Goal: Information Seeking & Learning: Compare options

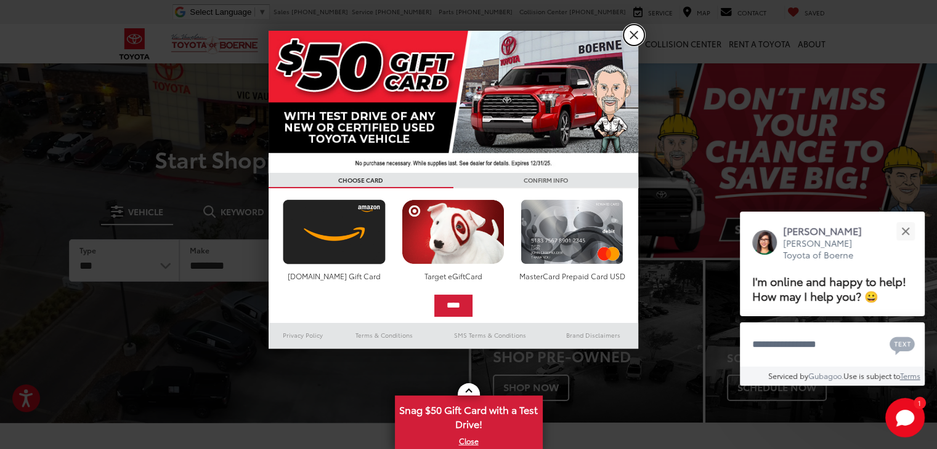
click at [639, 38] on link "X" at bounding box center [633, 35] width 21 height 21
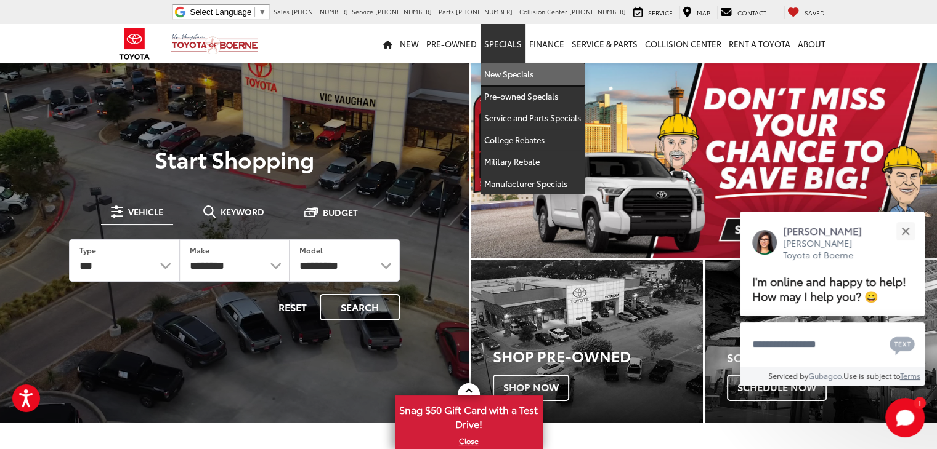
click at [507, 83] on link "New Specials" at bounding box center [532, 74] width 104 height 22
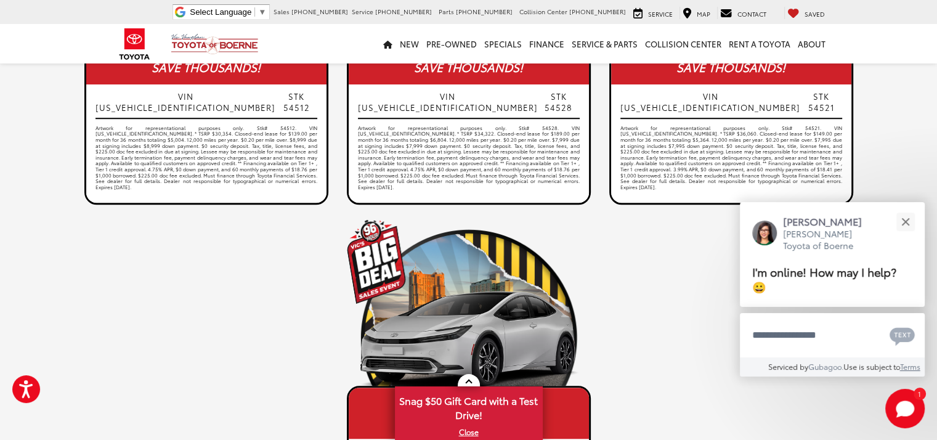
scroll to position [983, 0]
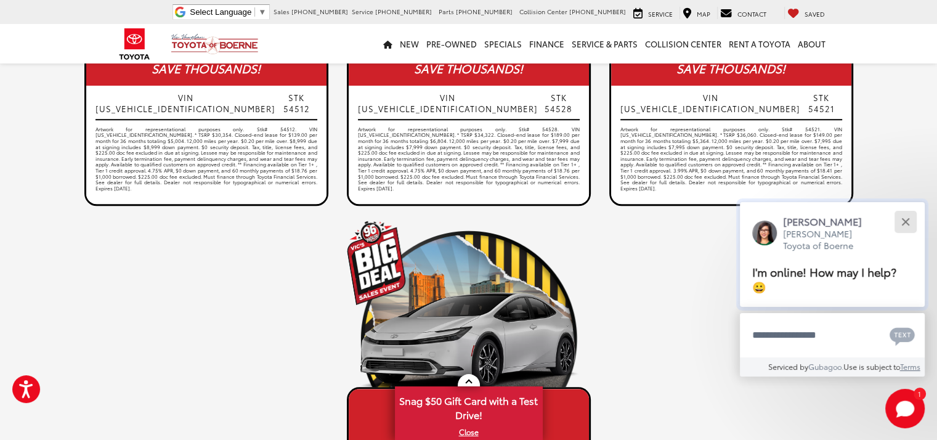
click at [908, 222] on button "Close" at bounding box center [905, 221] width 26 height 26
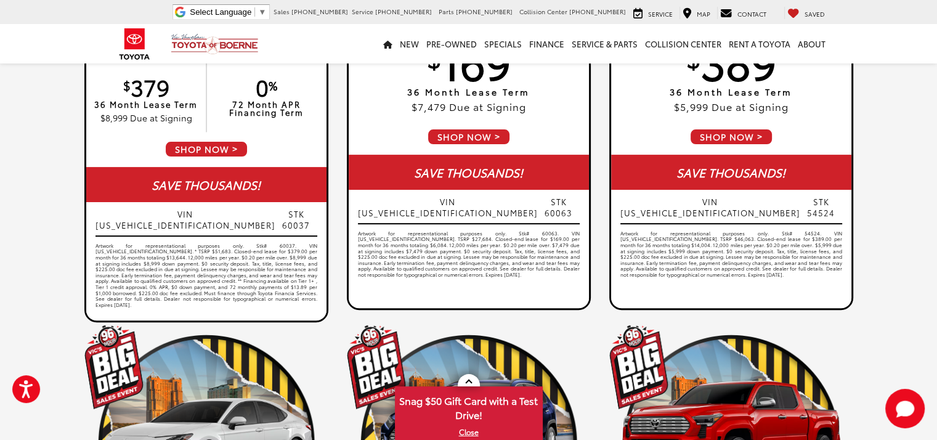
scroll to position [0, 0]
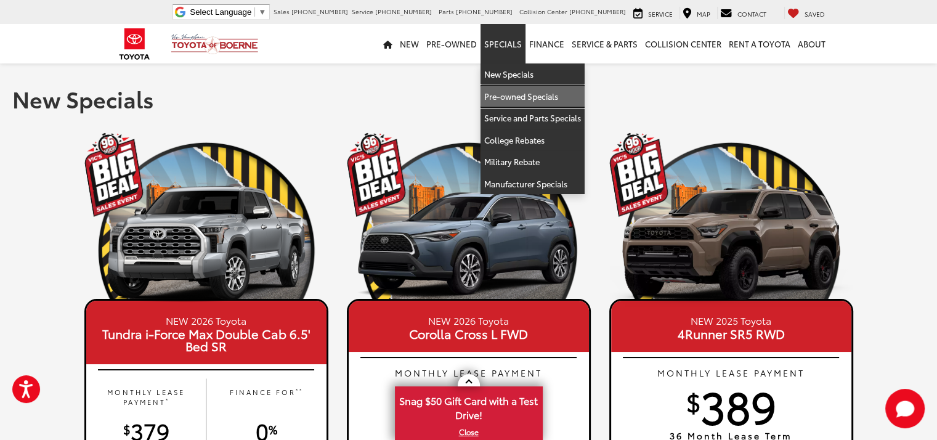
click at [517, 102] on link "Pre-owned Specials" at bounding box center [532, 97] width 104 height 22
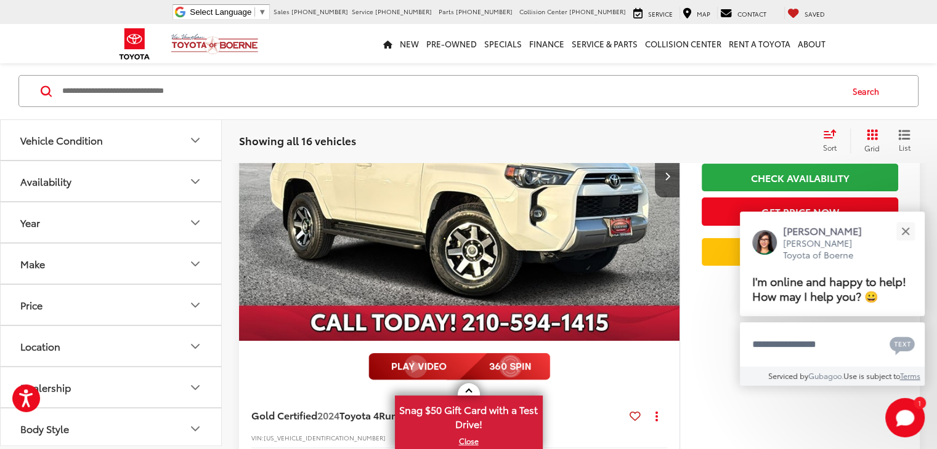
scroll to position [200, 0]
click at [911, 225] on button "Close" at bounding box center [905, 231] width 26 height 26
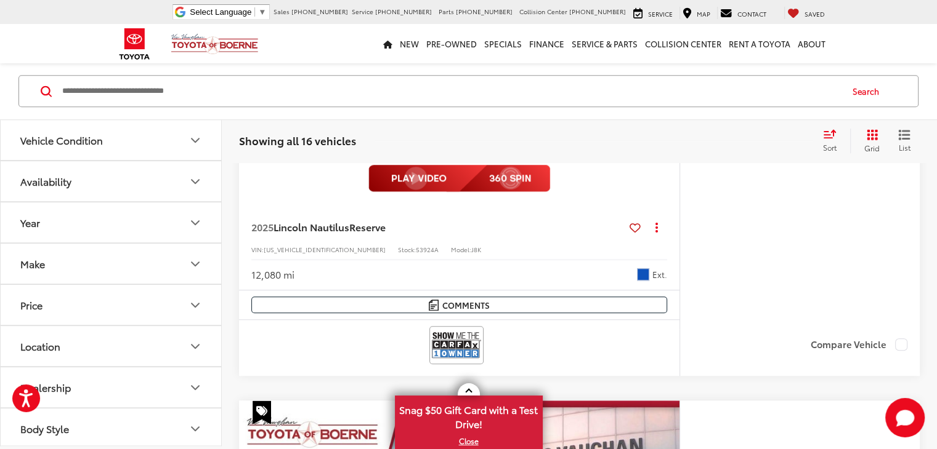
scroll to position [1062, 0]
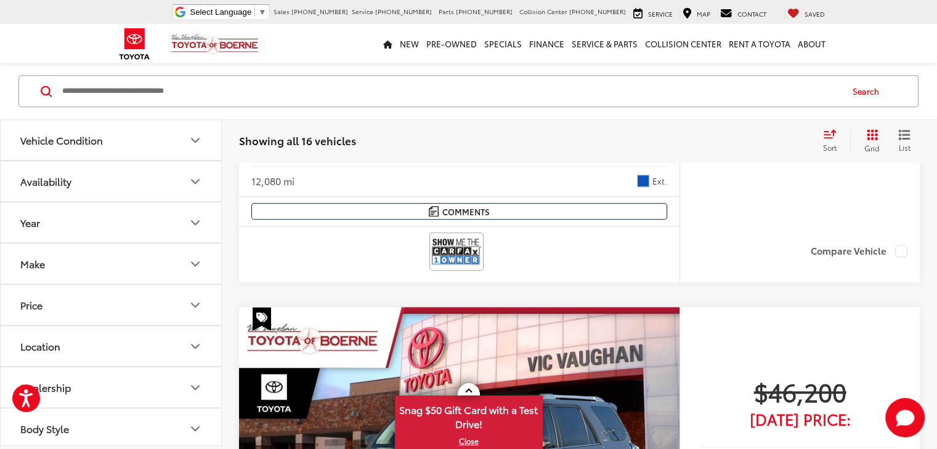
scroll to position [1015, 0]
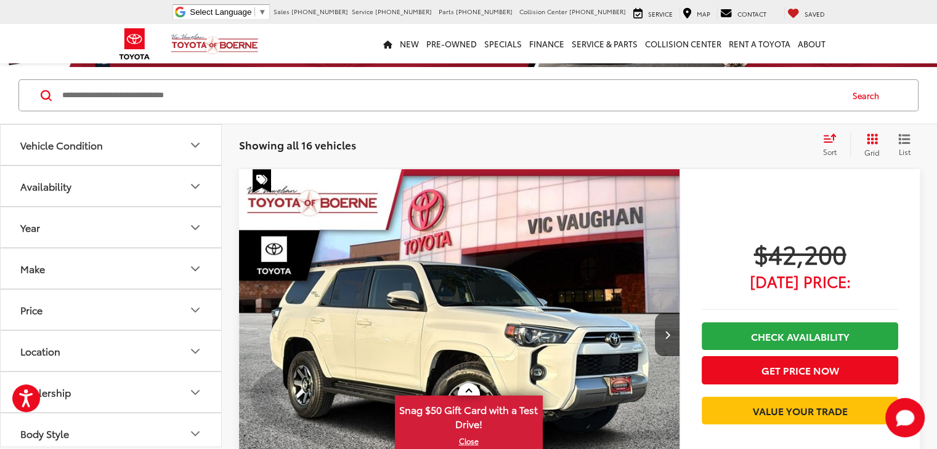
scroll to position [101, 0]
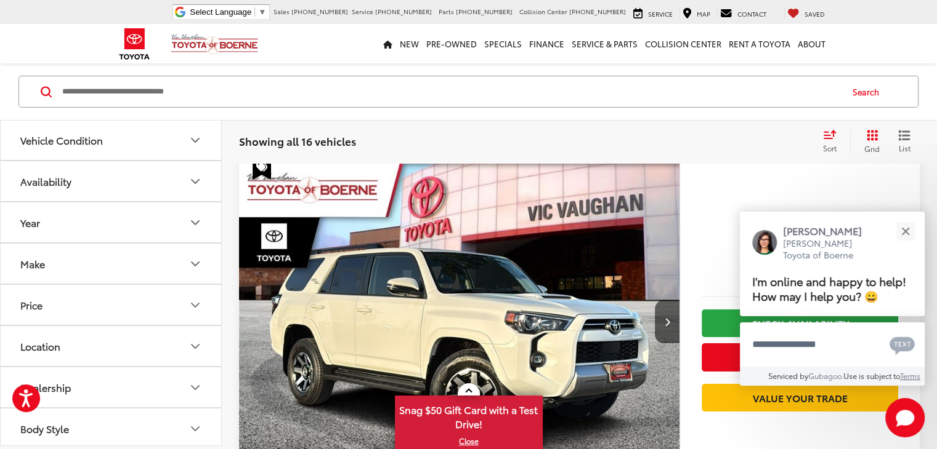
click at [288, 313] on img "2024 Toyota 4Runner TRD Off-Road Premium 0" at bounding box center [459, 321] width 442 height 331
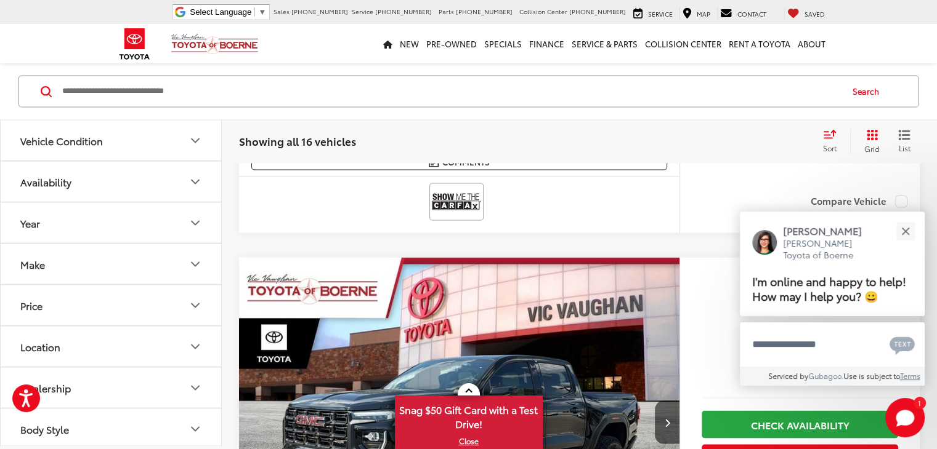
scroll to position [2290, 0]
click at [898, 240] on button "Close" at bounding box center [905, 231] width 26 height 26
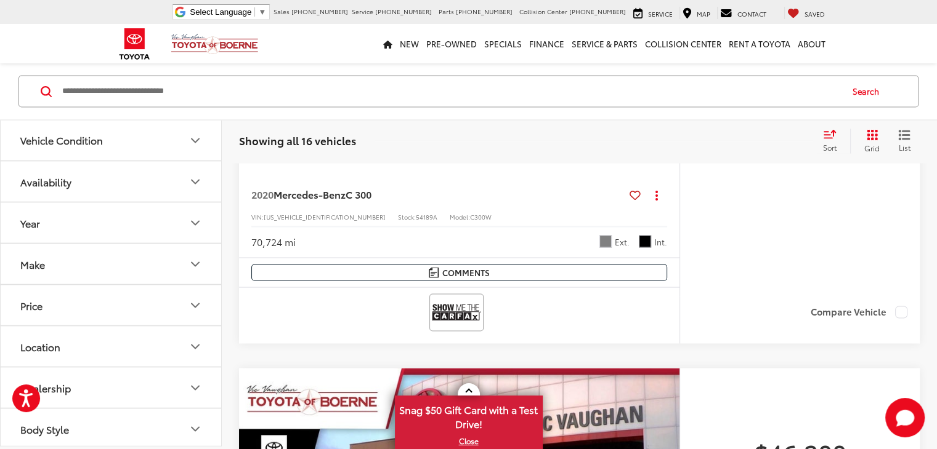
scroll to position [2132, 0]
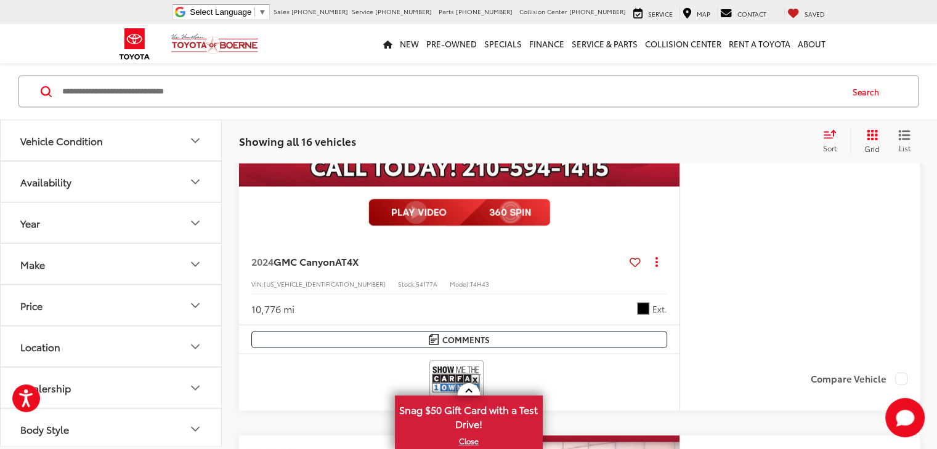
scroll to position [2699, 0]
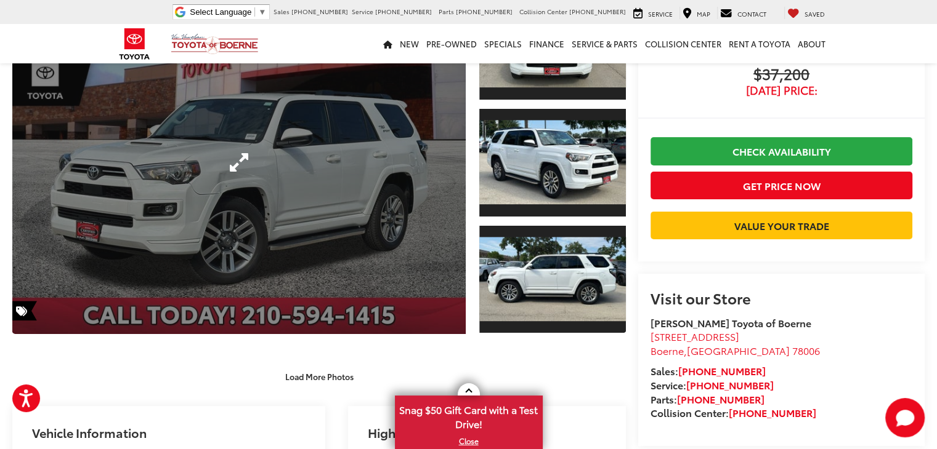
scroll to position [123, 0]
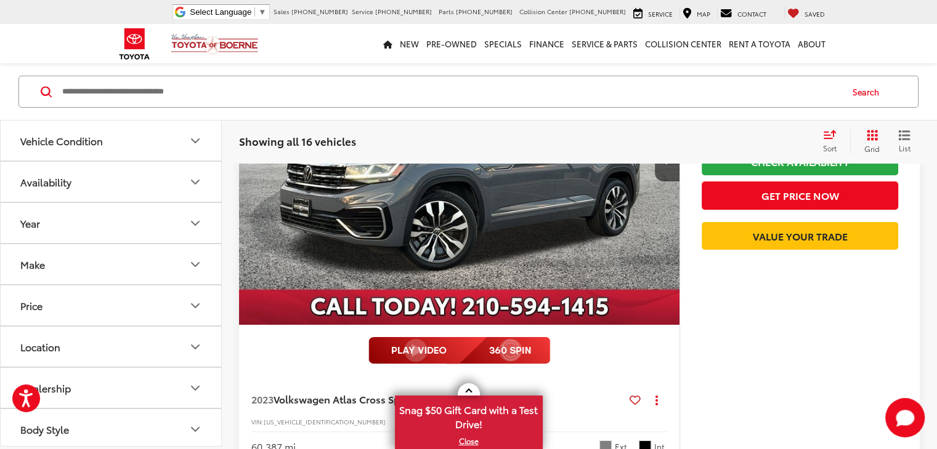
scroll to position [4231, 0]
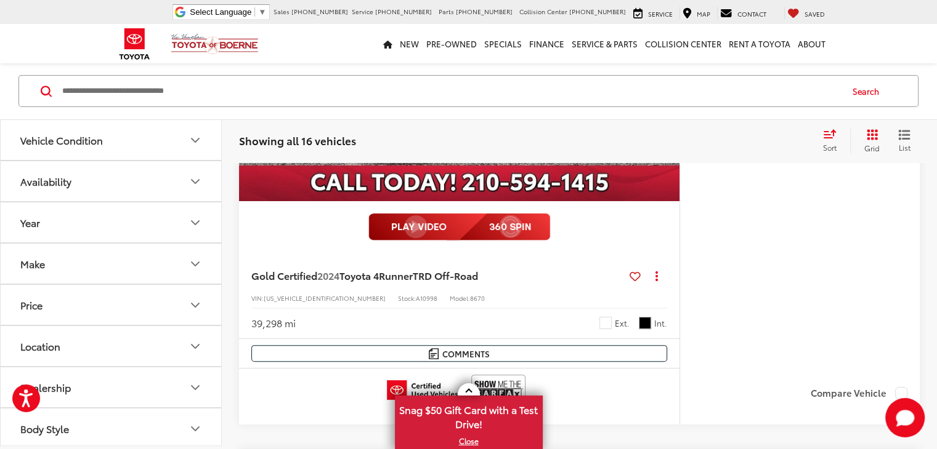
scroll to position [4947, 0]
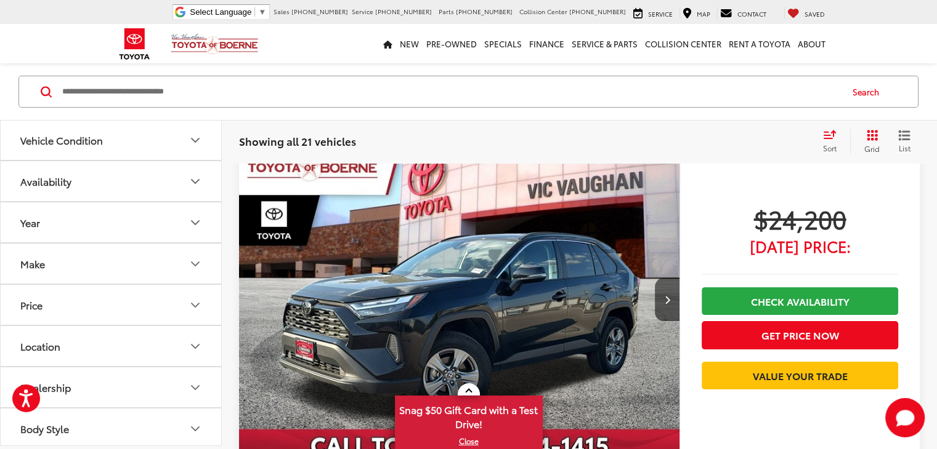
scroll to position [116, 0]
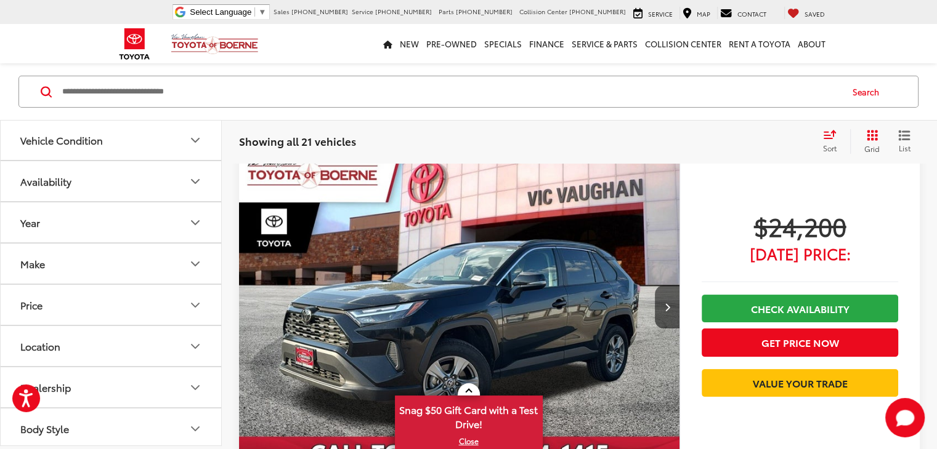
click at [443, 261] on img "2024 Toyota RAV4 XLE 0" at bounding box center [459, 307] width 442 height 331
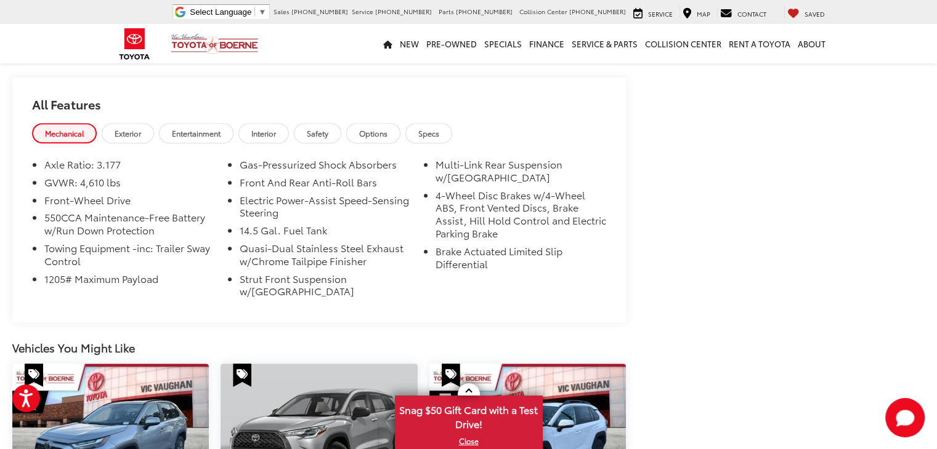
scroll to position [1030, 0]
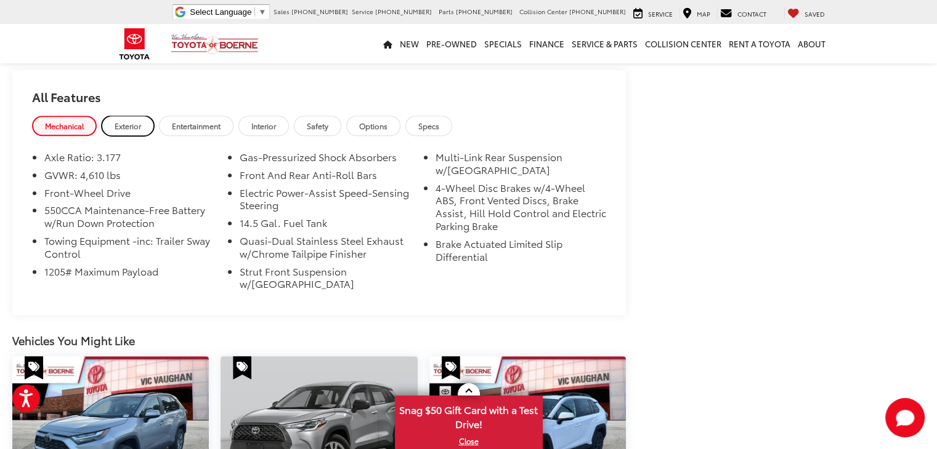
click at [143, 116] on link "Exterior" at bounding box center [128, 126] width 52 height 20
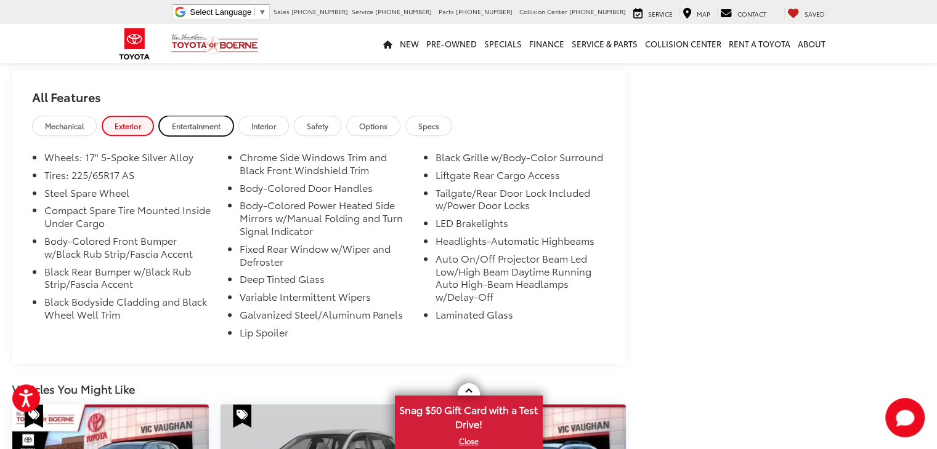
click at [224, 116] on link "Entertainment" at bounding box center [196, 126] width 75 height 20
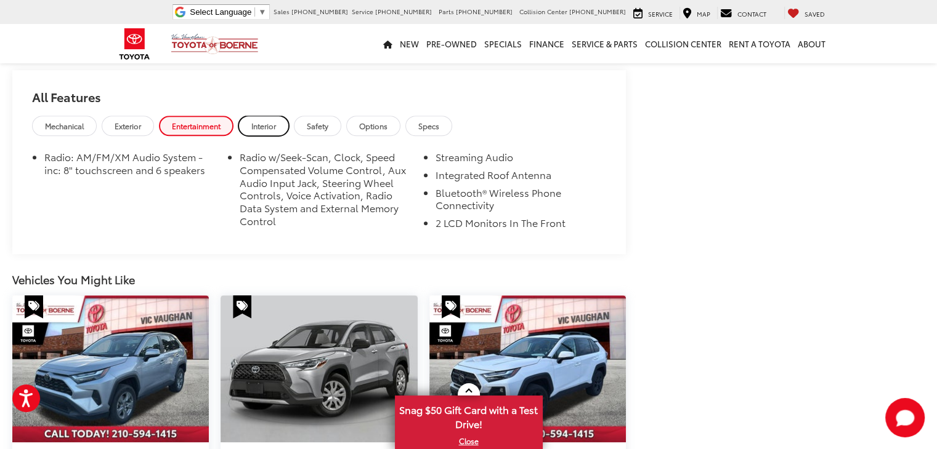
click at [262, 121] on span "Interior" at bounding box center [263, 126] width 25 height 10
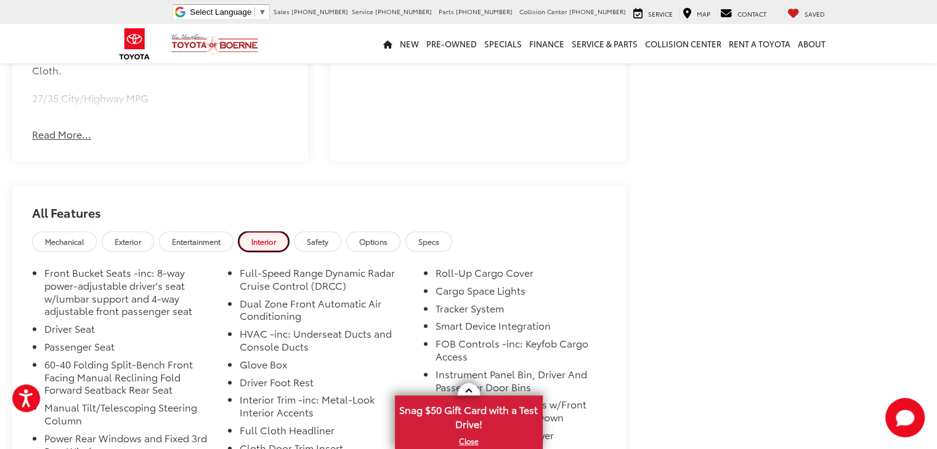
scroll to position [901, 0]
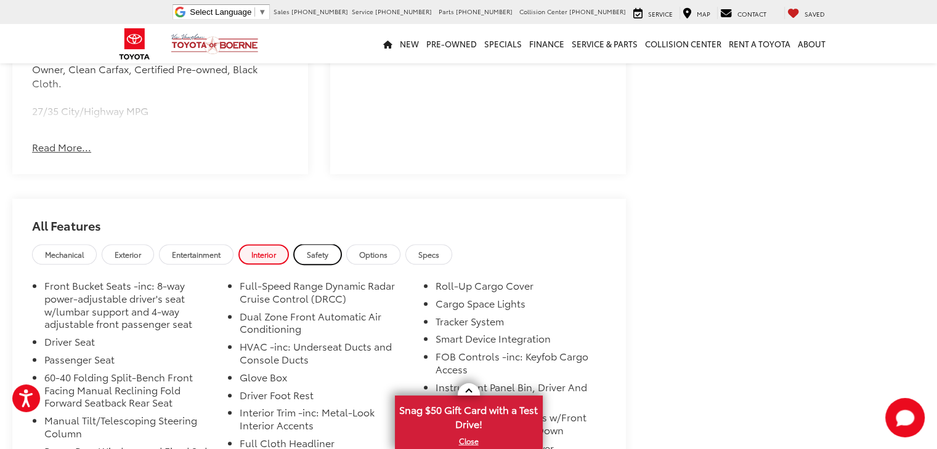
click at [314, 249] on span "Safety" at bounding box center [318, 254] width 22 height 10
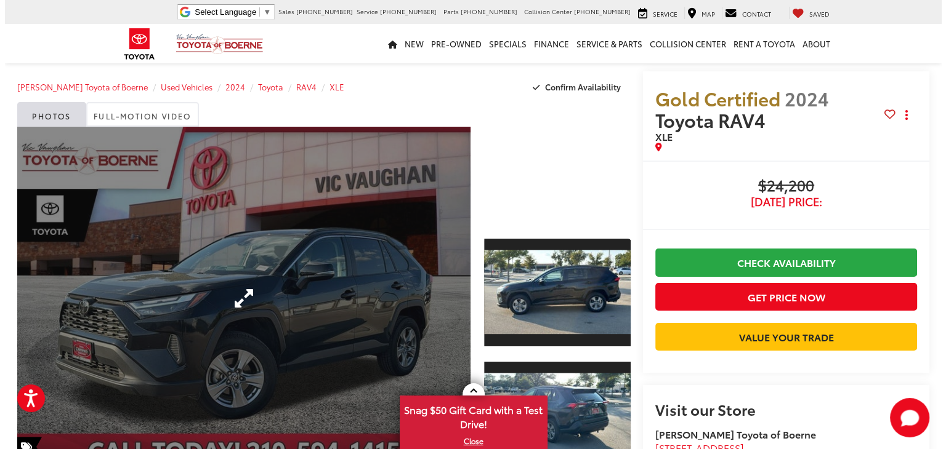
scroll to position [0, 0]
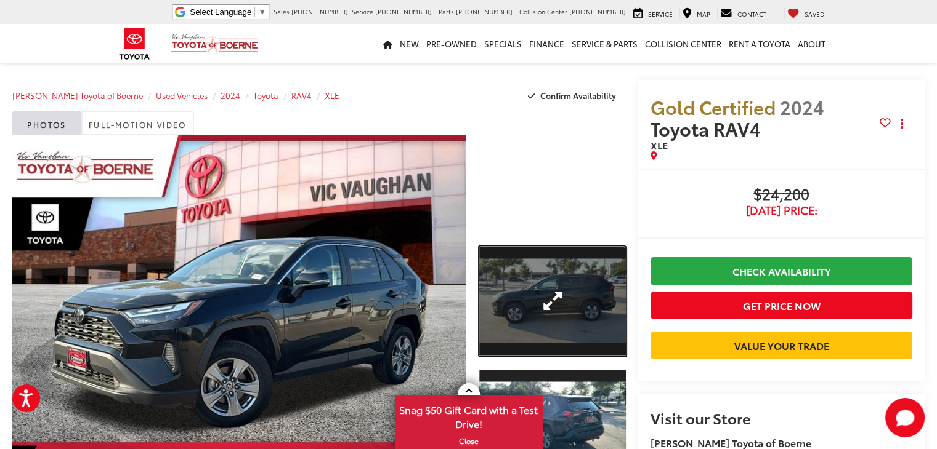
click at [525, 278] on link "Expand Photo 1" at bounding box center [552, 301] width 147 height 110
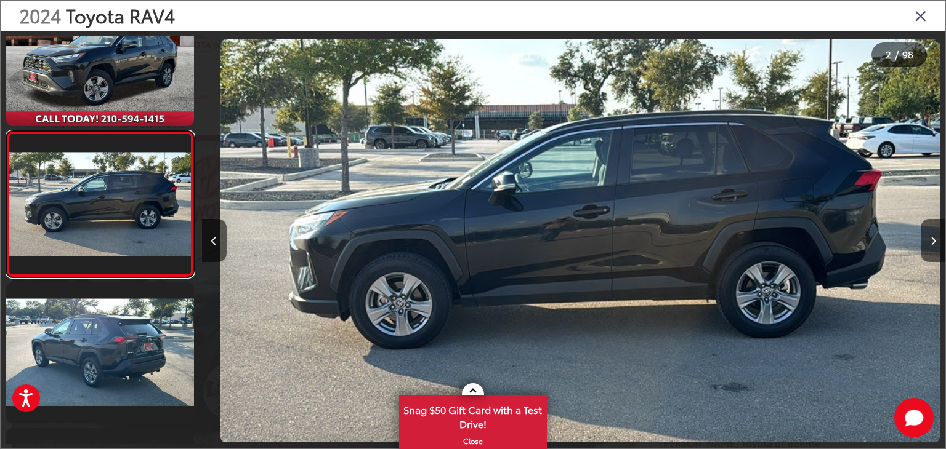
scroll to position [0, 743]
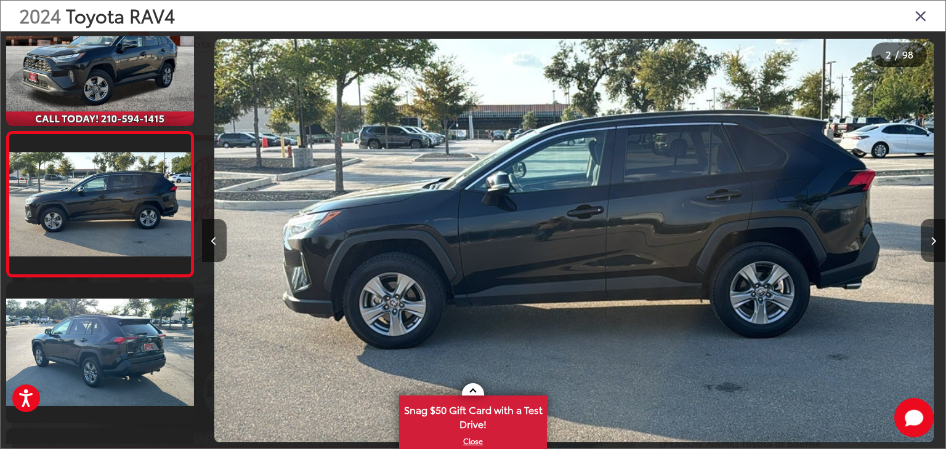
click at [916, 241] on div at bounding box center [852, 240] width 186 height 419
click at [926, 242] on button "Next image" at bounding box center [933, 240] width 25 height 43
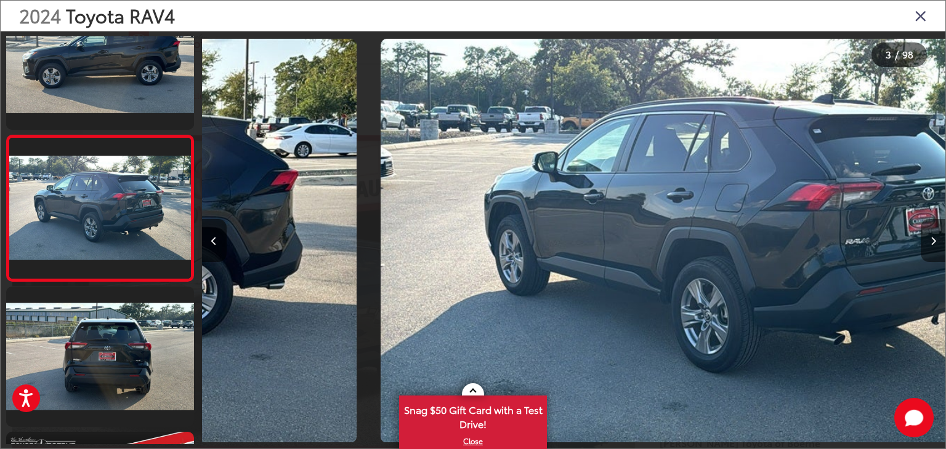
scroll to position [197, 0]
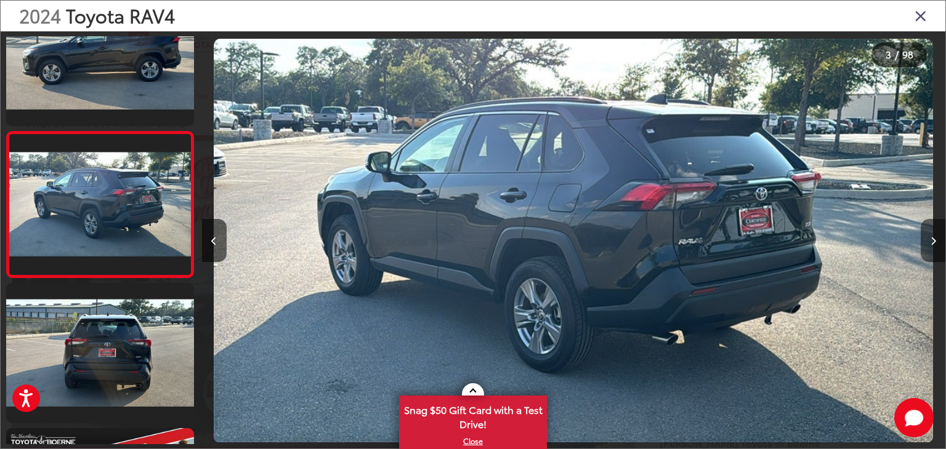
click at [926, 242] on button "Next image" at bounding box center [933, 240] width 25 height 43
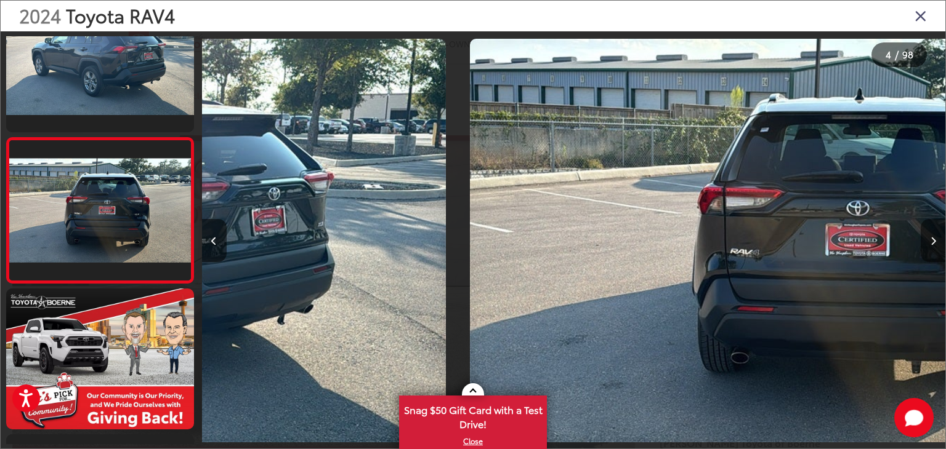
scroll to position [342, 0]
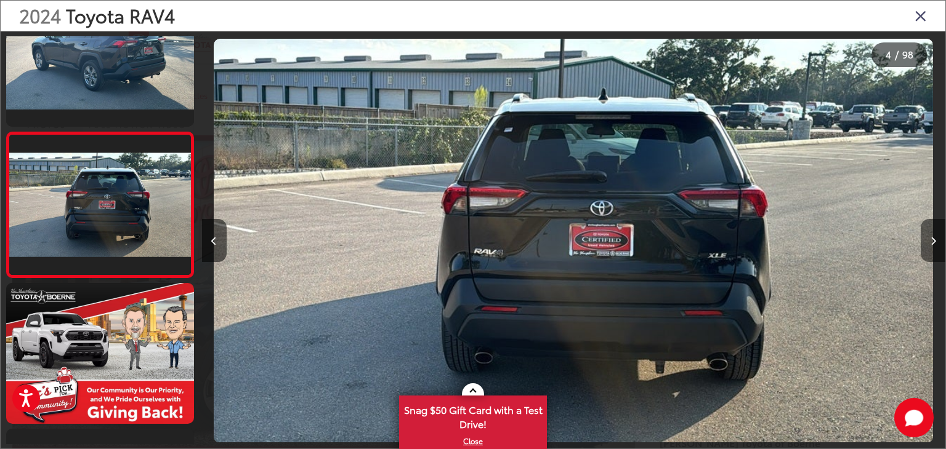
click at [926, 242] on button "Next image" at bounding box center [933, 240] width 25 height 43
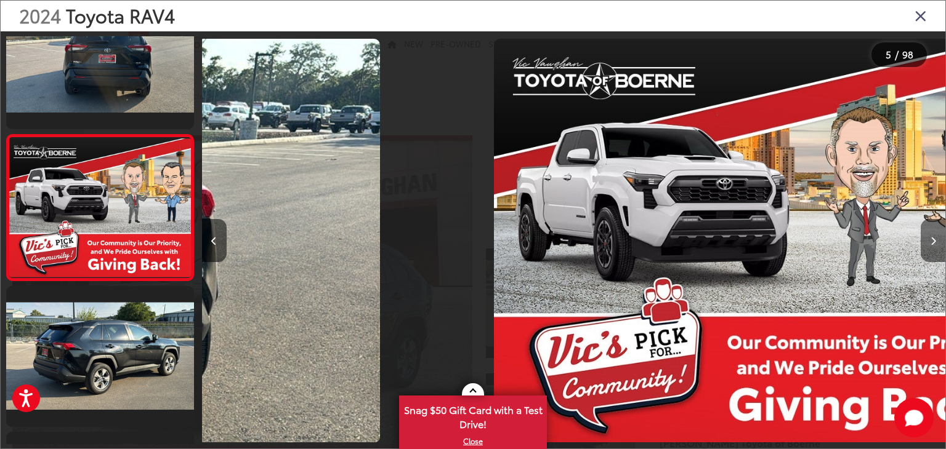
scroll to position [488, 0]
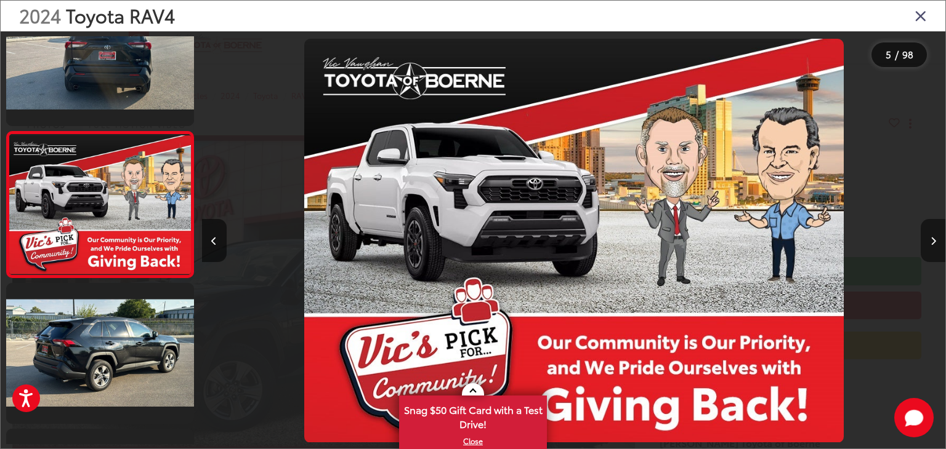
click at [926, 242] on button "Next image" at bounding box center [933, 240] width 25 height 43
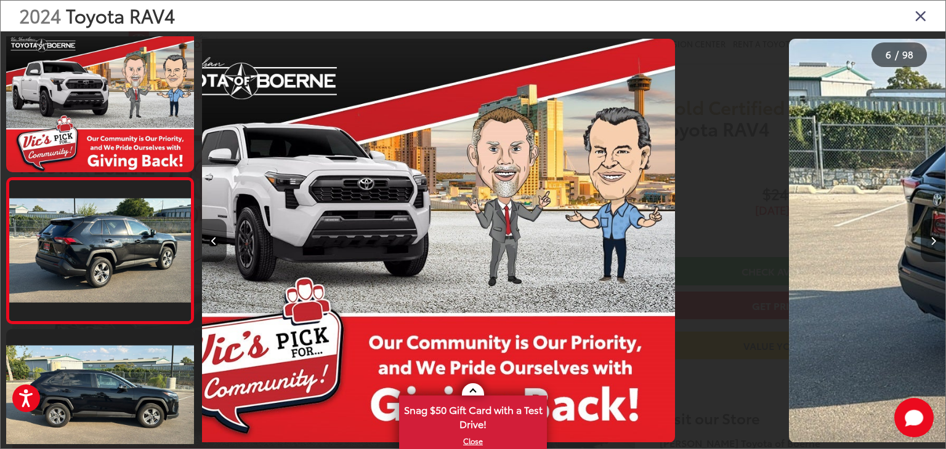
scroll to position [634, 0]
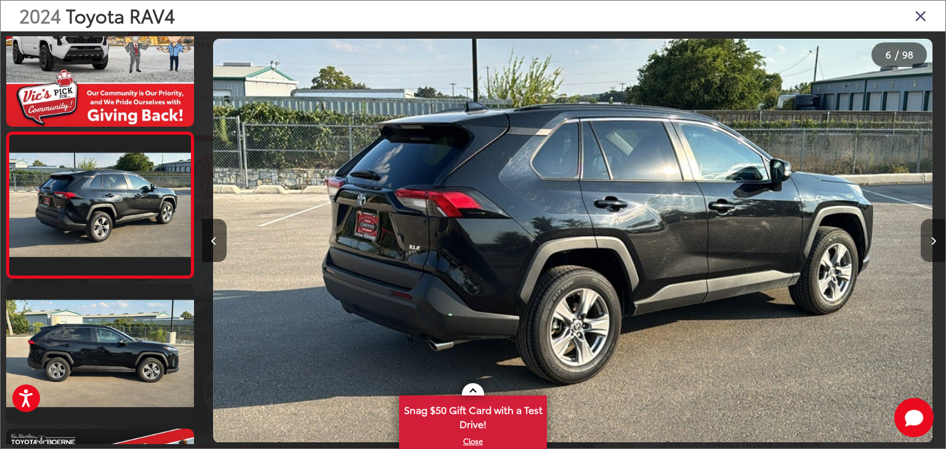
click at [926, 242] on button "Next image" at bounding box center [933, 240] width 25 height 43
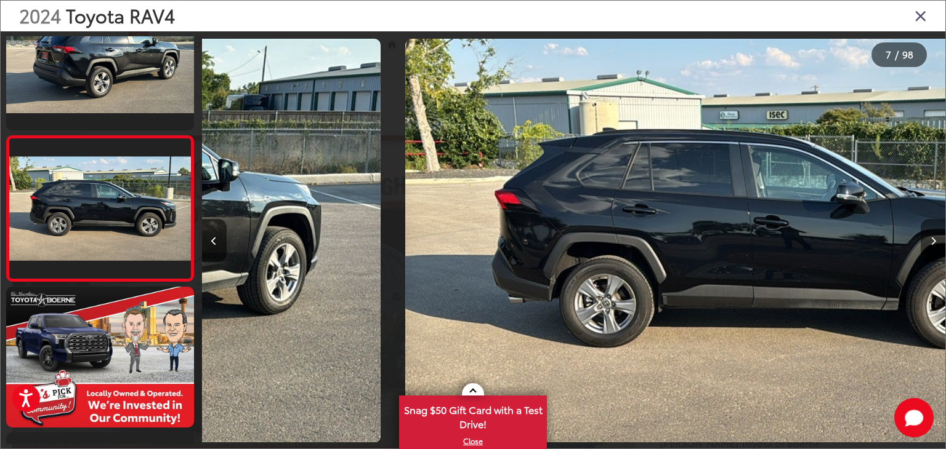
scroll to position [780, 0]
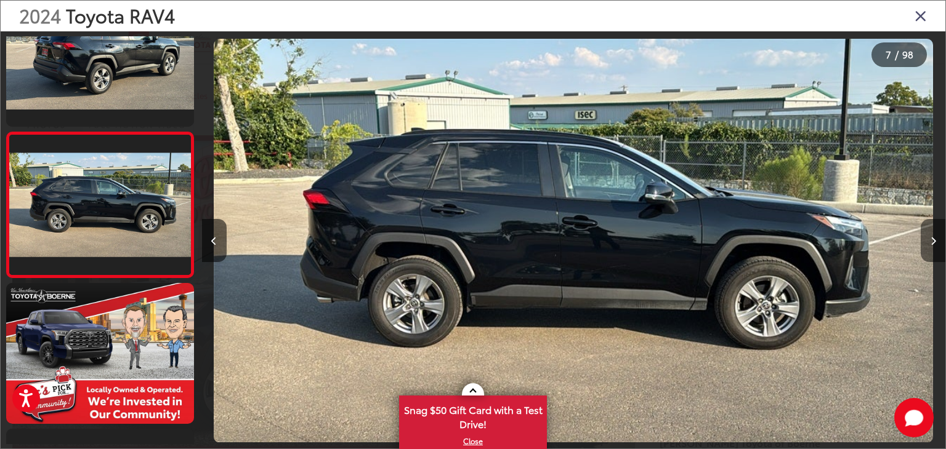
click at [926, 242] on button "Next image" at bounding box center [933, 240] width 25 height 43
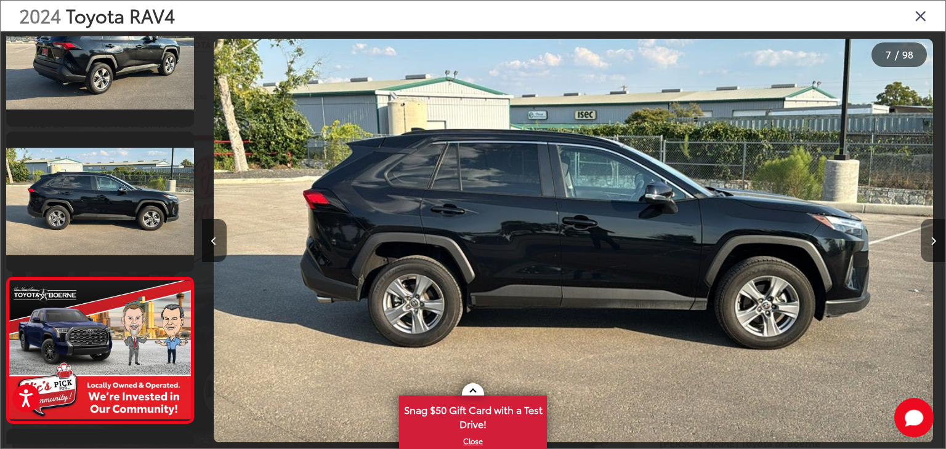
scroll to position [0, 0]
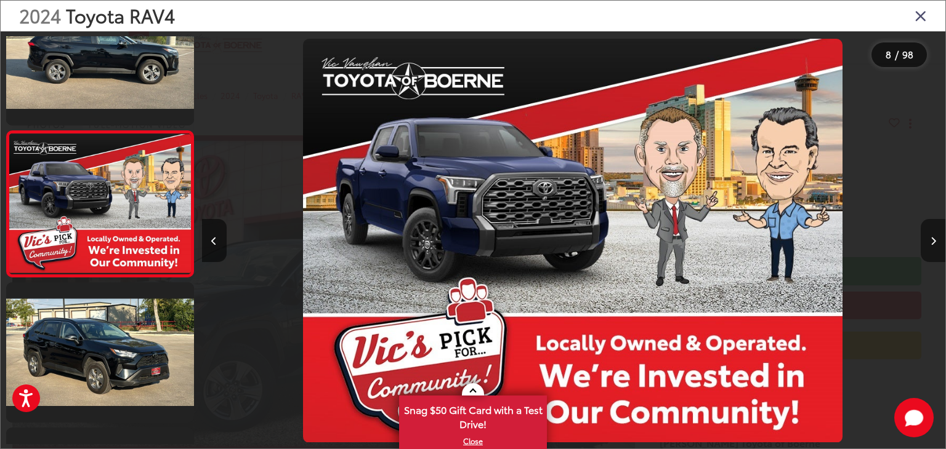
click at [926, 242] on button "Next image" at bounding box center [933, 240] width 25 height 43
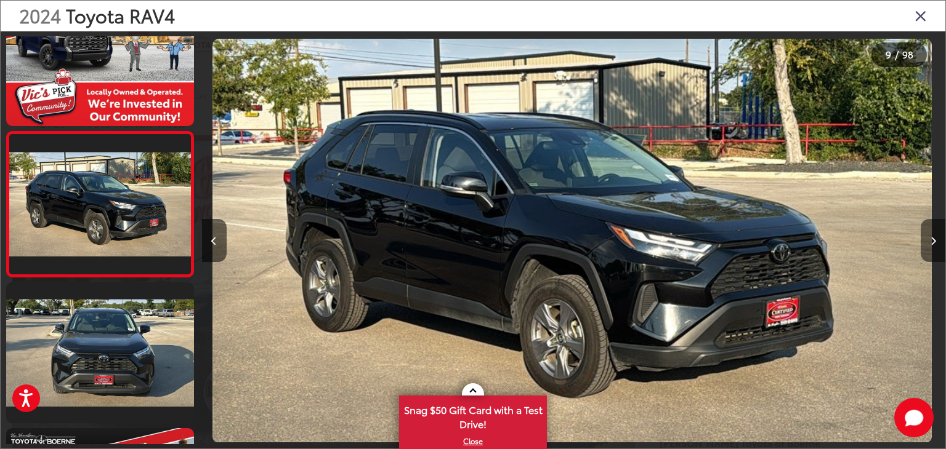
click at [926, 242] on button "Next image" at bounding box center [933, 240] width 25 height 43
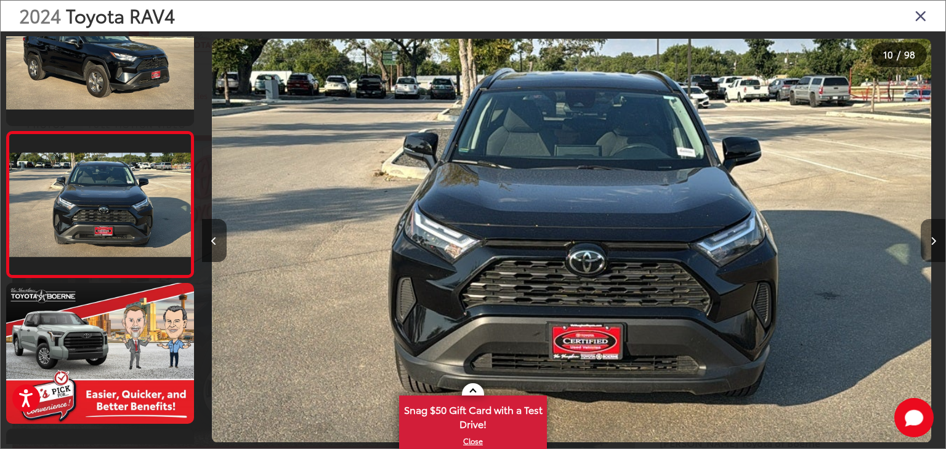
click at [926, 242] on button "Next image" at bounding box center [933, 240] width 25 height 43
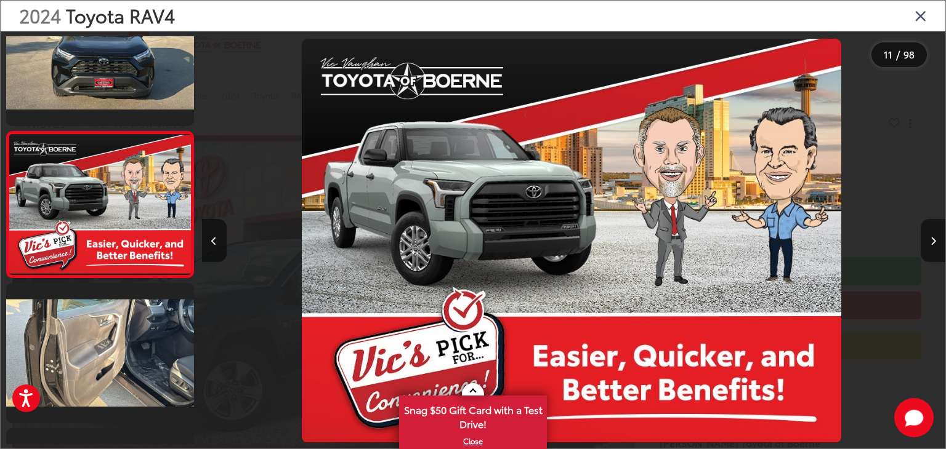
click at [926, 242] on button "Next image" at bounding box center [933, 240] width 25 height 43
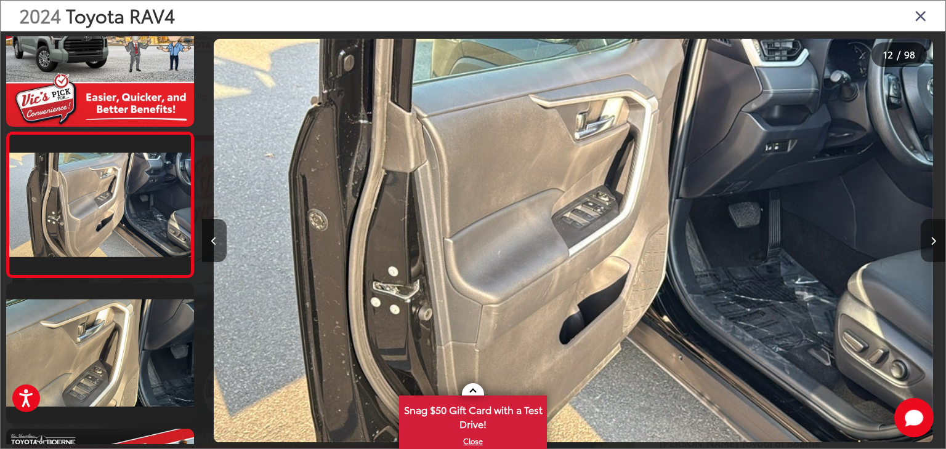
click at [926, 242] on button "Next image" at bounding box center [933, 240] width 25 height 43
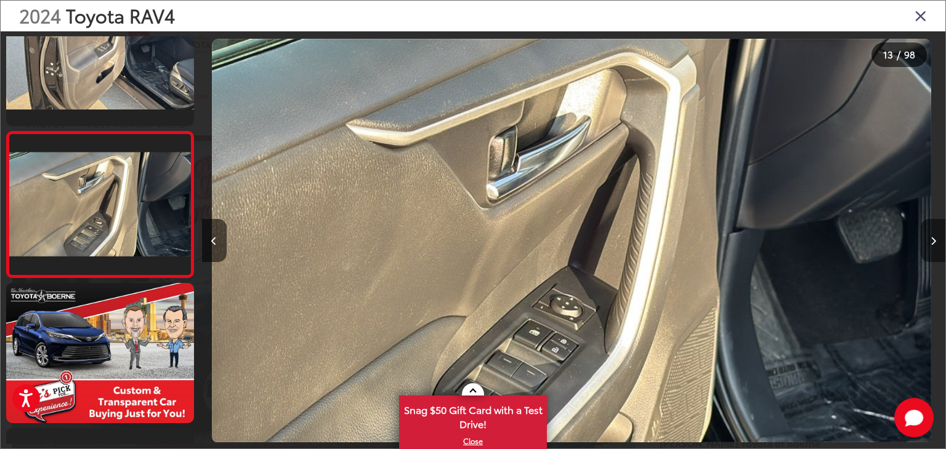
click at [926, 242] on button "Next image" at bounding box center [933, 240] width 25 height 43
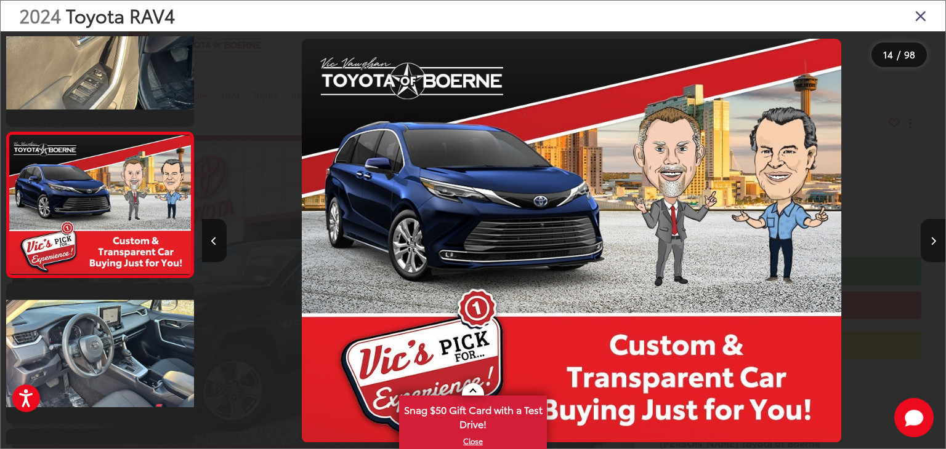
click at [926, 242] on button "Next image" at bounding box center [933, 240] width 25 height 43
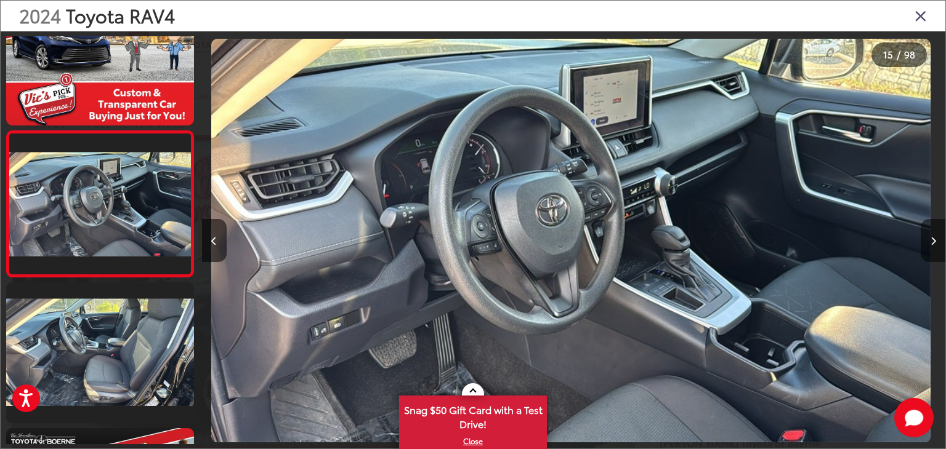
click at [926, 242] on button "Next image" at bounding box center [933, 240] width 25 height 43
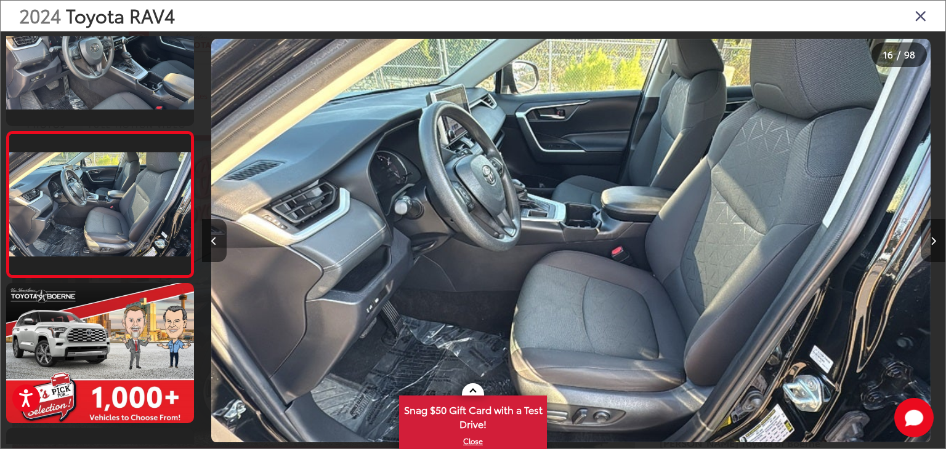
click at [926, 242] on button "Next image" at bounding box center [933, 240] width 25 height 43
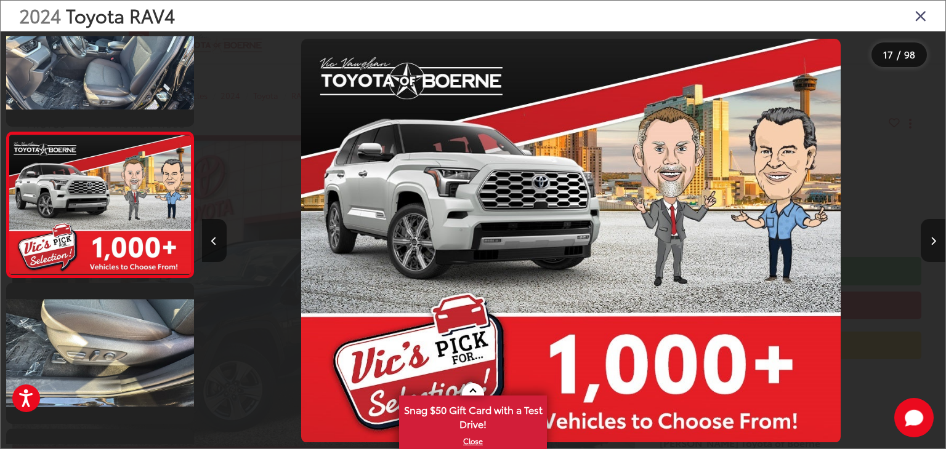
click at [926, 242] on button "Next image" at bounding box center [933, 240] width 25 height 43
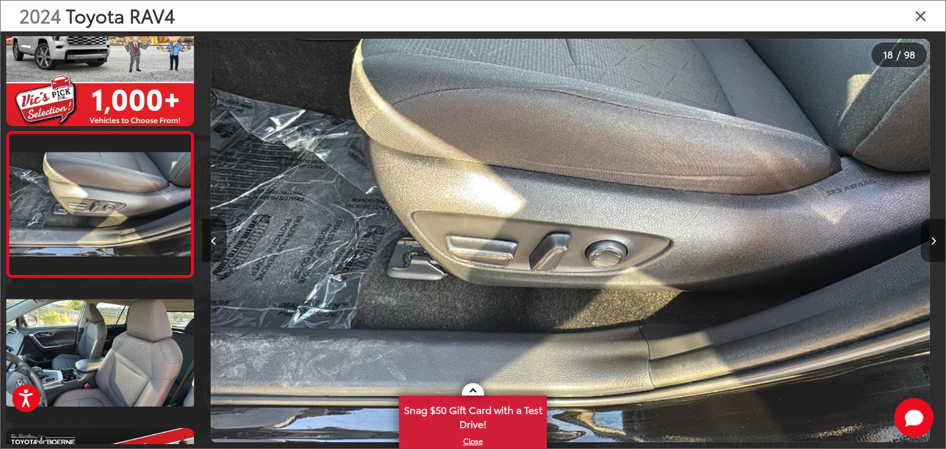
click at [926, 242] on button "Next image" at bounding box center [933, 240] width 25 height 43
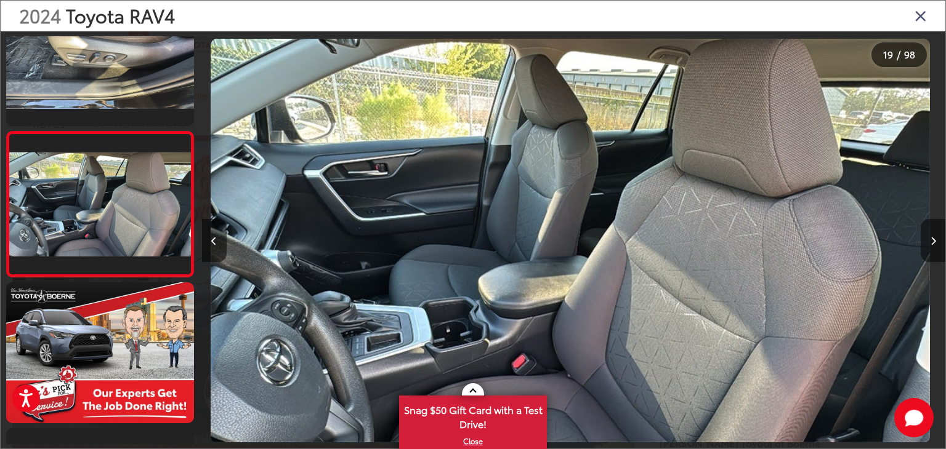
click at [926, 242] on button "Next image" at bounding box center [933, 240] width 25 height 43
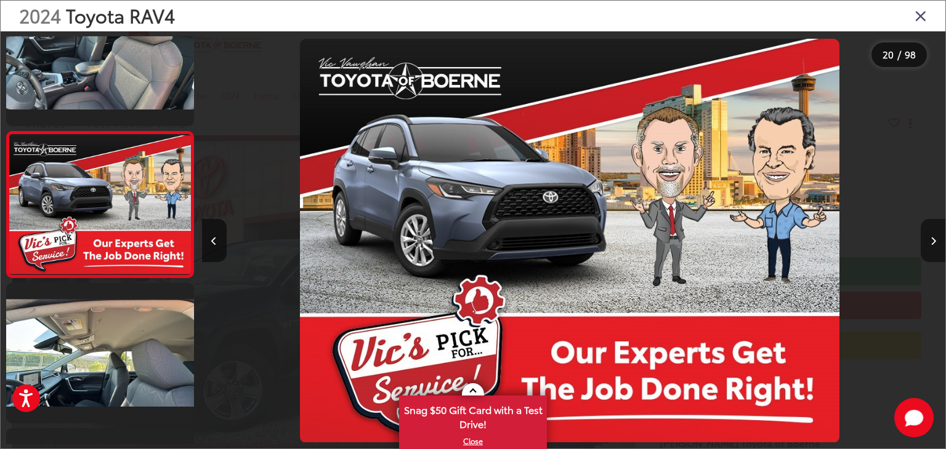
click at [926, 242] on button "Next image" at bounding box center [933, 240] width 25 height 43
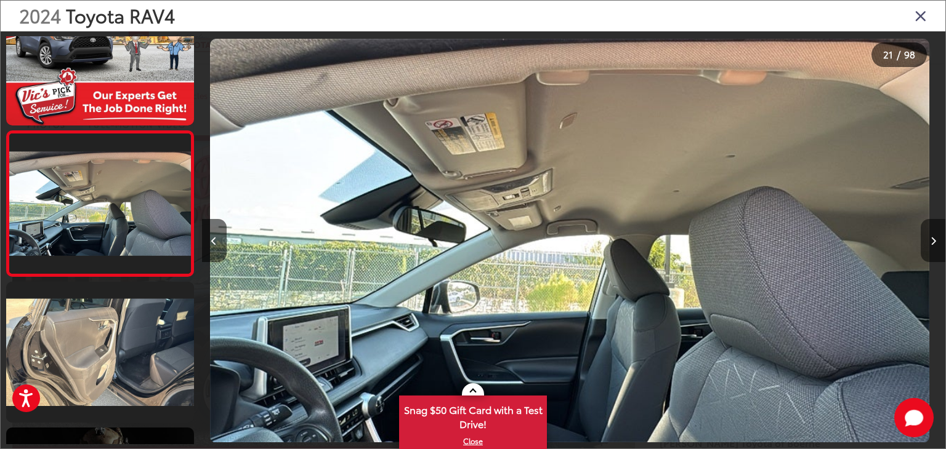
click at [926, 242] on button "Next image" at bounding box center [933, 240] width 25 height 43
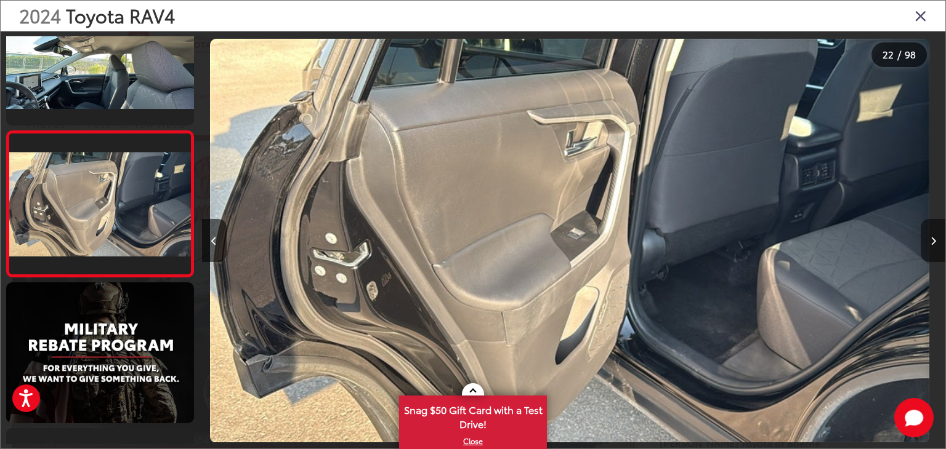
click at [926, 242] on button "Next image" at bounding box center [933, 240] width 25 height 43
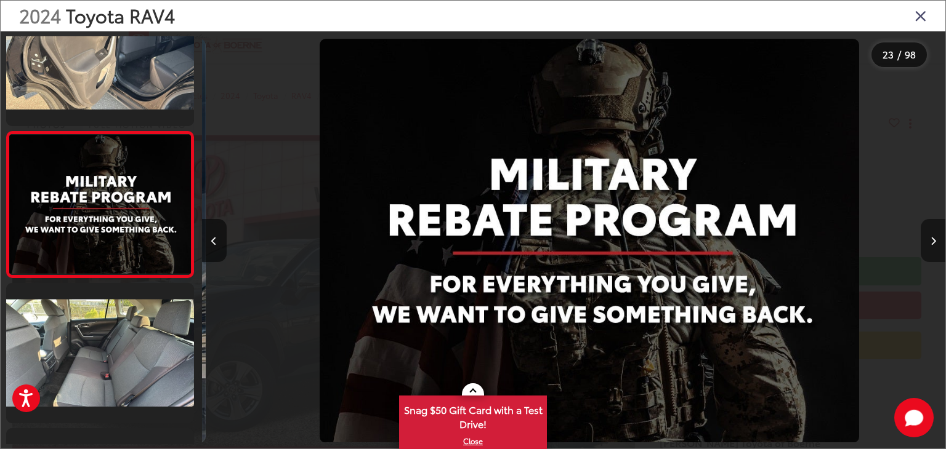
click at [926, 242] on button "Next image" at bounding box center [933, 240] width 25 height 43
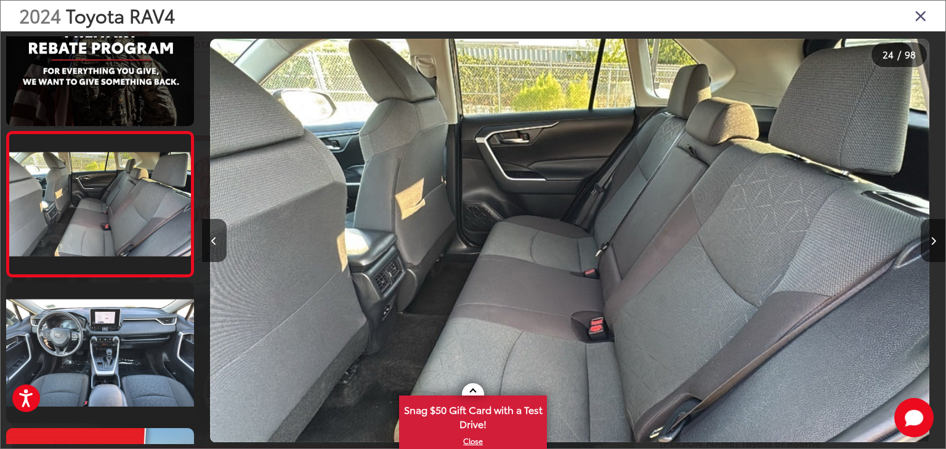
click at [916, 30] on div "2024 Toyota RAV4" at bounding box center [473, 16] width 945 height 31
click at [914, 18] on icon "Close gallery" at bounding box center [920, 15] width 12 height 16
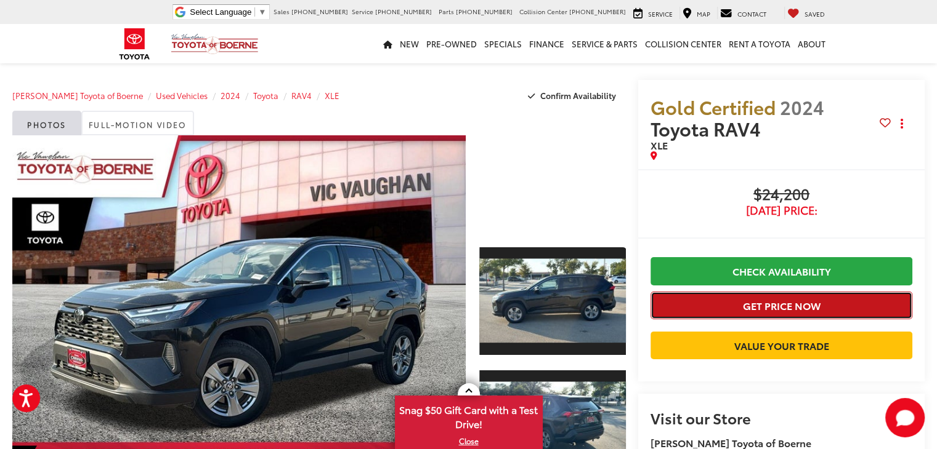
click at [738, 301] on button "Get Price Now" at bounding box center [781, 306] width 262 height 28
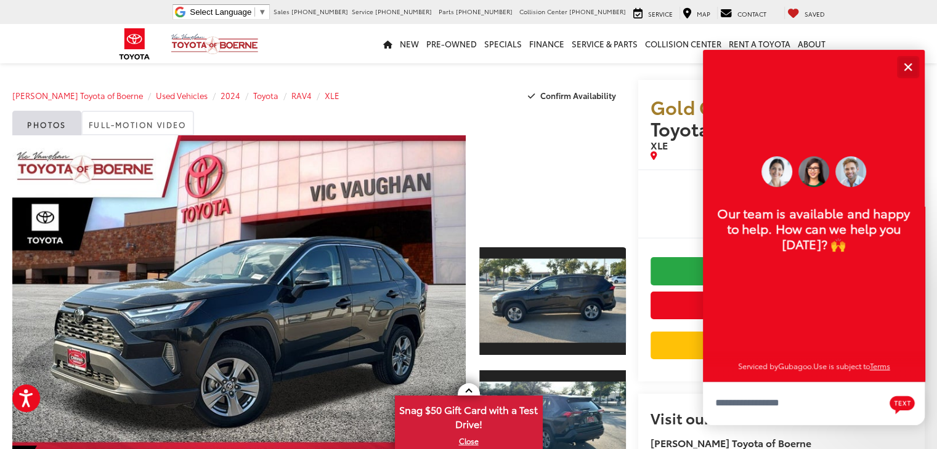
click at [914, 65] on button "Close" at bounding box center [907, 67] width 26 height 26
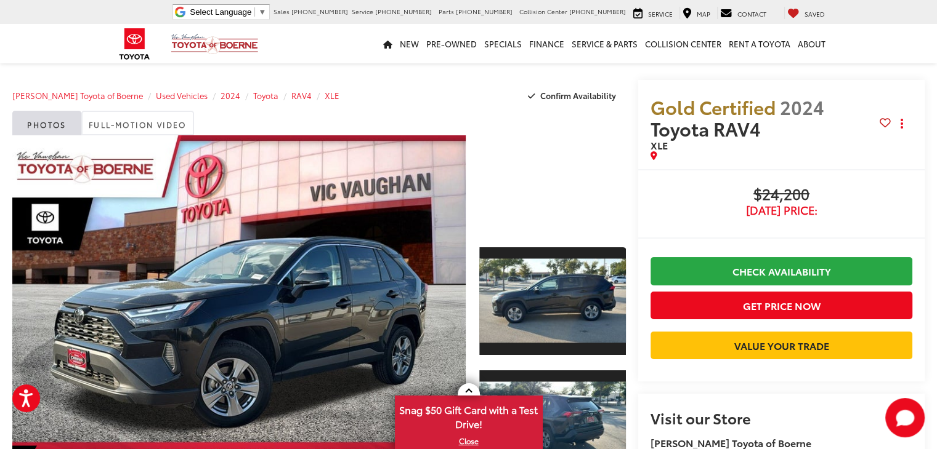
click at [650, 366] on capital-one-entry-button at bounding box center [650, 366] width 0 height 0
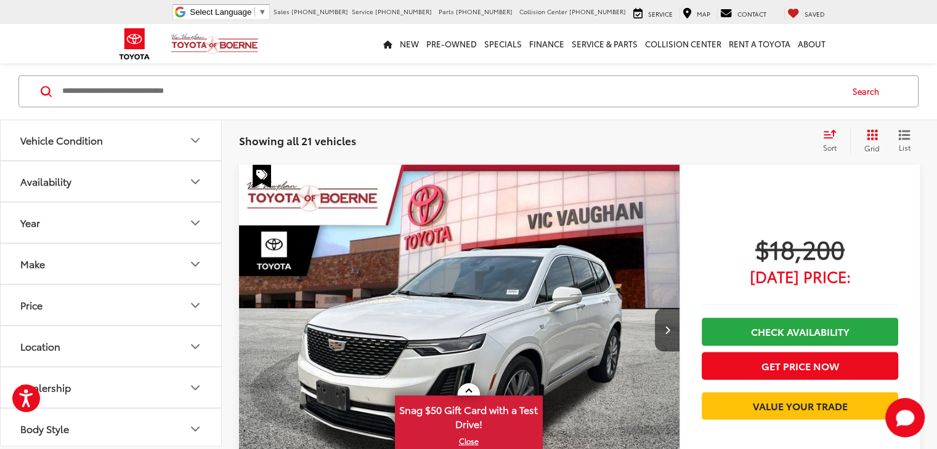
scroll to position [1764, 0]
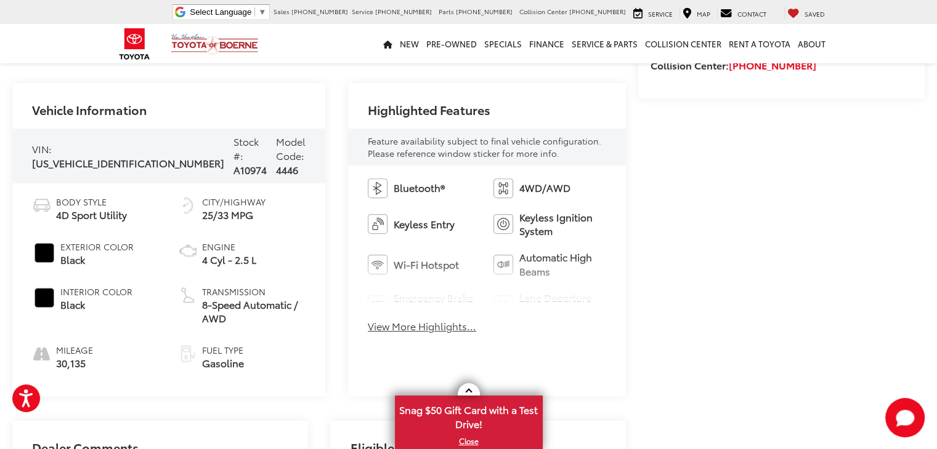
scroll to position [469, 0]
click at [426, 323] on button "View More Highlights..." at bounding box center [422, 325] width 108 height 14
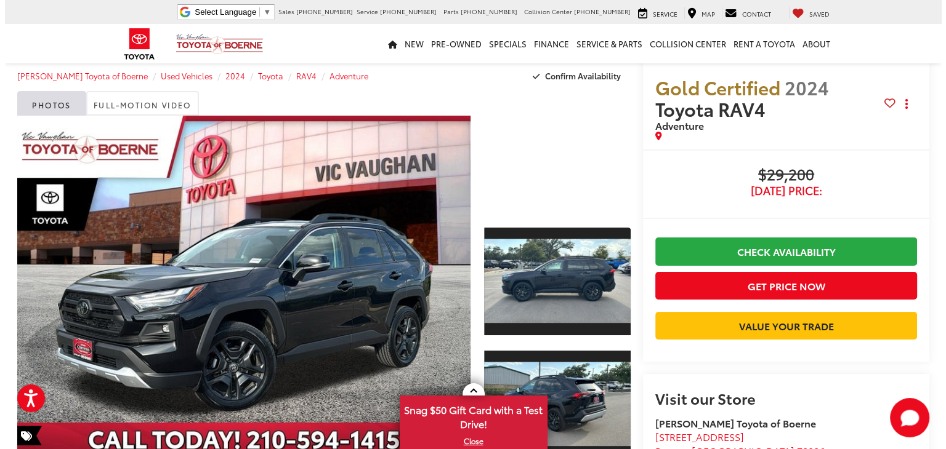
scroll to position [71, 0]
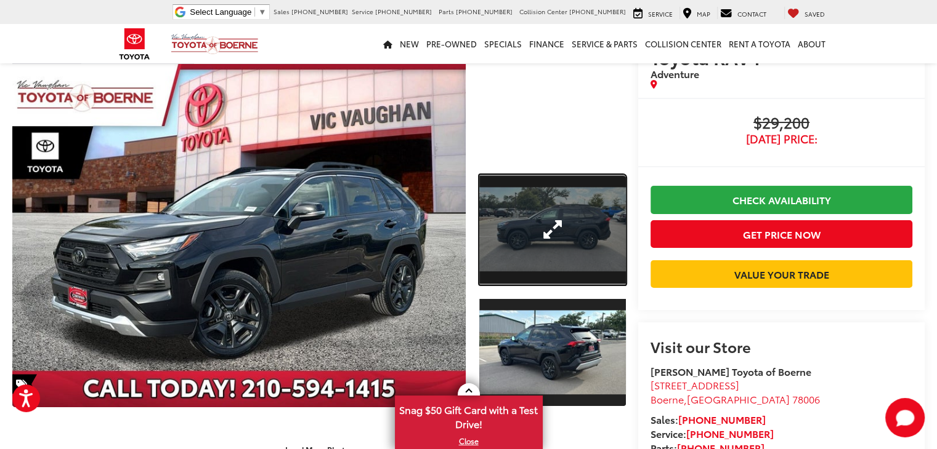
click at [506, 206] on link "Expand Photo 1" at bounding box center [552, 230] width 147 height 110
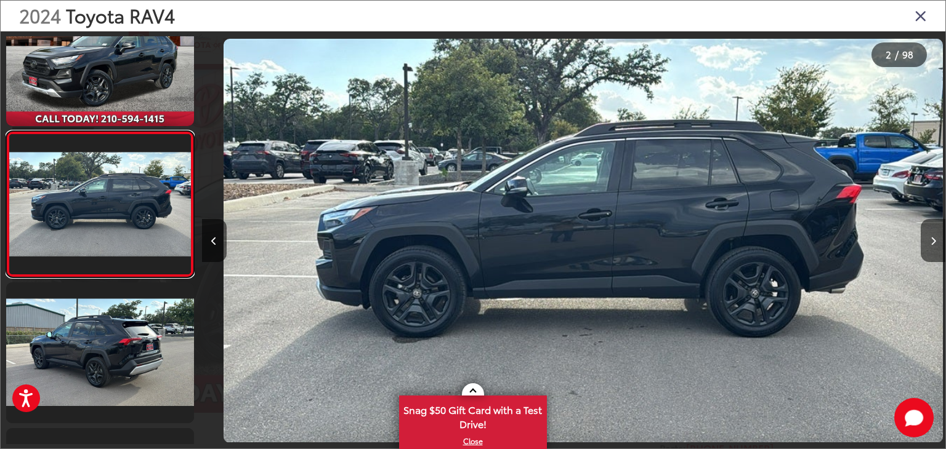
scroll to position [0, 743]
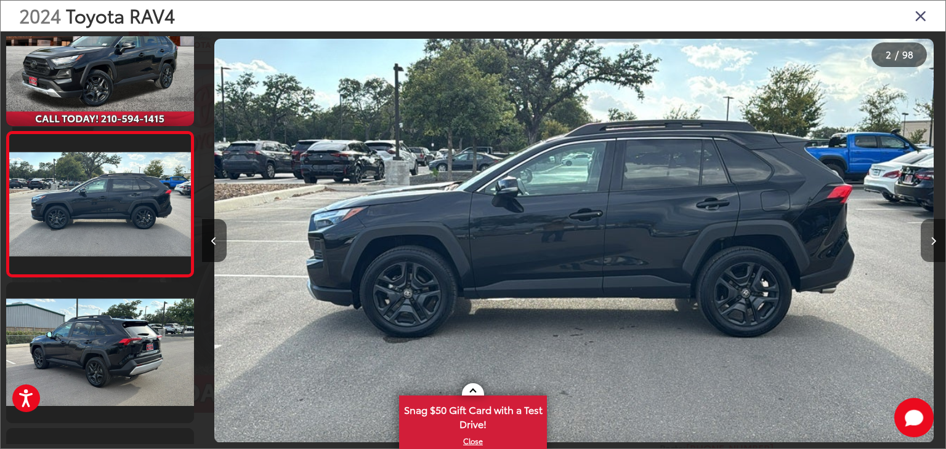
click at [936, 244] on button "Next image" at bounding box center [933, 240] width 25 height 43
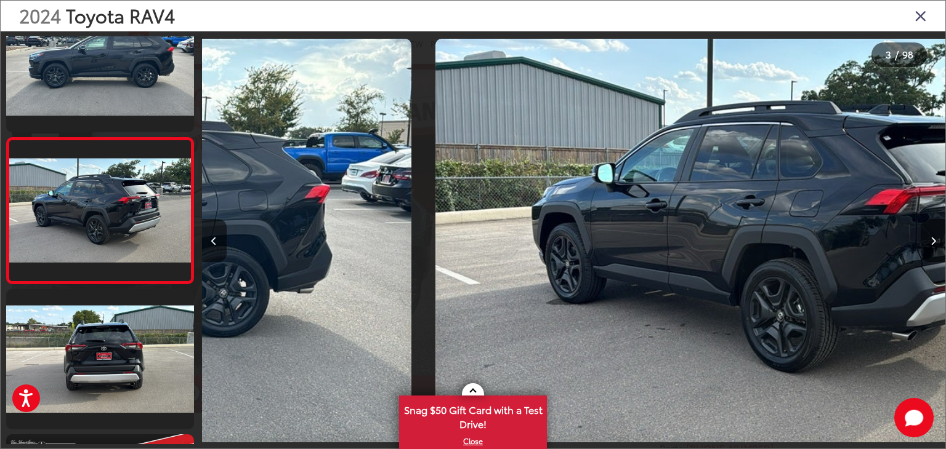
scroll to position [197, 0]
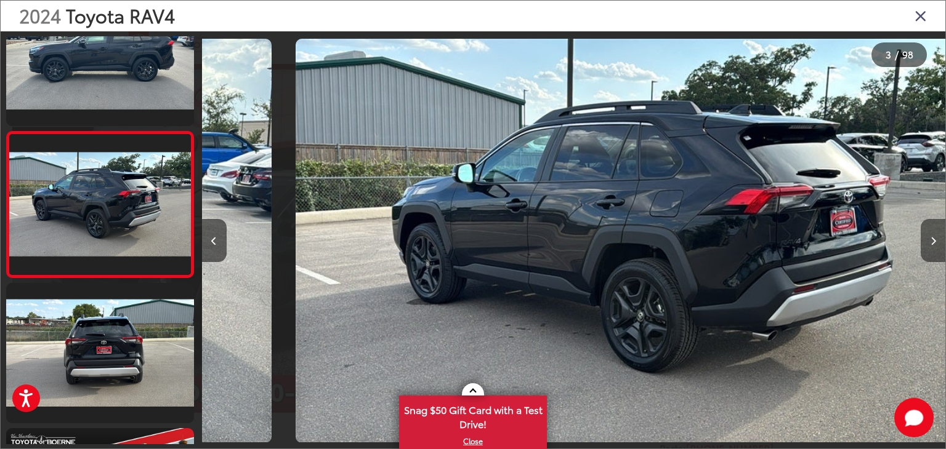
click at [936, 244] on button "Next image" at bounding box center [933, 240] width 25 height 43
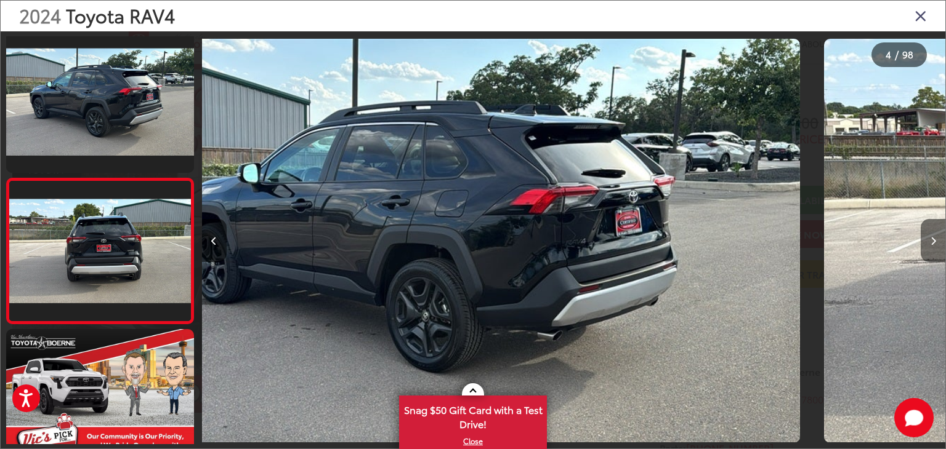
scroll to position [342, 0]
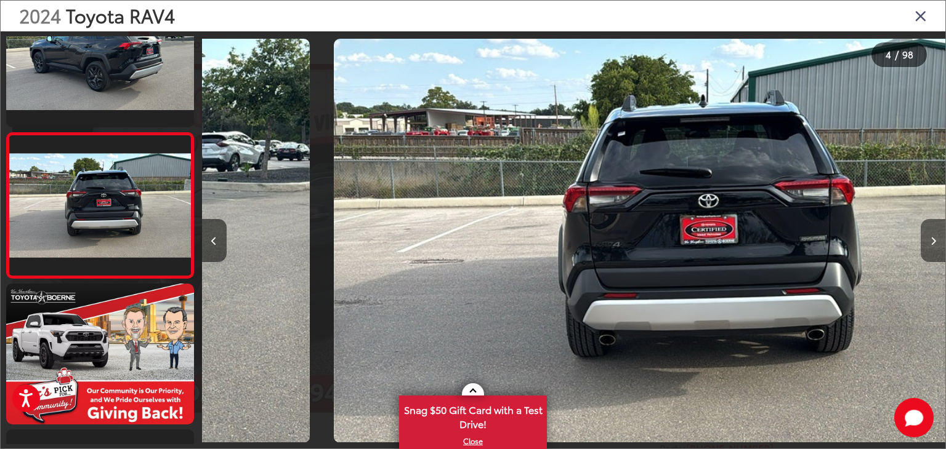
click at [936, 244] on button "Next image" at bounding box center [933, 240] width 25 height 43
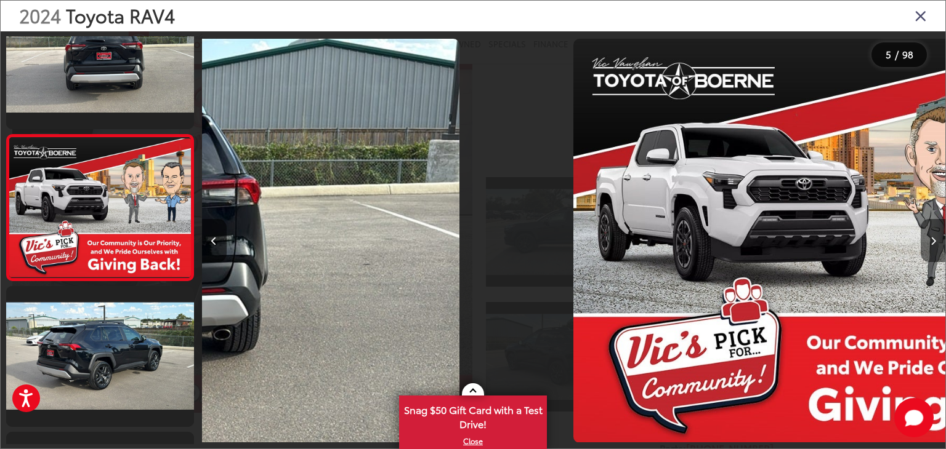
scroll to position [0, 2895]
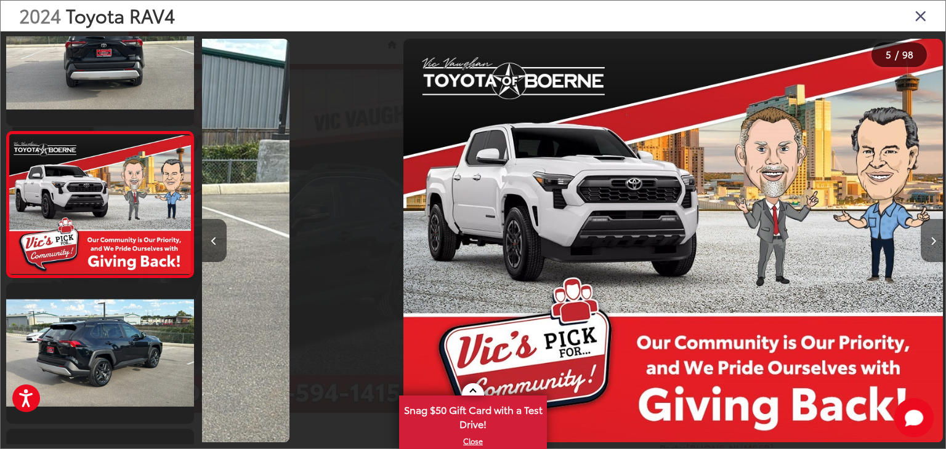
click at [936, 244] on button "Next image" at bounding box center [933, 240] width 25 height 43
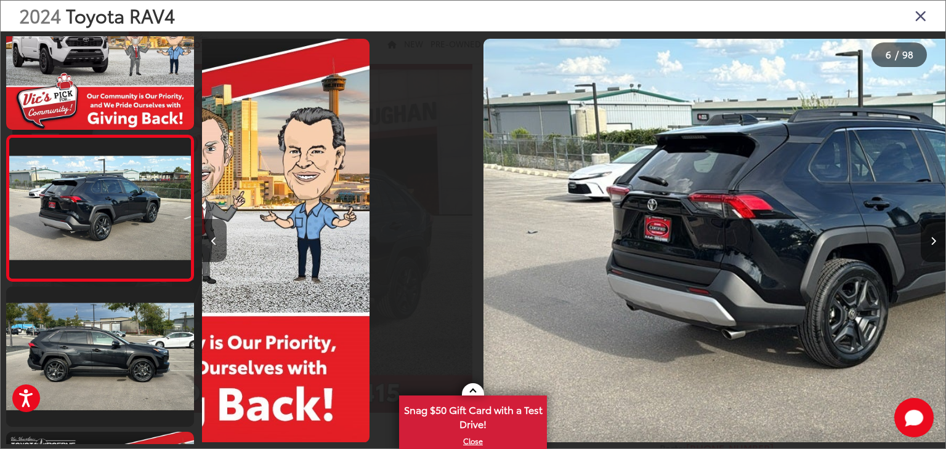
scroll to position [0, 3643]
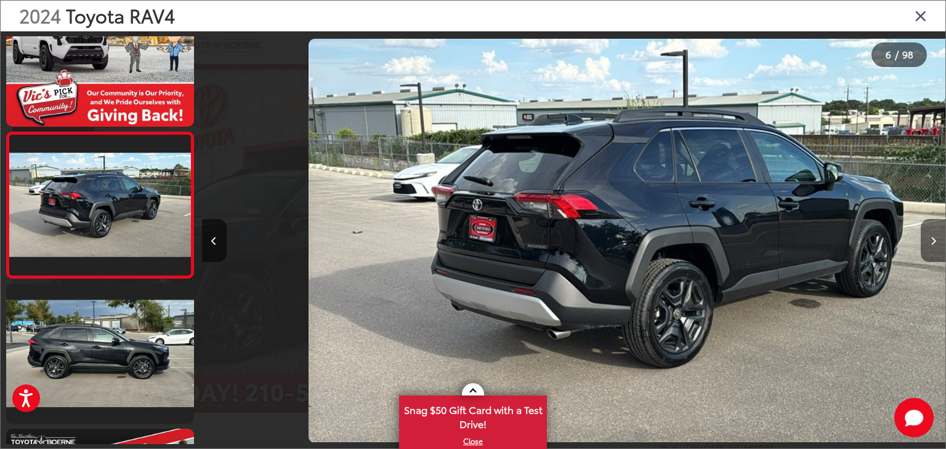
click at [936, 244] on button "Next image" at bounding box center [933, 240] width 25 height 43
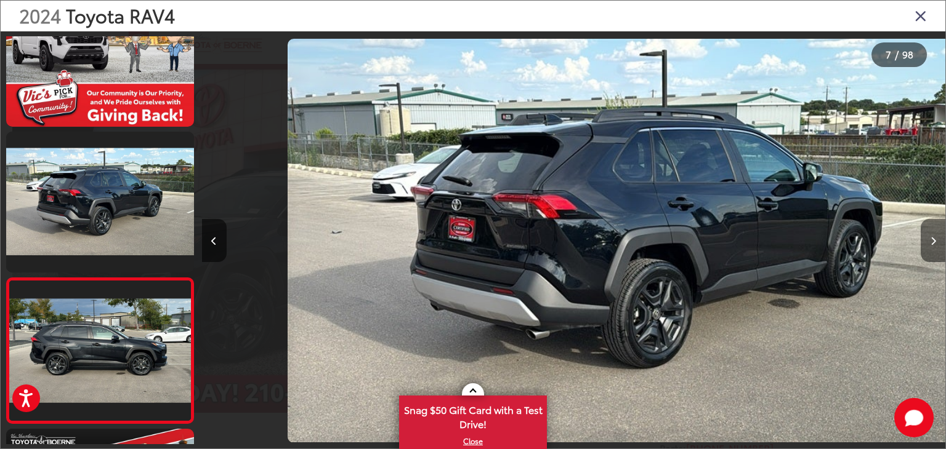
scroll to position [0, 0]
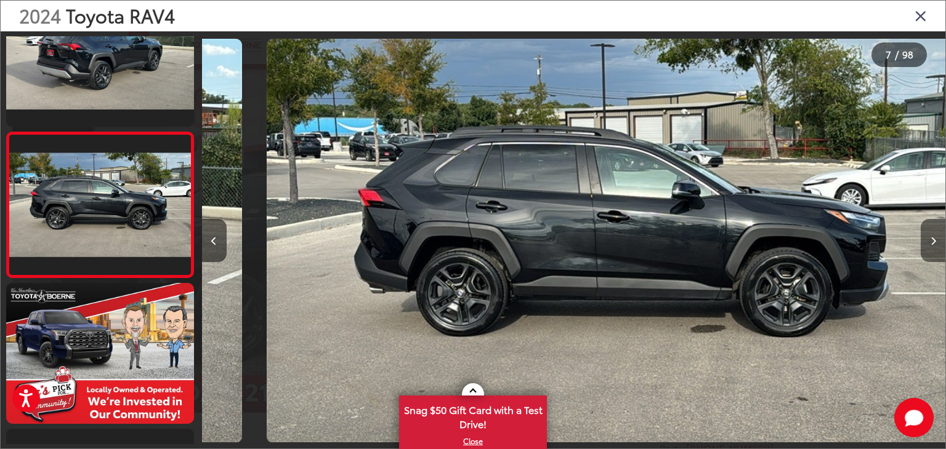
click at [936, 244] on button "Next image" at bounding box center [933, 240] width 25 height 43
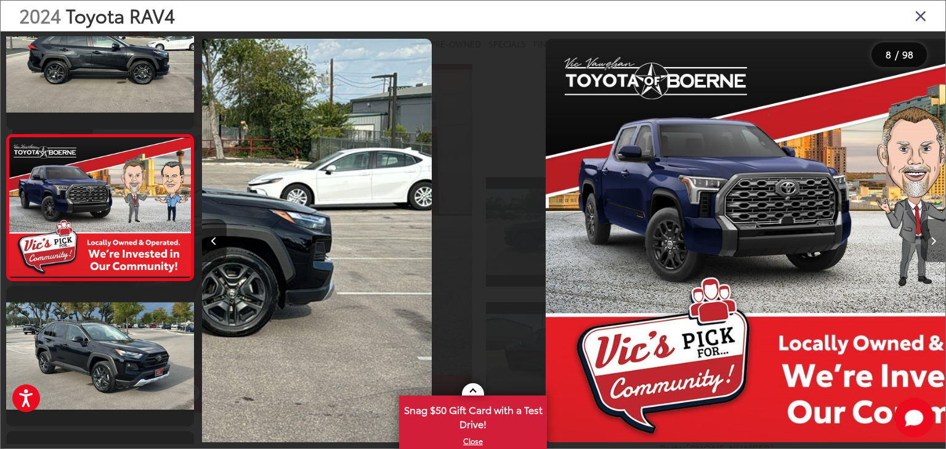
click at [936, 244] on button "Next image" at bounding box center [933, 240] width 25 height 43
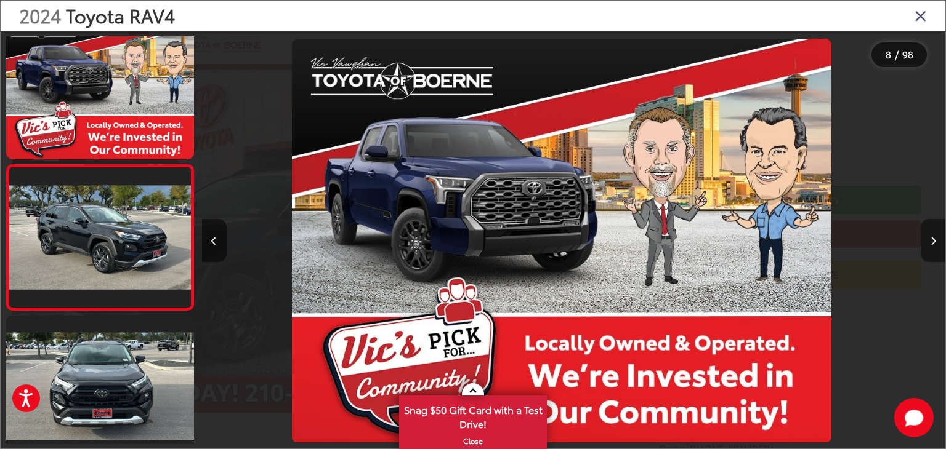
click at [936, 244] on button "Next image" at bounding box center [933, 240] width 25 height 43
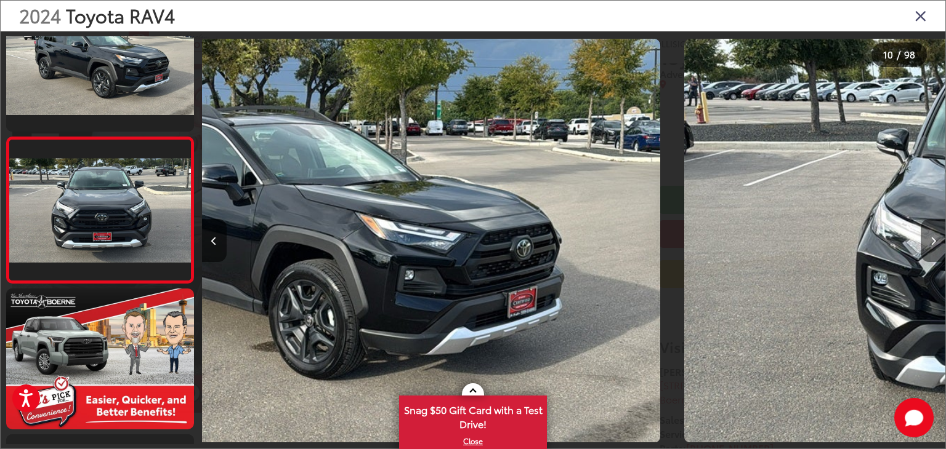
click at [936, 244] on button "Next image" at bounding box center [933, 240] width 25 height 43
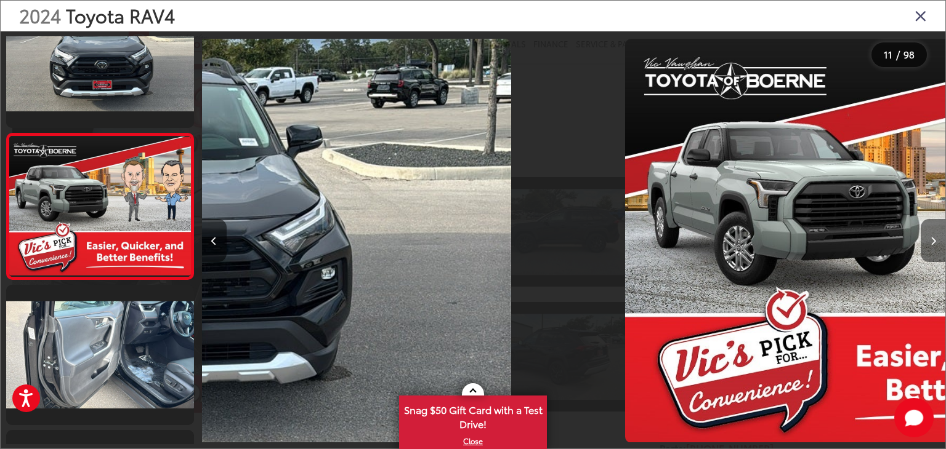
click at [936, 244] on button "Next image" at bounding box center [933, 240] width 25 height 43
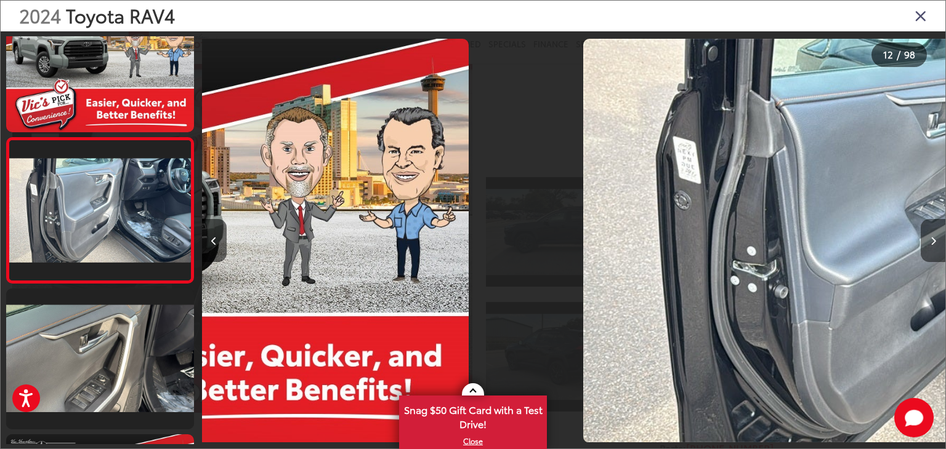
click at [936, 244] on button "Next image" at bounding box center [933, 240] width 25 height 43
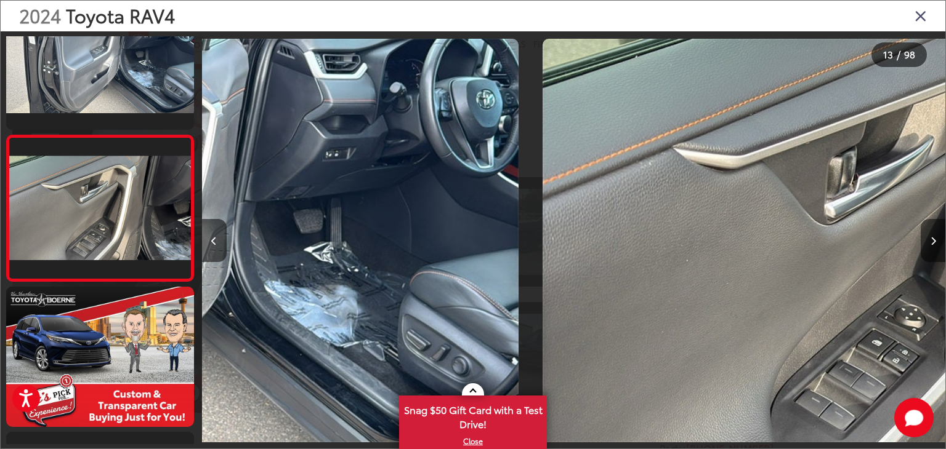
click at [936, 244] on button "Next image" at bounding box center [933, 240] width 25 height 43
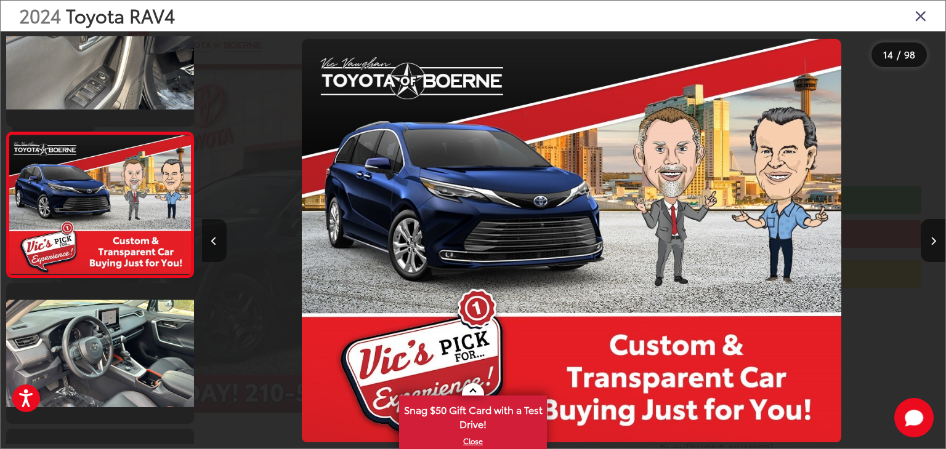
click at [224, 224] on button "Previous image" at bounding box center [214, 240] width 25 height 43
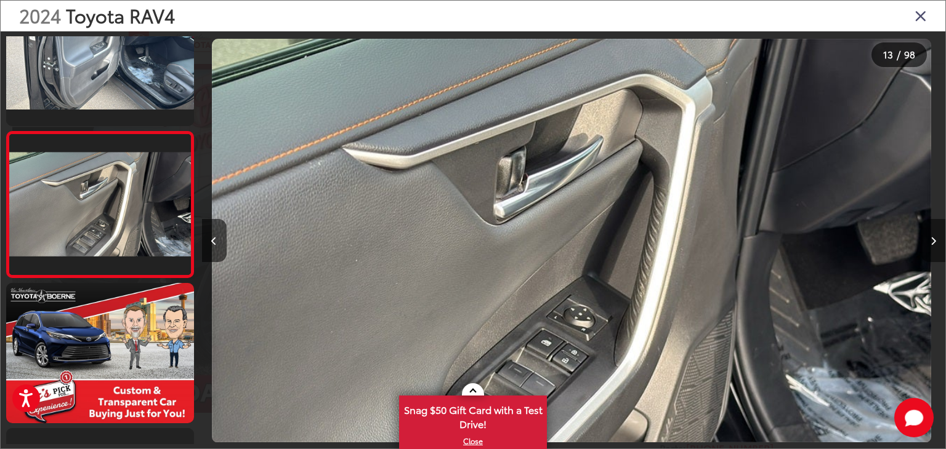
click at [926, 246] on button "Next image" at bounding box center [933, 240] width 25 height 43
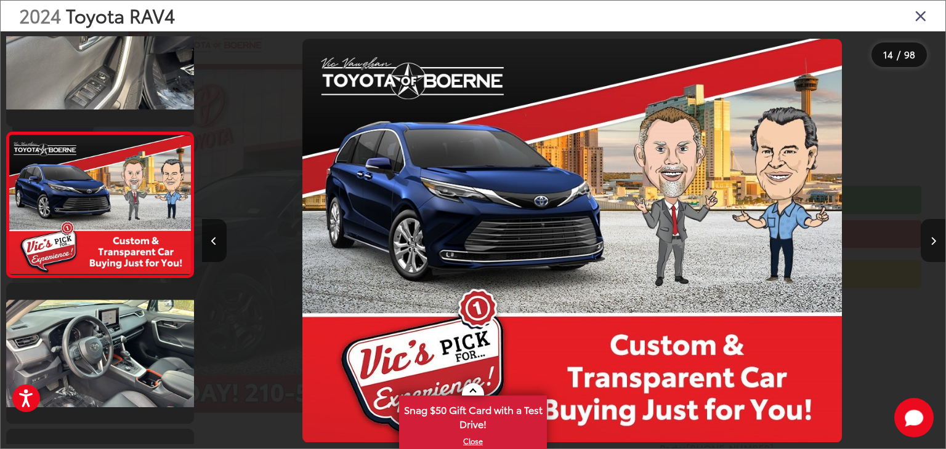
click at [926, 246] on button "Next image" at bounding box center [933, 240] width 25 height 43
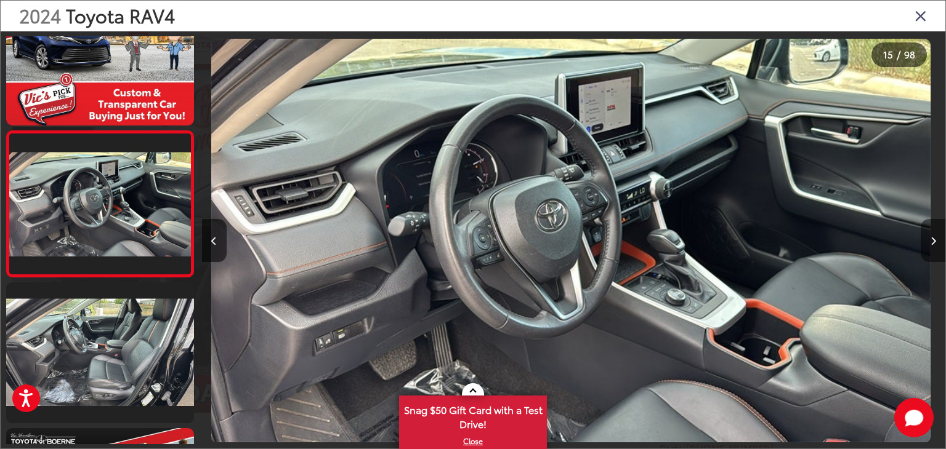
click at [926, 246] on button "Next image" at bounding box center [933, 240] width 25 height 43
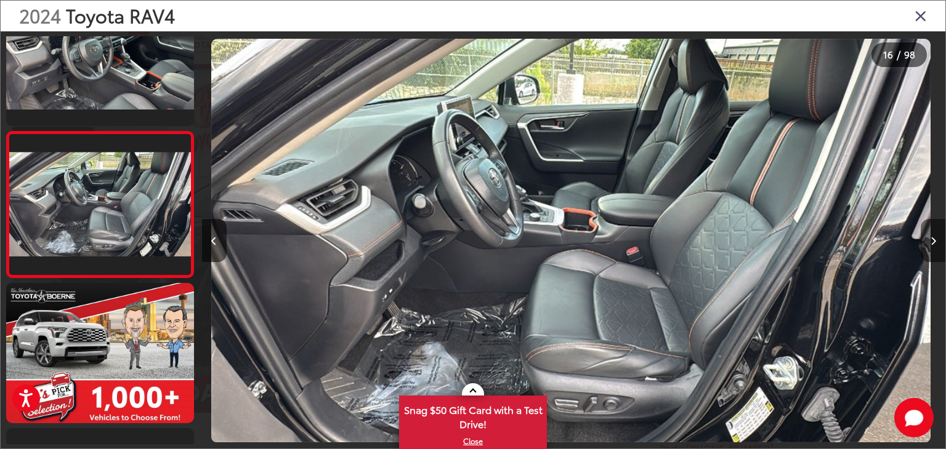
click at [926, 246] on button "Next image" at bounding box center [933, 240] width 25 height 43
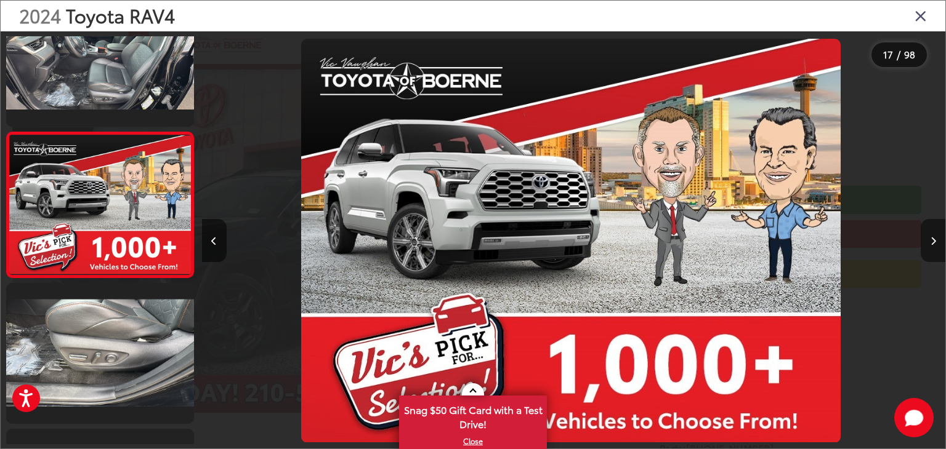
click at [926, 246] on button "Next image" at bounding box center [933, 240] width 25 height 43
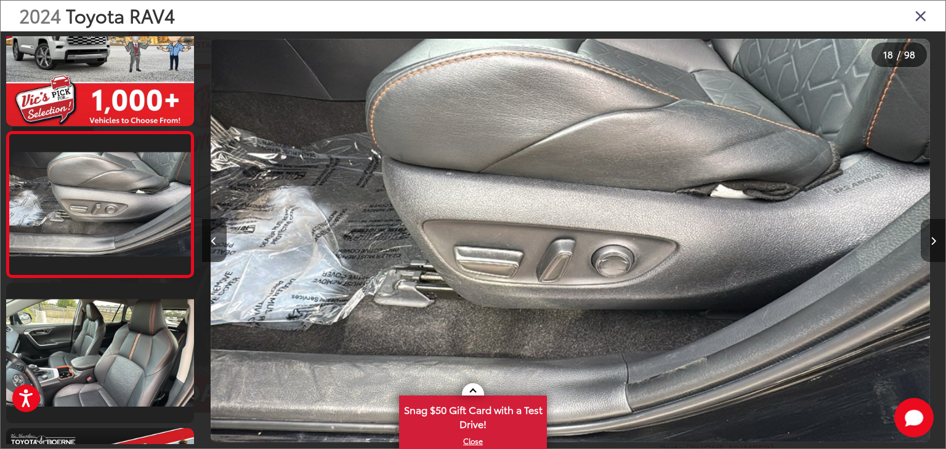
click at [926, 246] on button "Next image" at bounding box center [933, 240] width 25 height 43
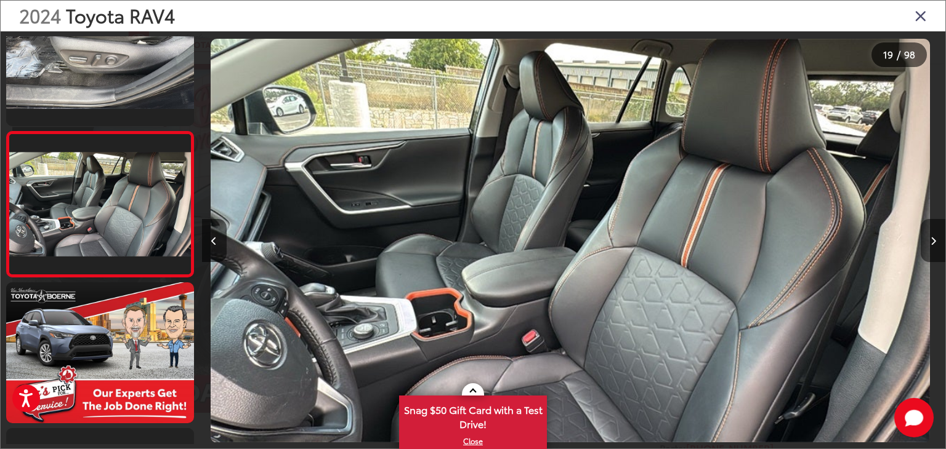
click at [926, 246] on button "Next image" at bounding box center [933, 240] width 25 height 43
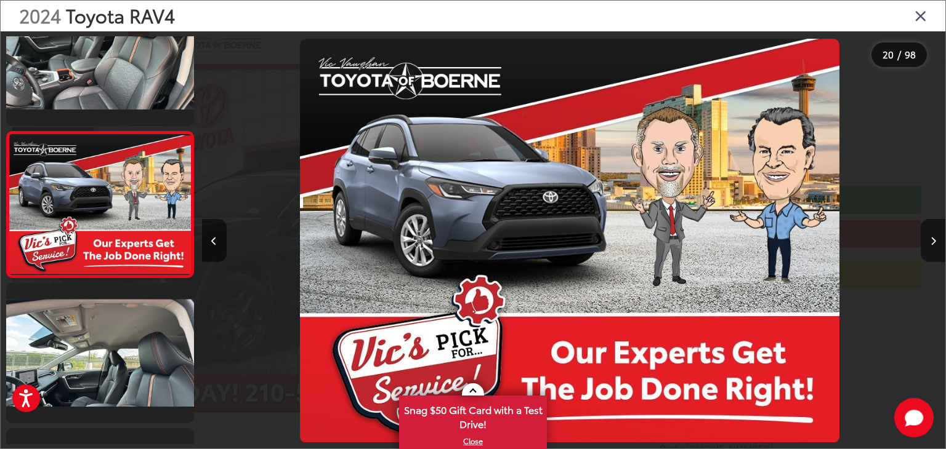
click at [926, 246] on button "Next image" at bounding box center [933, 240] width 25 height 43
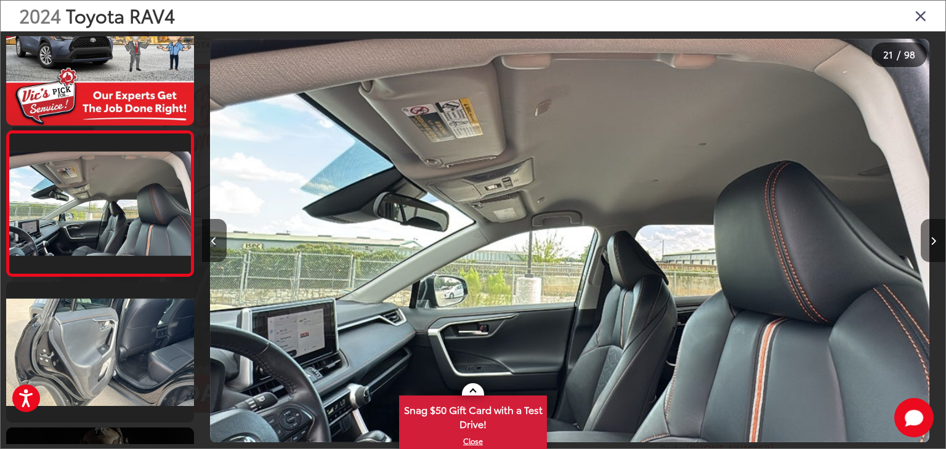
click at [926, 246] on button "Next image" at bounding box center [933, 240] width 25 height 43
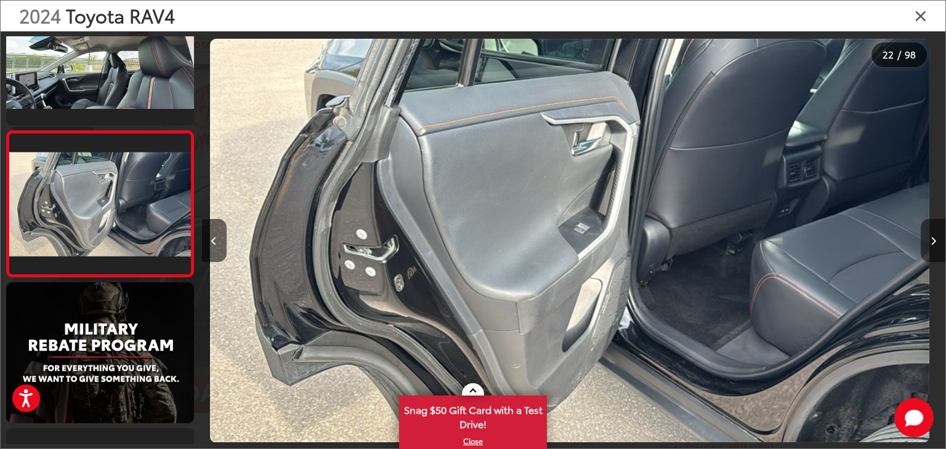
click at [926, 246] on button "Next image" at bounding box center [933, 240] width 25 height 43
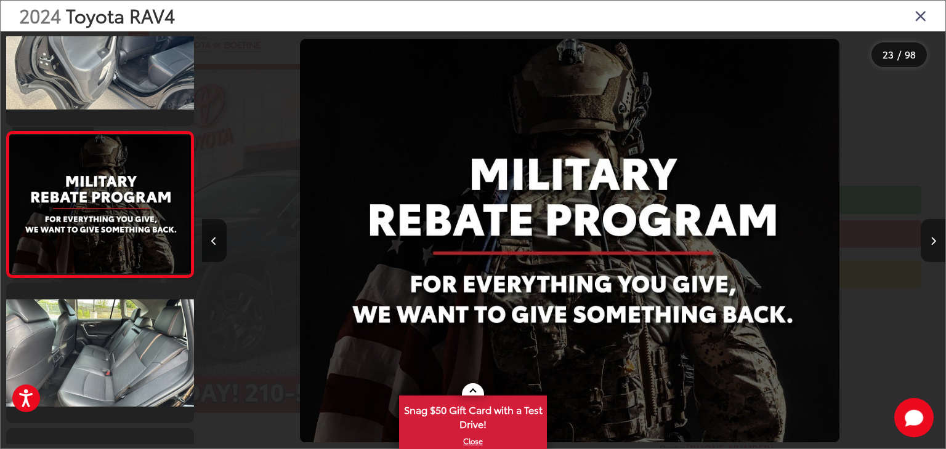
click at [926, 246] on button "Next image" at bounding box center [933, 240] width 25 height 43
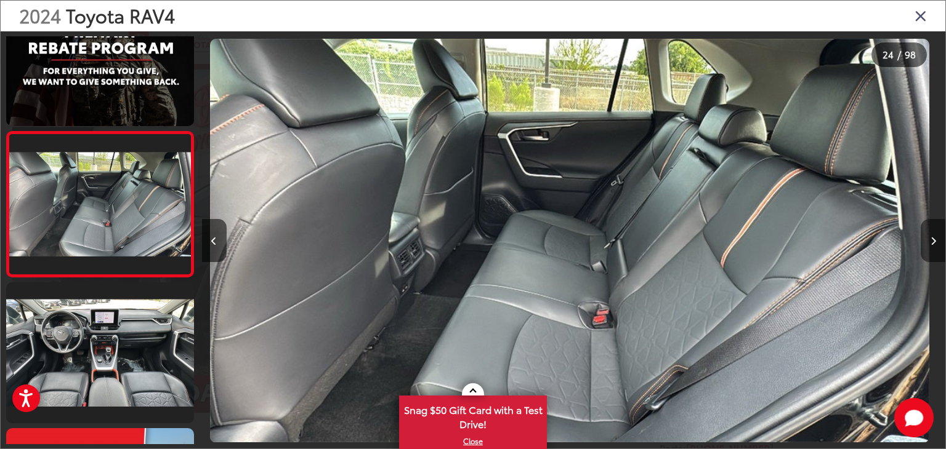
click at [926, 246] on button "Next image" at bounding box center [933, 240] width 25 height 43
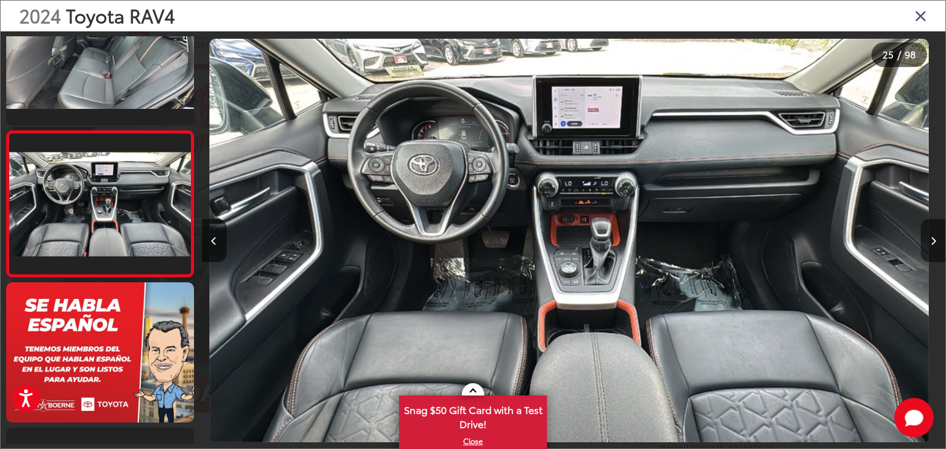
click at [926, 246] on button "Next image" at bounding box center [933, 240] width 25 height 43
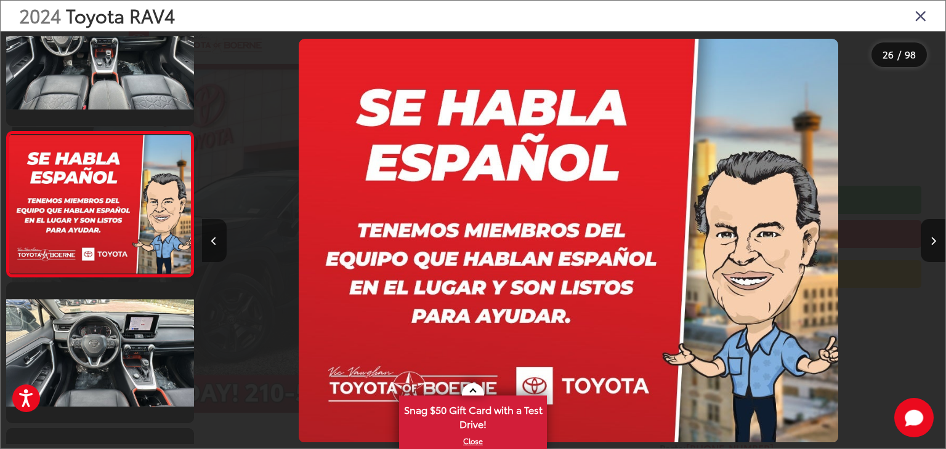
click at [214, 237] on icon "Previous image" at bounding box center [214, 241] width 6 height 9
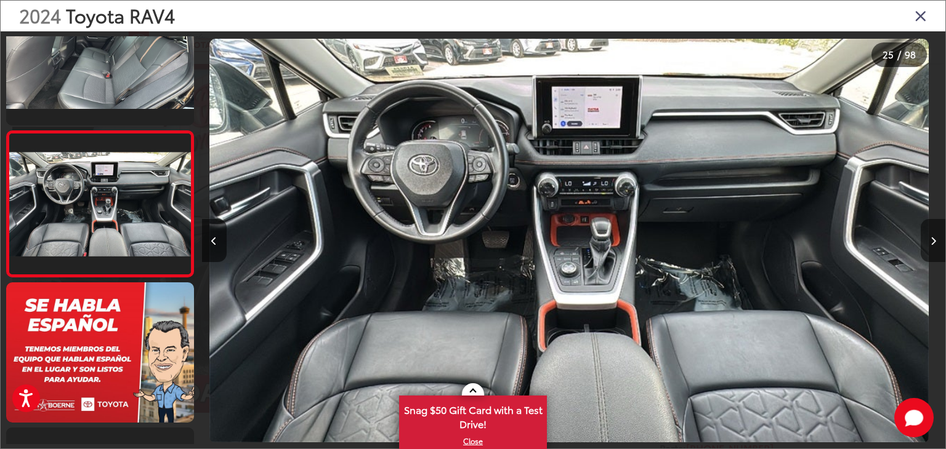
click at [929, 238] on button "Next image" at bounding box center [933, 240] width 25 height 43
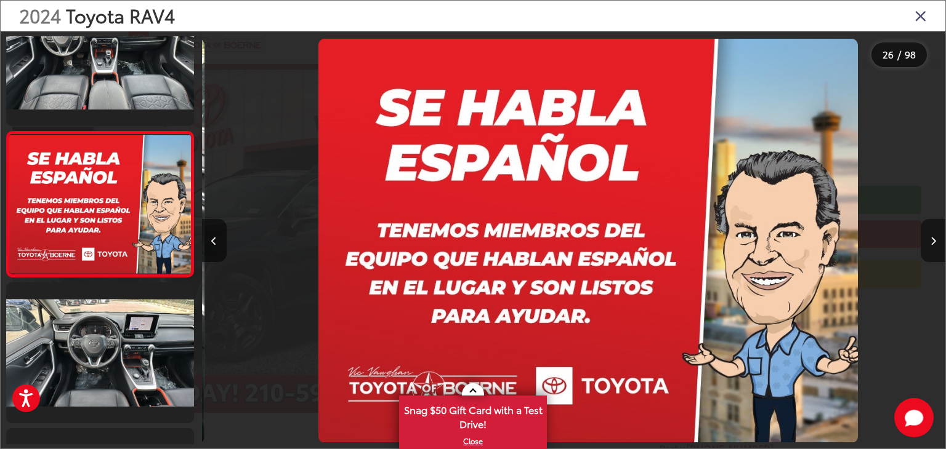
click at [929, 238] on button "Next image" at bounding box center [933, 240] width 25 height 43
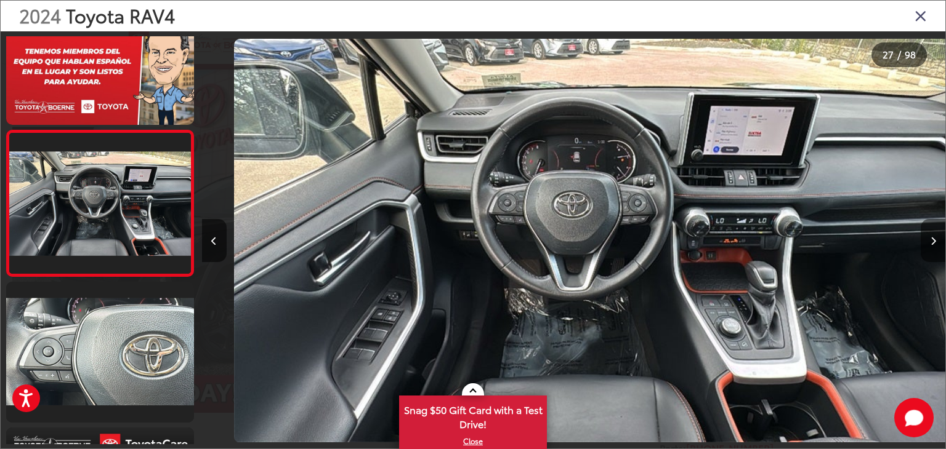
click at [929, 238] on button "Next image" at bounding box center [933, 240] width 25 height 43
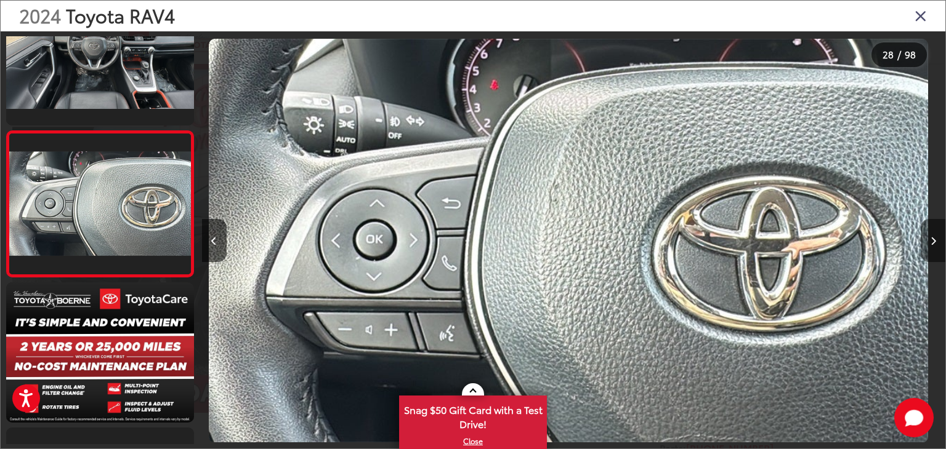
click at [929, 238] on button "Next image" at bounding box center [933, 240] width 25 height 43
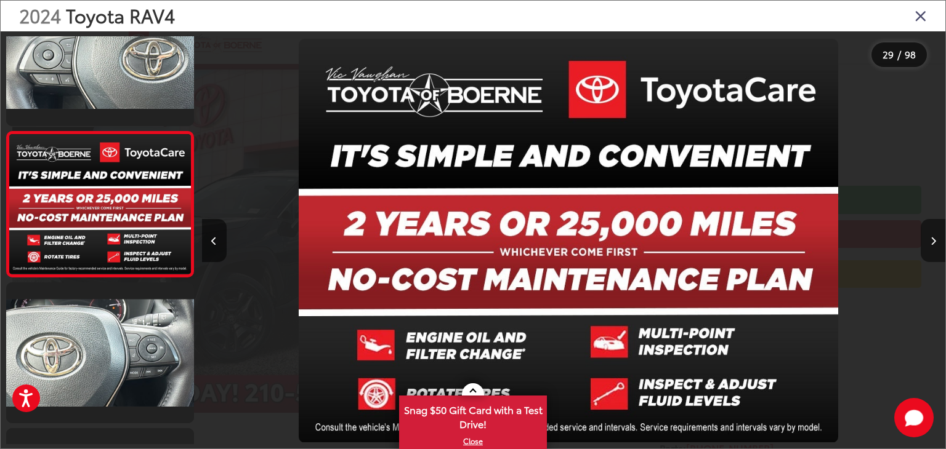
click at [929, 238] on button "Next image" at bounding box center [933, 240] width 25 height 43
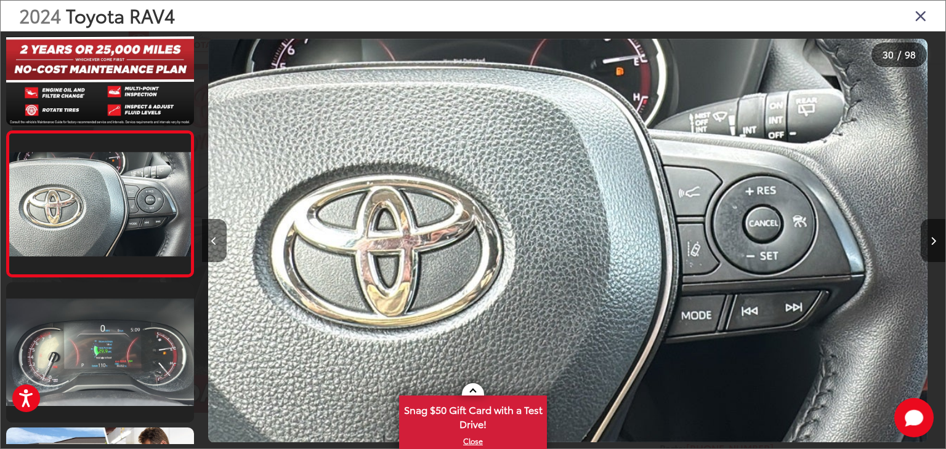
click at [214, 252] on button "Previous image" at bounding box center [214, 240] width 25 height 43
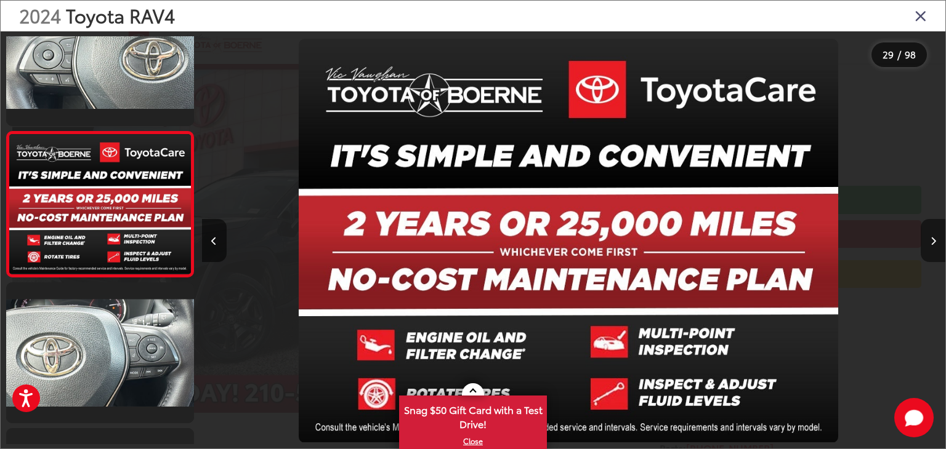
click at [936, 232] on button "Next image" at bounding box center [933, 240] width 25 height 43
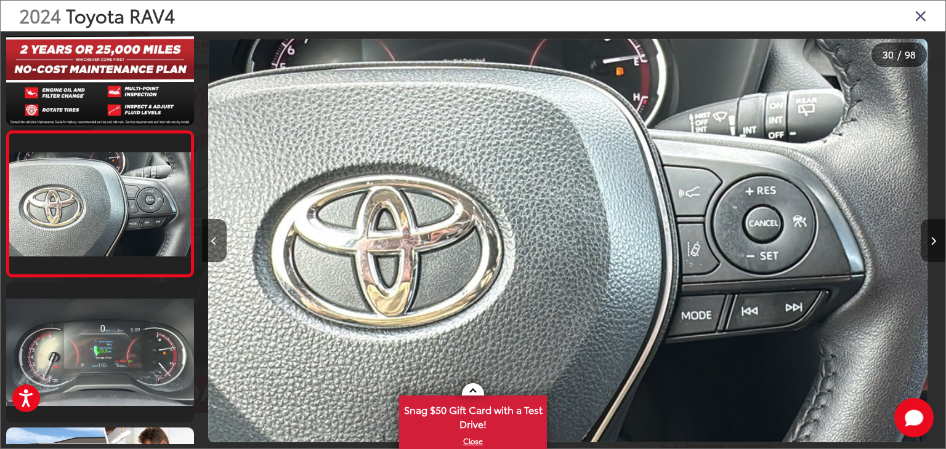
click at [936, 232] on button "Next image" at bounding box center [933, 240] width 25 height 43
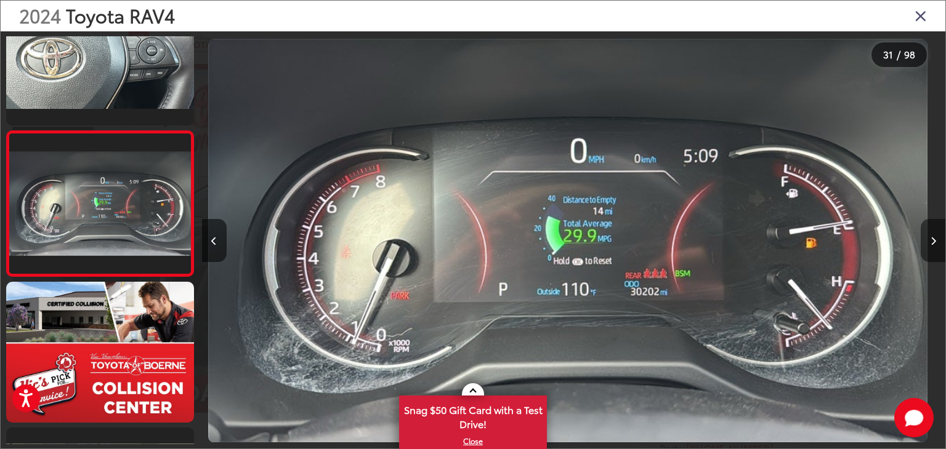
click at [936, 232] on button "Next image" at bounding box center [933, 240] width 25 height 43
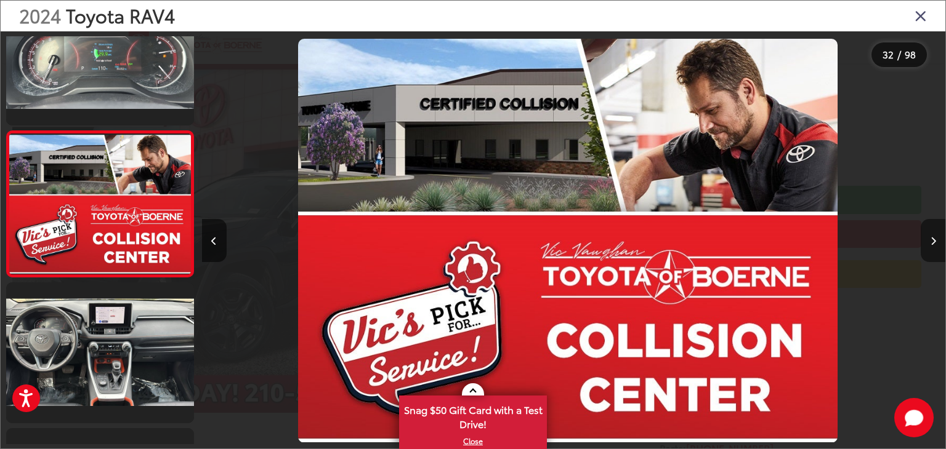
click at [936, 232] on button "Next image" at bounding box center [933, 240] width 25 height 43
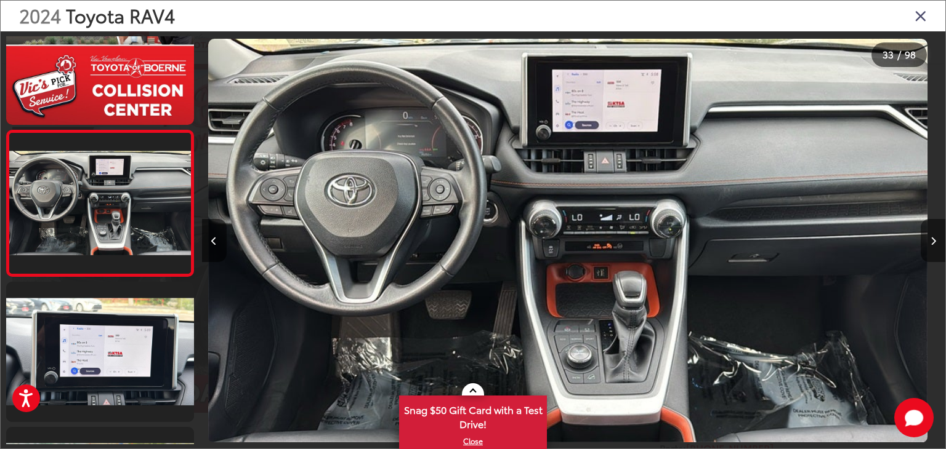
click at [936, 232] on button "Next image" at bounding box center [933, 240] width 25 height 43
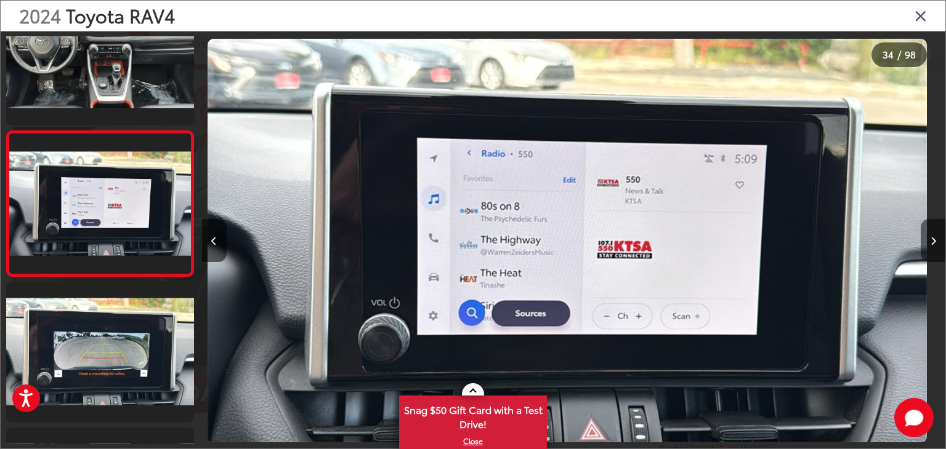
click at [936, 232] on button "Next image" at bounding box center [933, 240] width 25 height 43
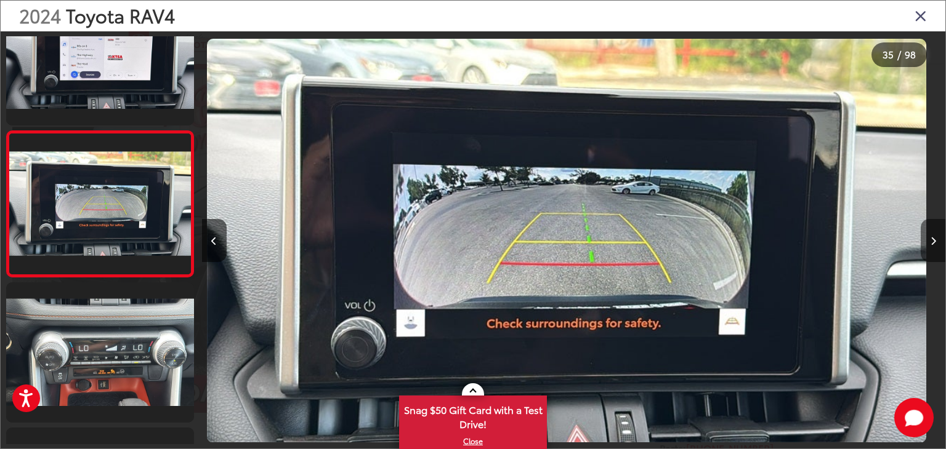
click at [936, 232] on button "Next image" at bounding box center [933, 240] width 25 height 43
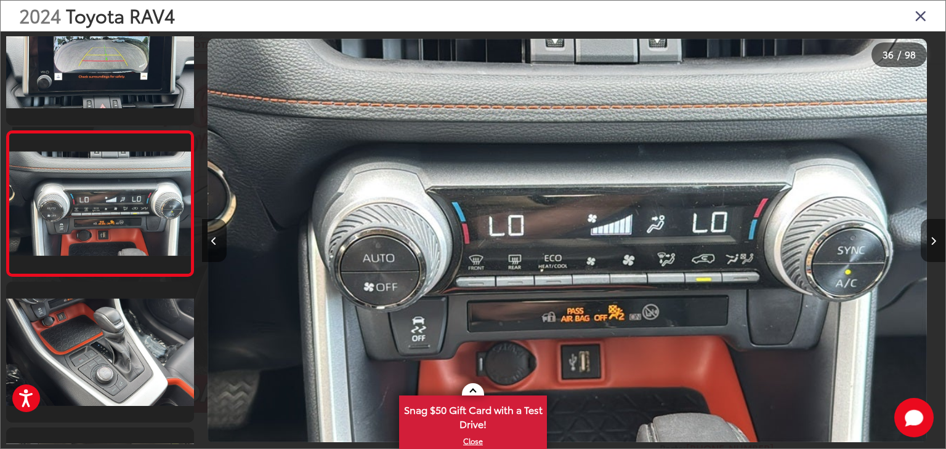
click at [936, 232] on button "Next image" at bounding box center [933, 240] width 25 height 43
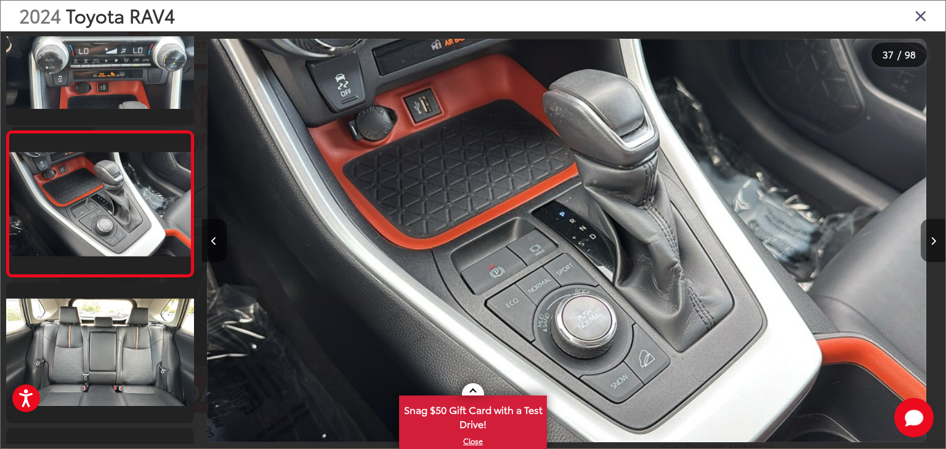
click at [936, 232] on button "Next image" at bounding box center [933, 240] width 25 height 43
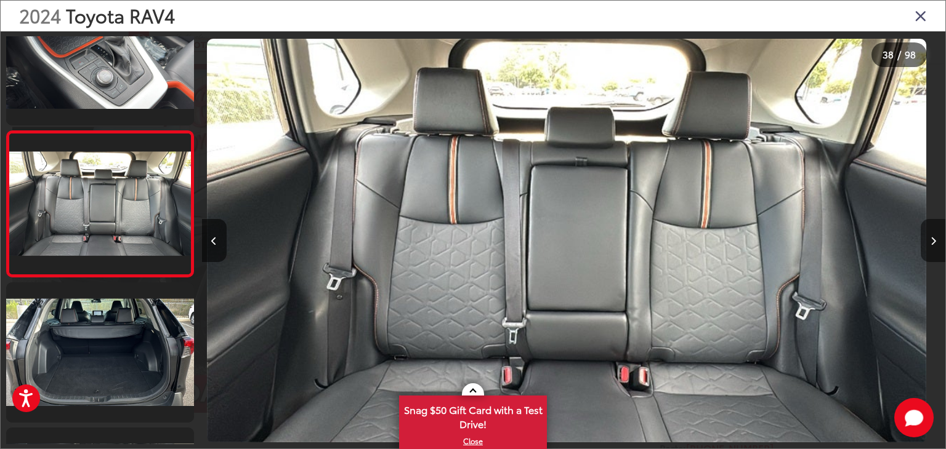
click at [936, 232] on button "Next image" at bounding box center [933, 240] width 25 height 43
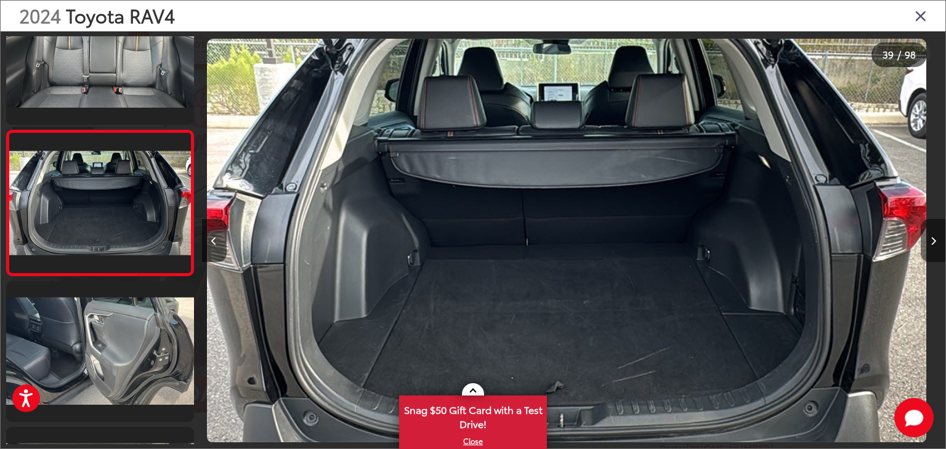
click at [936, 232] on button "Next image" at bounding box center [933, 240] width 25 height 43
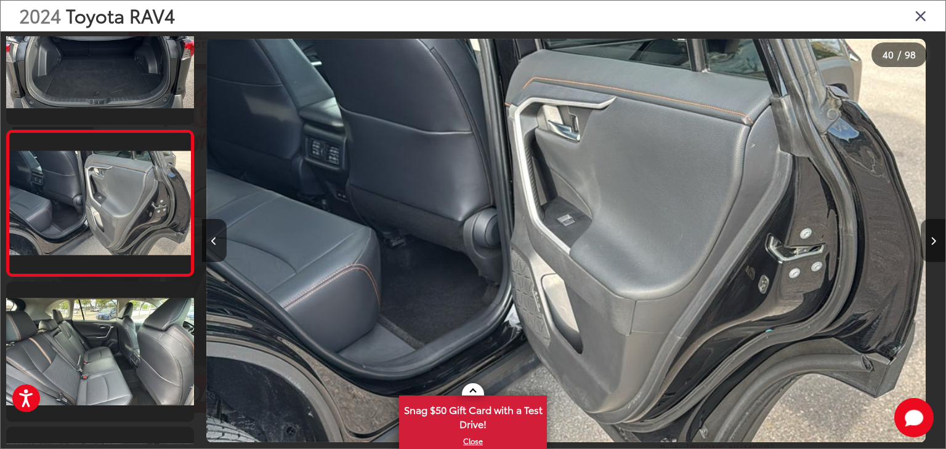
click at [936, 232] on button "Next image" at bounding box center [933, 240] width 25 height 43
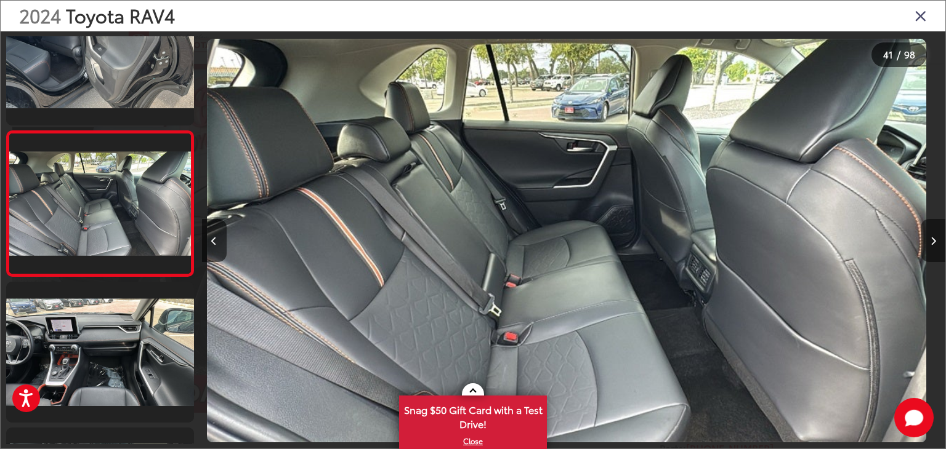
click at [936, 232] on button "Next image" at bounding box center [933, 240] width 25 height 43
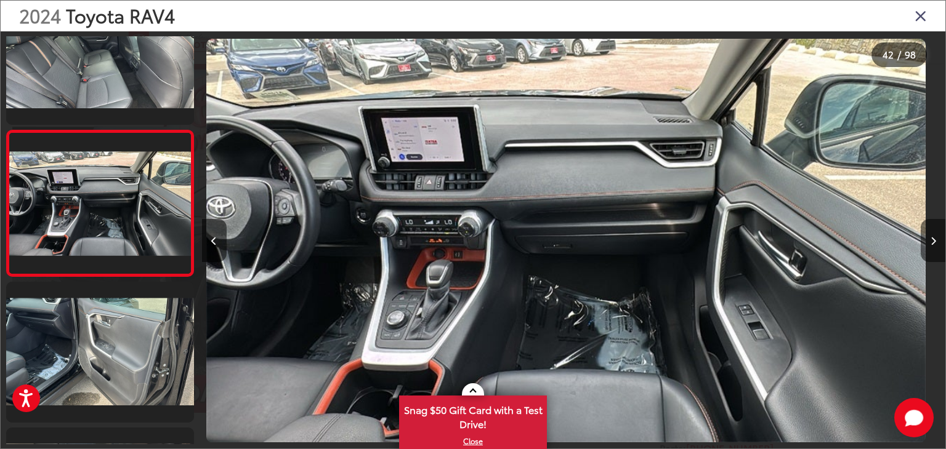
click at [936, 232] on button "Next image" at bounding box center [933, 240] width 25 height 43
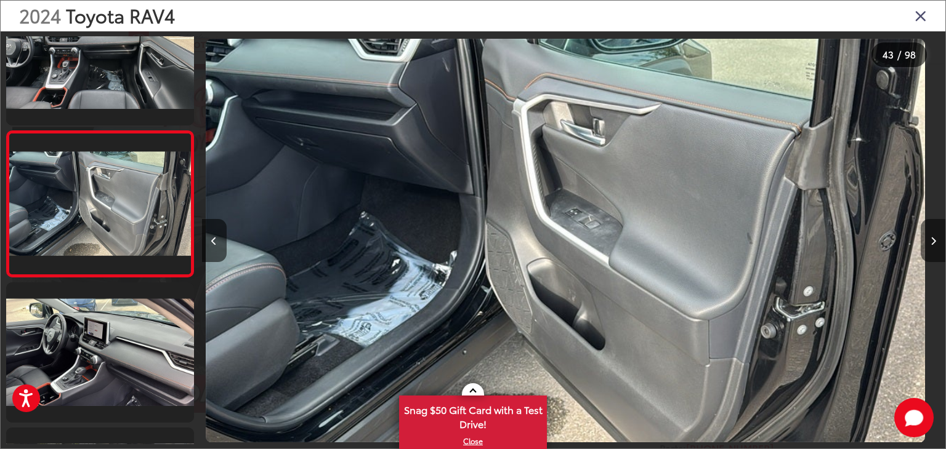
click at [936, 232] on button "Next image" at bounding box center [933, 240] width 25 height 43
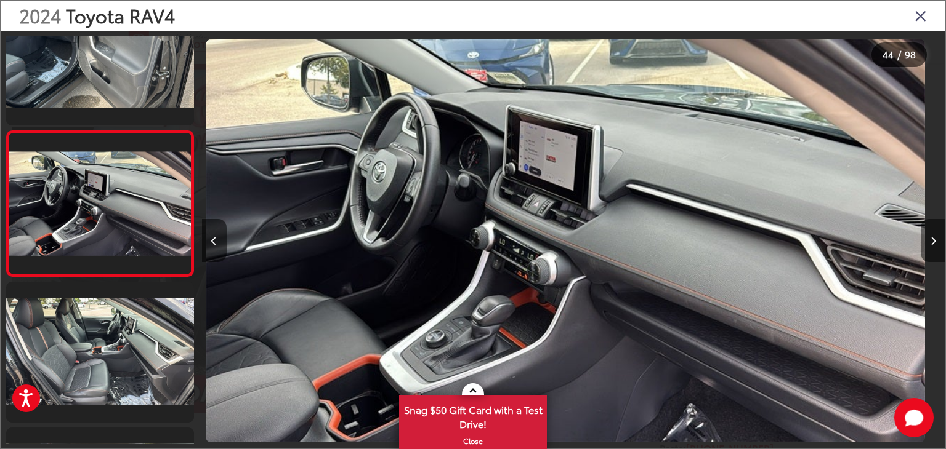
click at [936, 232] on button "Next image" at bounding box center [933, 240] width 25 height 43
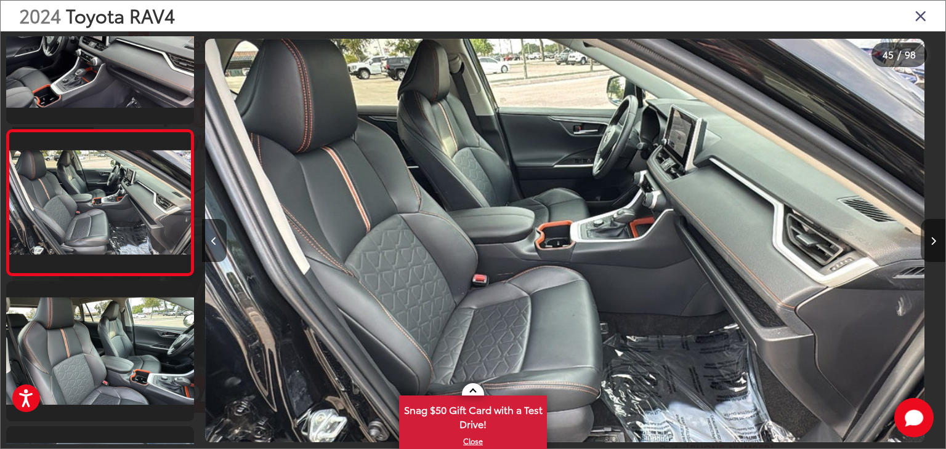
click at [936, 232] on button "Next image" at bounding box center [933, 240] width 25 height 43
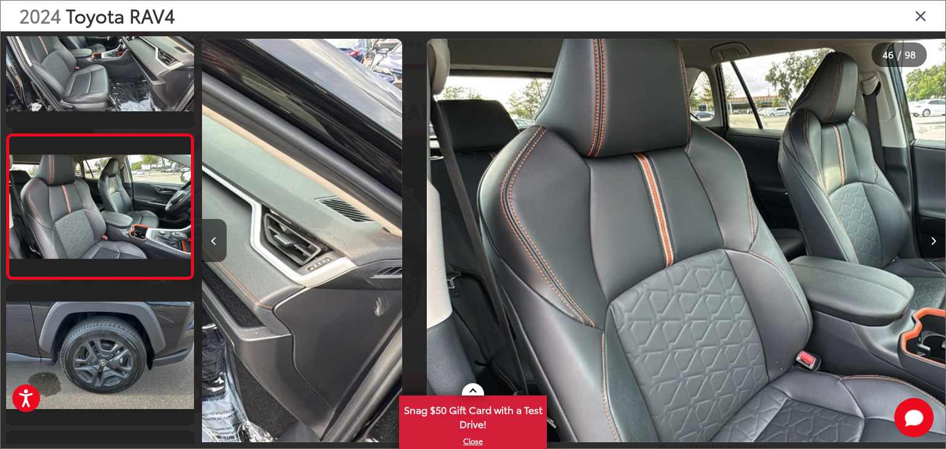
click at [936, 232] on button "Next image" at bounding box center [933, 240] width 25 height 43
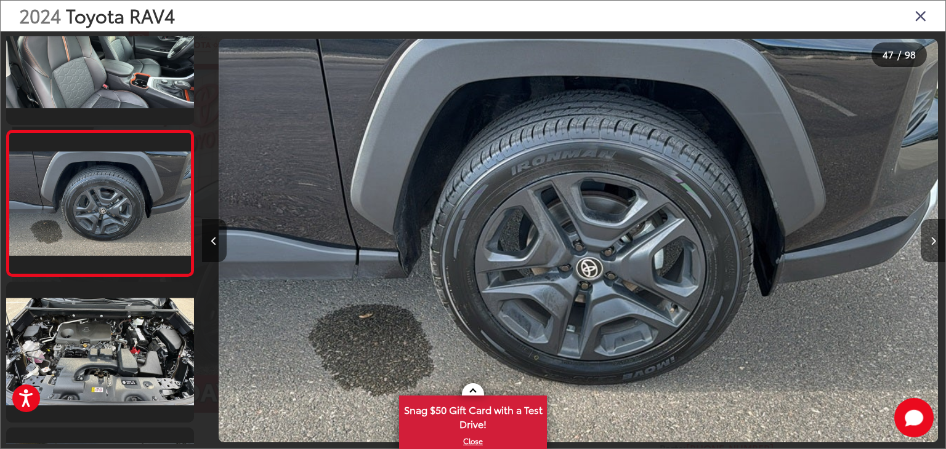
click at [936, 232] on button "Next image" at bounding box center [933, 240] width 25 height 43
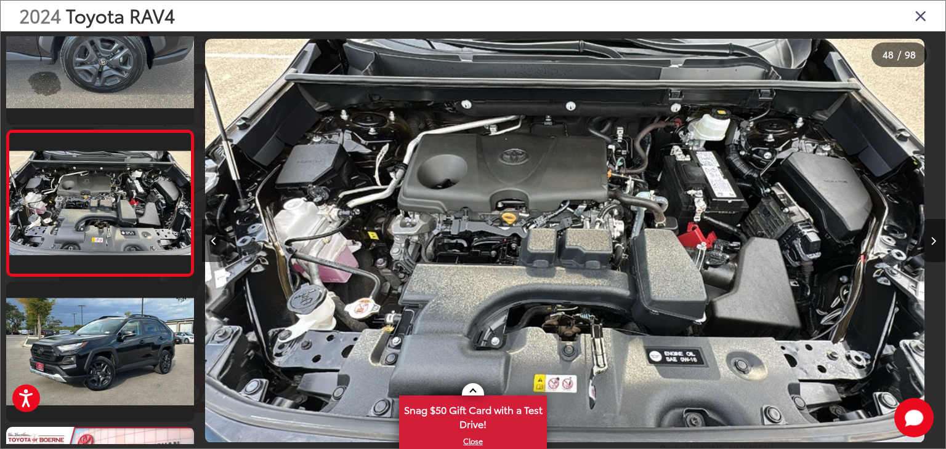
click at [936, 232] on button "Next image" at bounding box center [933, 240] width 25 height 43
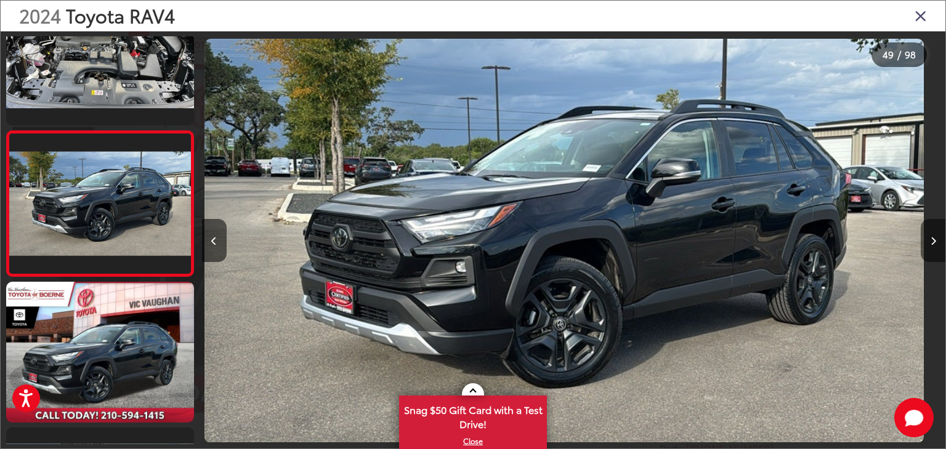
click at [936, 232] on button "Next image" at bounding box center [933, 240] width 25 height 43
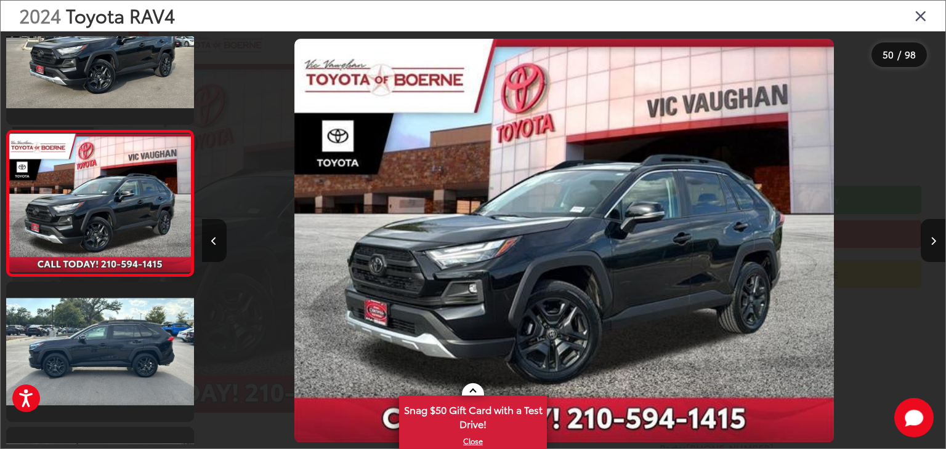
click at [906, 13] on div "2024 Toyota RAV4" at bounding box center [473, 16] width 945 height 31
click at [916, 13] on icon "Close gallery" at bounding box center [920, 15] width 12 height 16
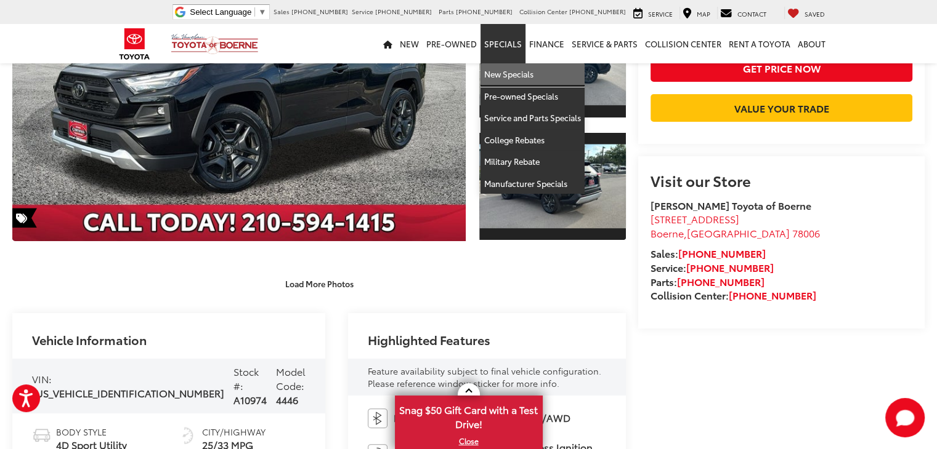
click at [506, 69] on link "New Specials" at bounding box center [532, 74] width 104 height 22
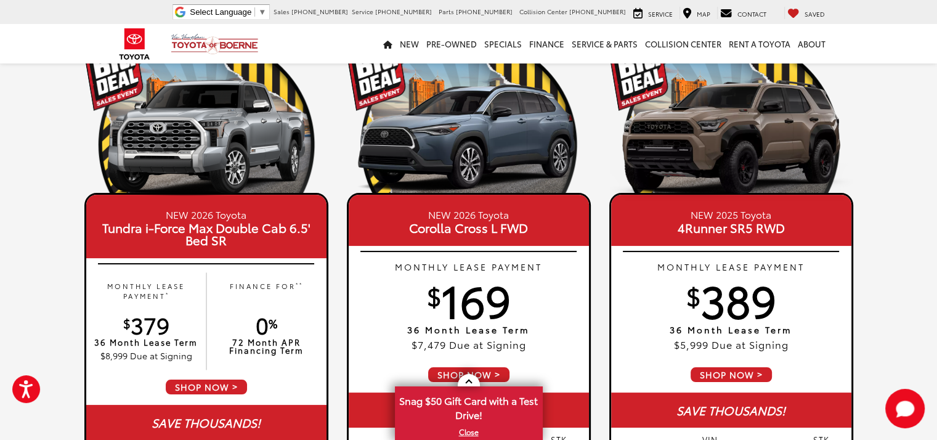
scroll to position [104, 0]
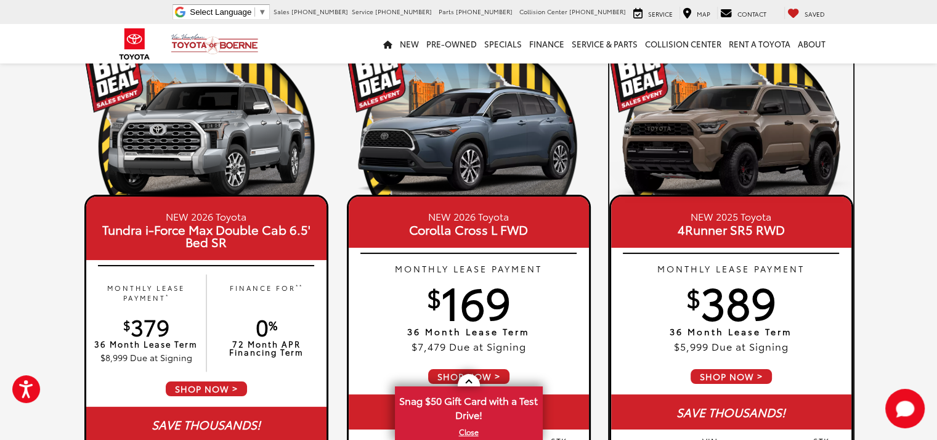
click at [718, 379] on span "SHOP NOW" at bounding box center [731, 376] width 84 height 17
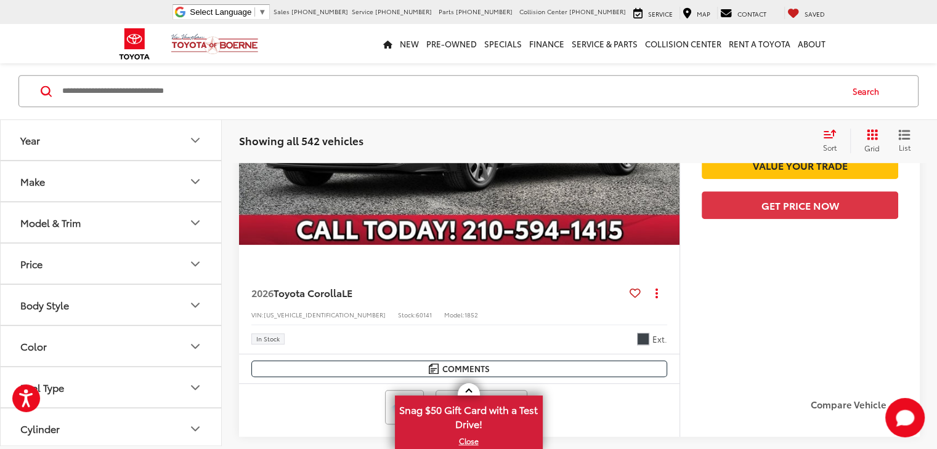
scroll to position [5307, 0]
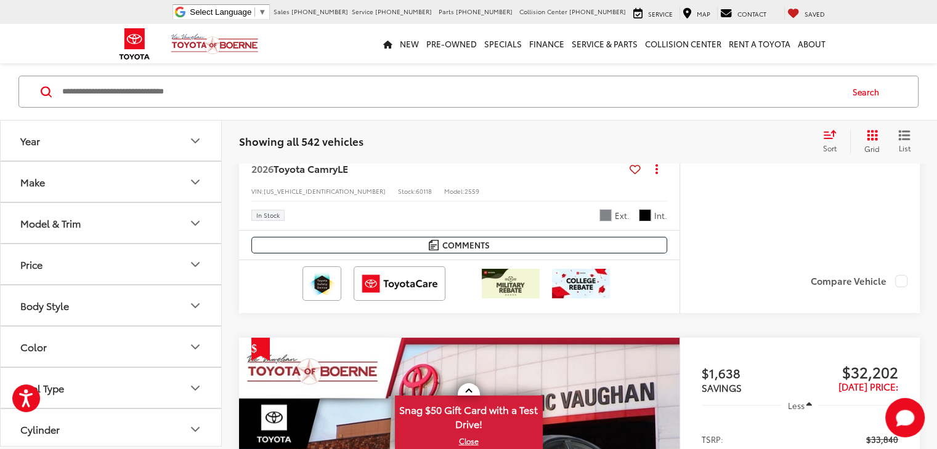
scroll to position [4422, 0]
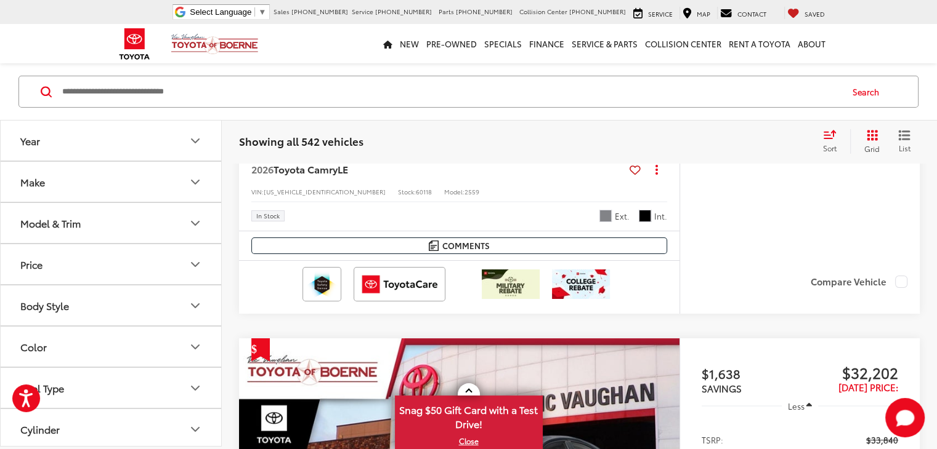
scroll to position [0, 1197]
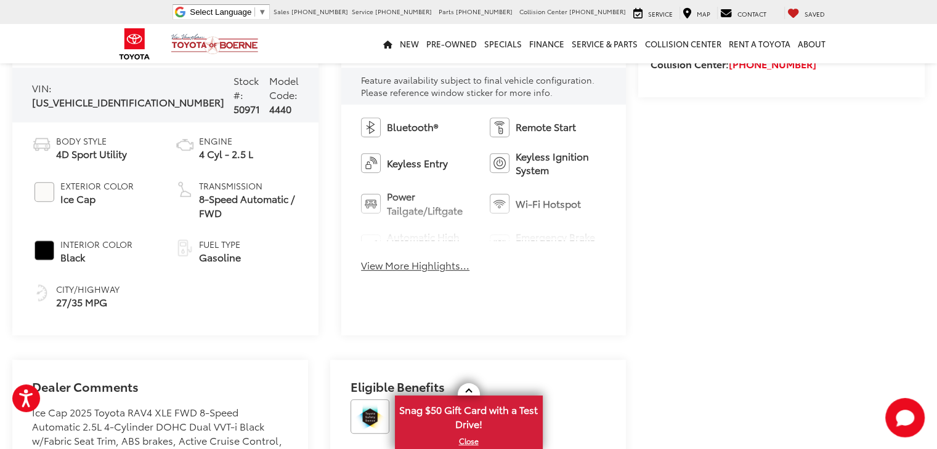
scroll to position [509, 0]
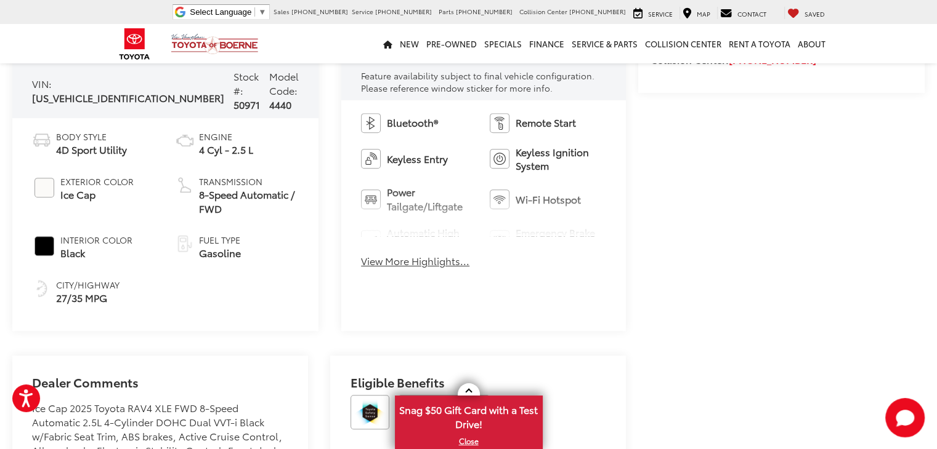
click at [449, 272] on div "Bluetooth® Remote Start Keyless Entry Keyless Ignition System Power Tailgate/[G…" at bounding box center [483, 194] width 284 height 188
click at [438, 257] on button "View More Highlights..." at bounding box center [415, 261] width 108 height 14
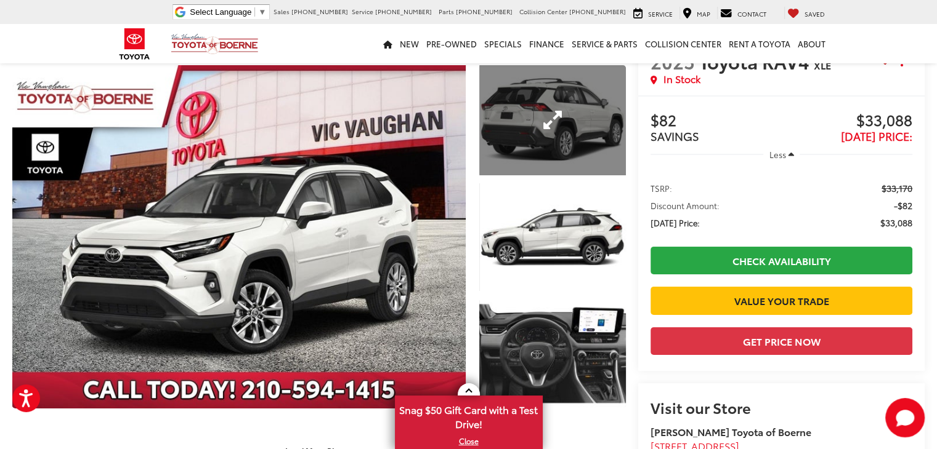
scroll to position [0, 0]
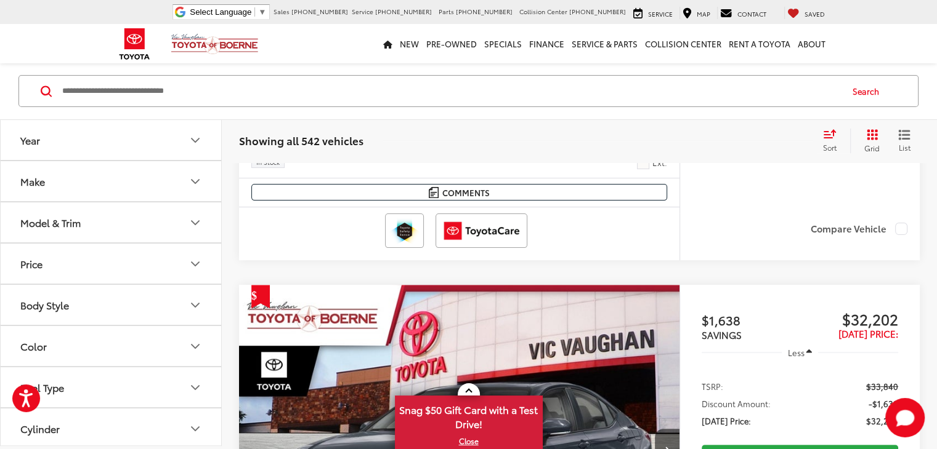
scroll to position [4970, 0]
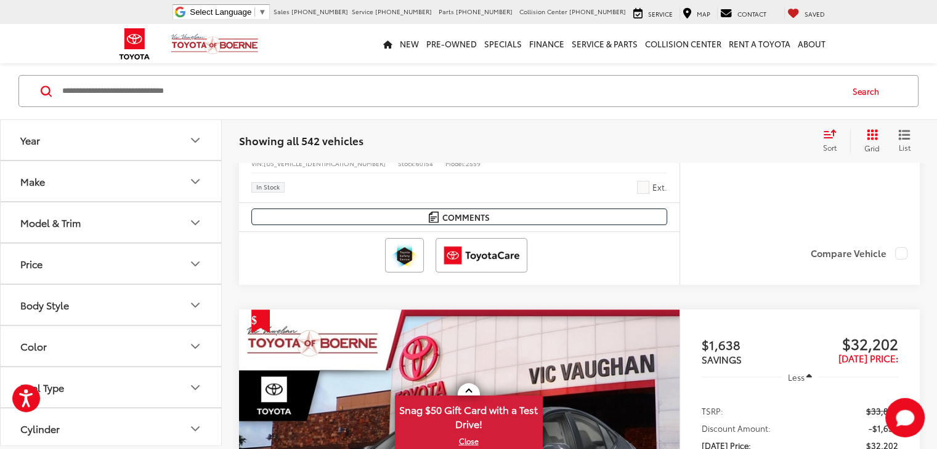
scroll to position [0, 958]
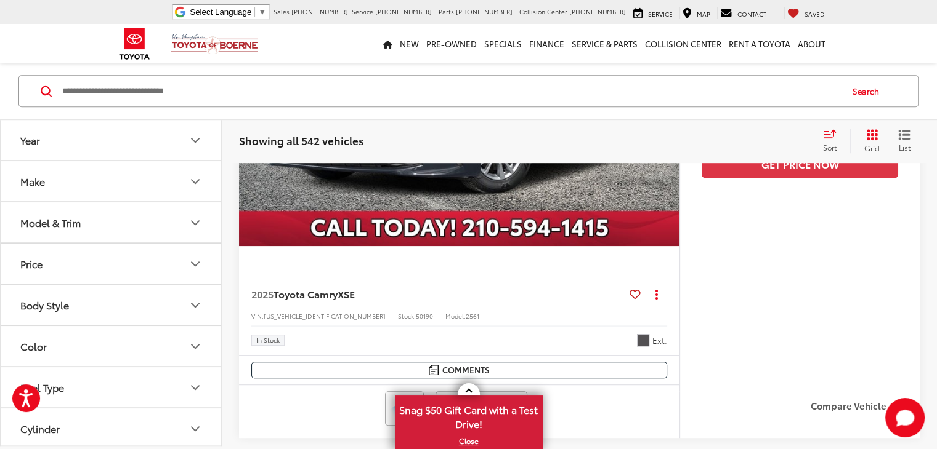
scroll to position [5364, 0]
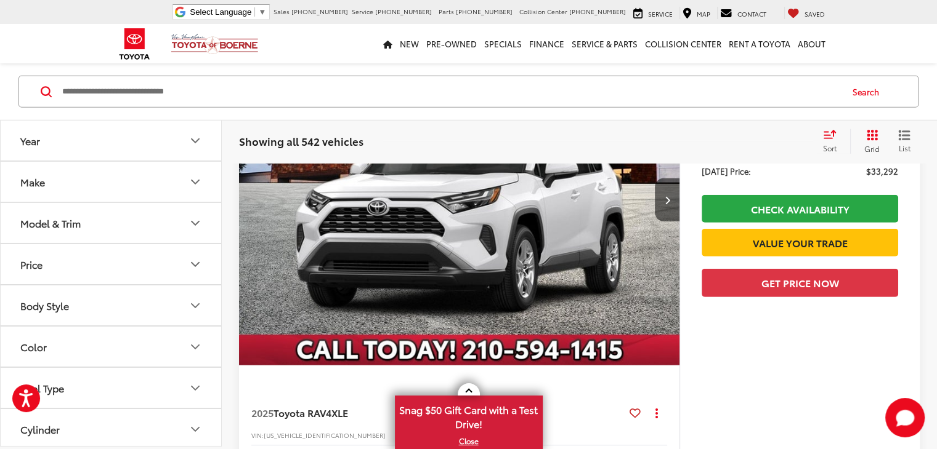
scroll to position [3606, 0]
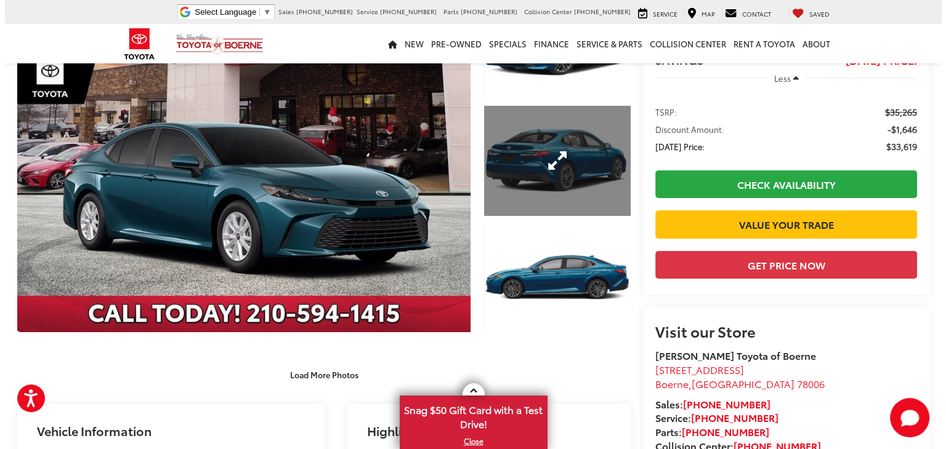
scroll to position [110, 0]
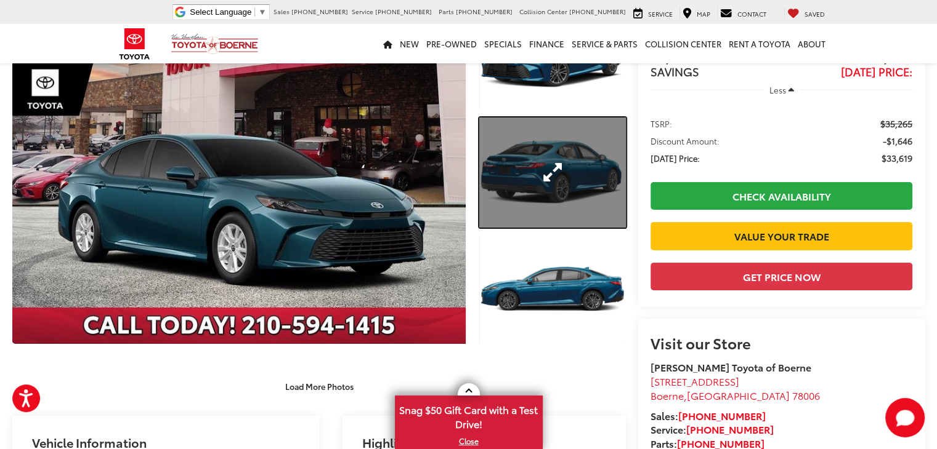
click at [597, 180] on link "Expand Photo 2" at bounding box center [552, 173] width 147 height 110
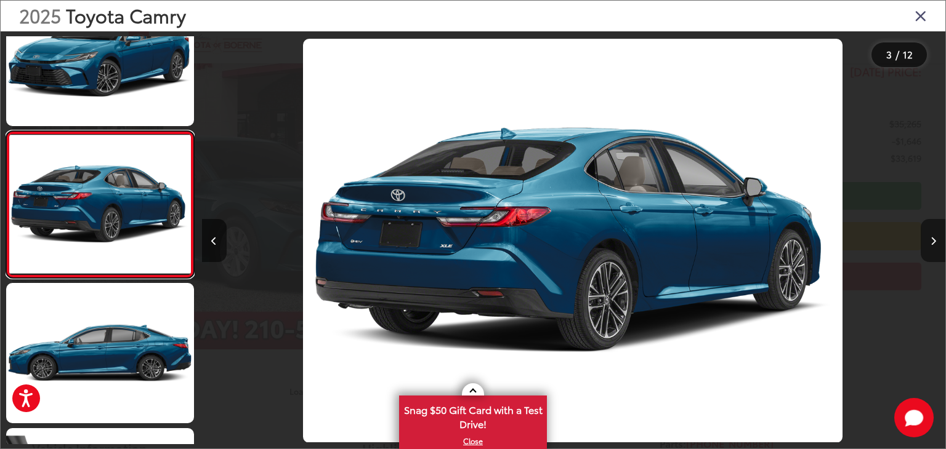
scroll to position [0, 2230]
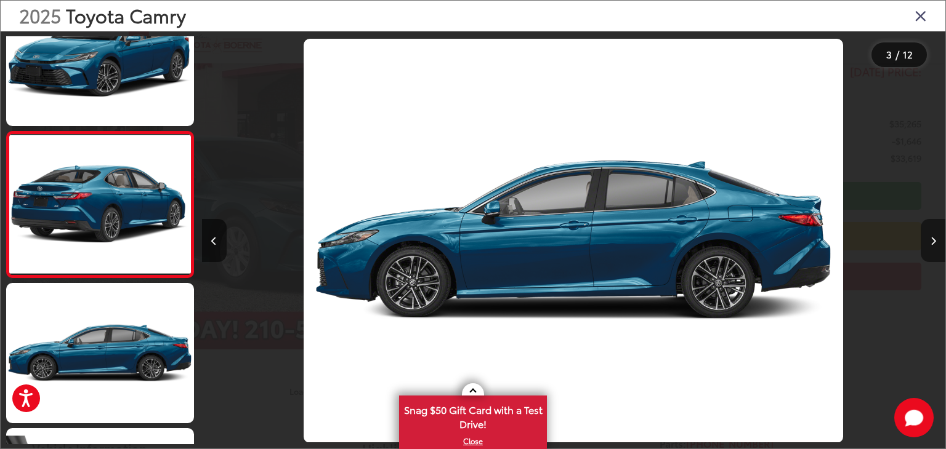
click at [936, 235] on button "Next image" at bounding box center [933, 240] width 25 height 43
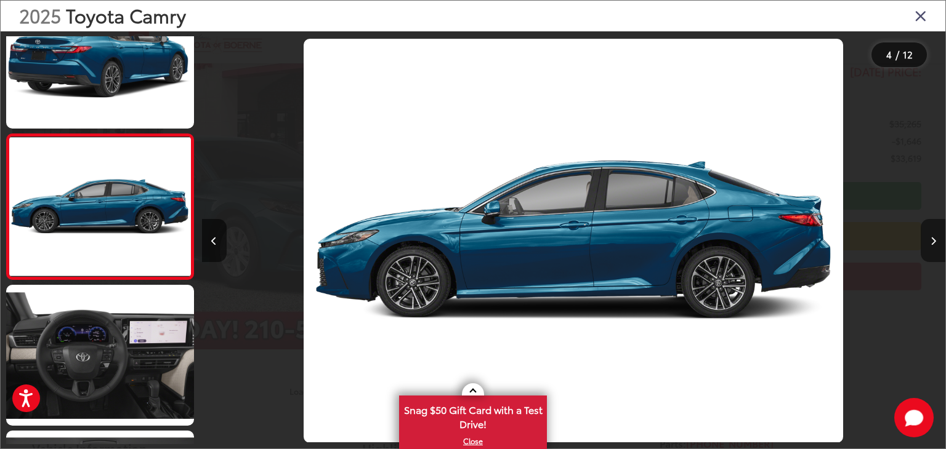
scroll to position [342, 0]
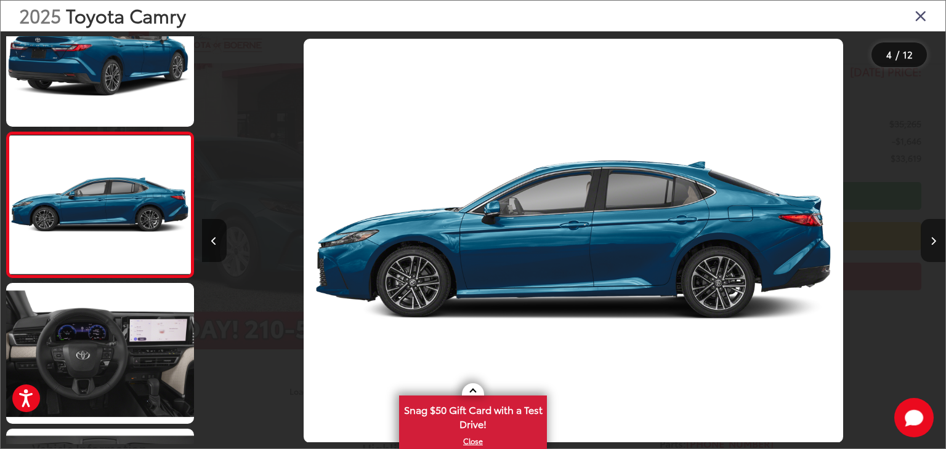
click at [936, 235] on button "Next image" at bounding box center [933, 240] width 25 height 43
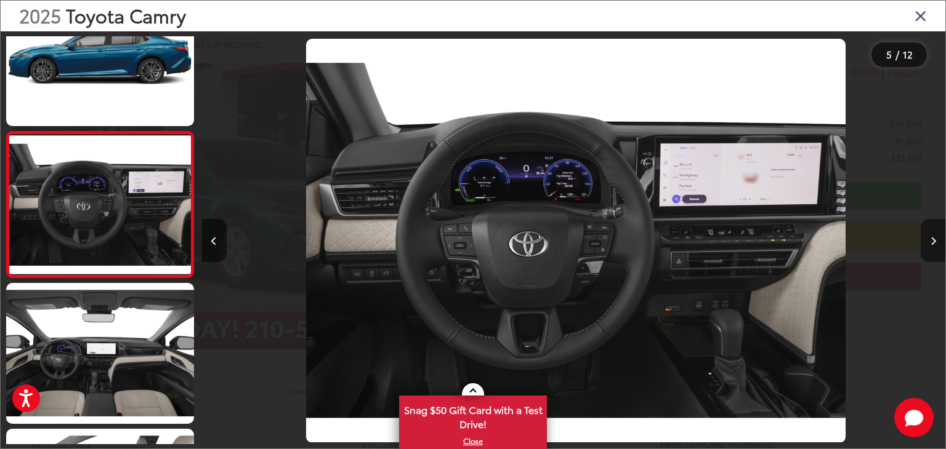
scroll to position [0, 2974]
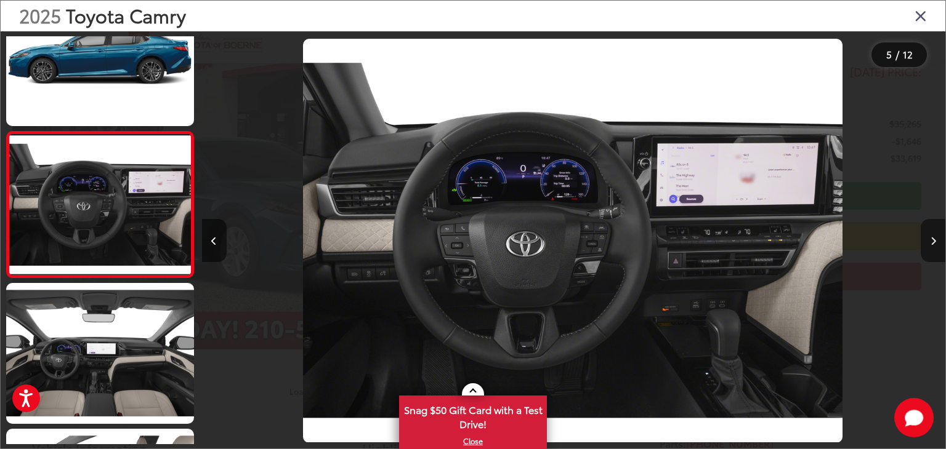
click at [936, 241] on button "Next image" at bounding box center [933, 240] width 25 height 43
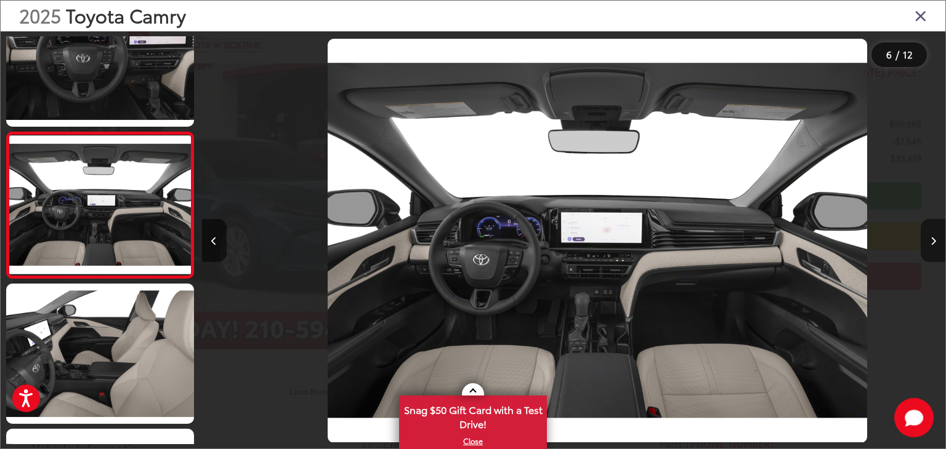
scroll to position [0, 3717]
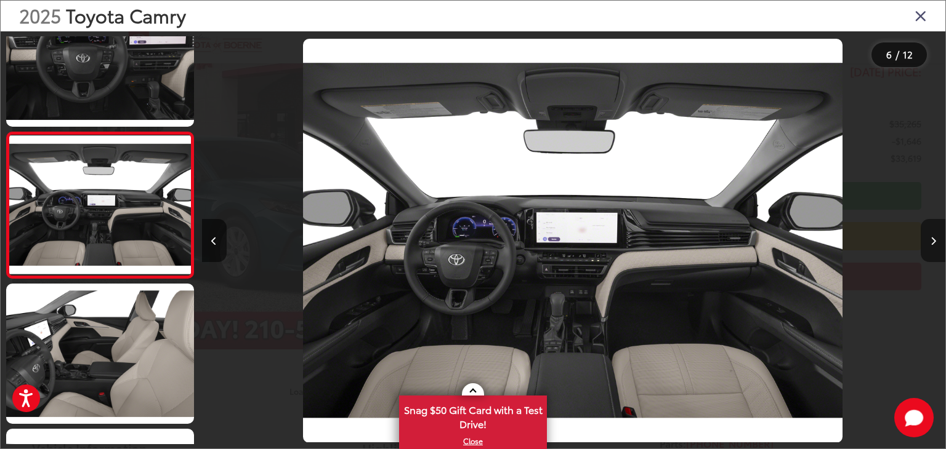
click at [936, 241] on button "Next image" at bounding box center [933, 240] width 25 height 43
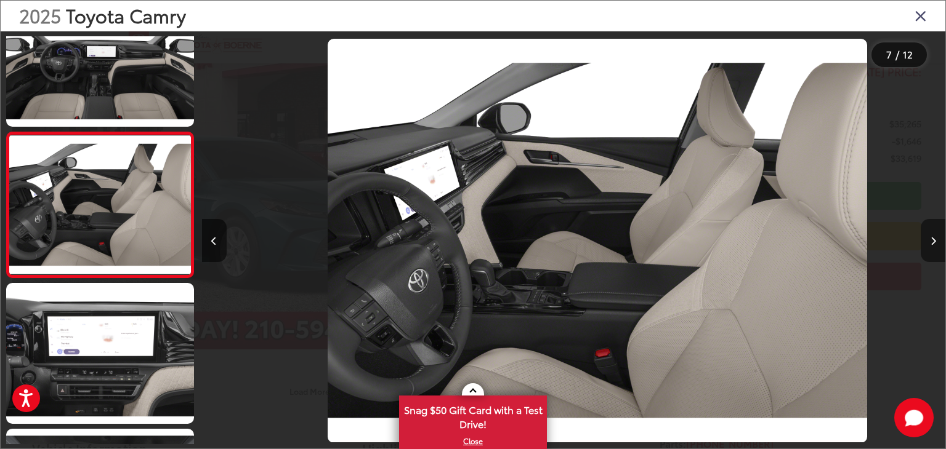
scroll to position [0, 4460]
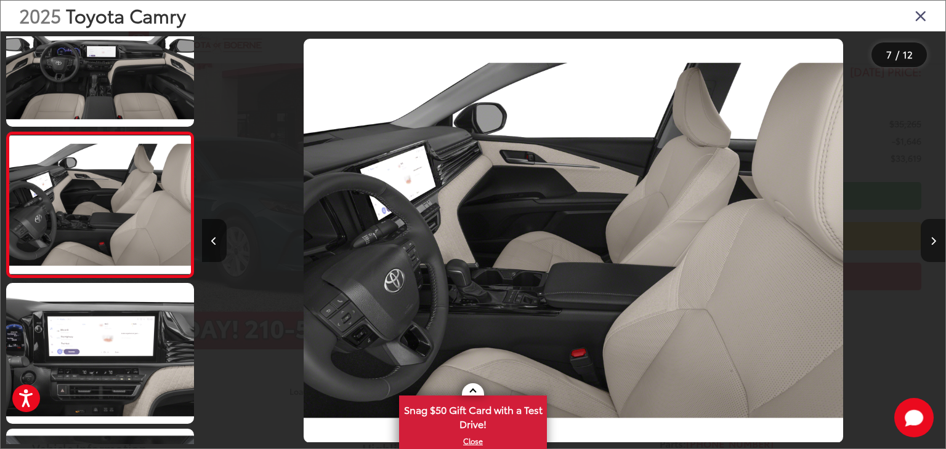
click at [936, 241] on button "Next image" at bounding box center [933, 240] width 25 height 43
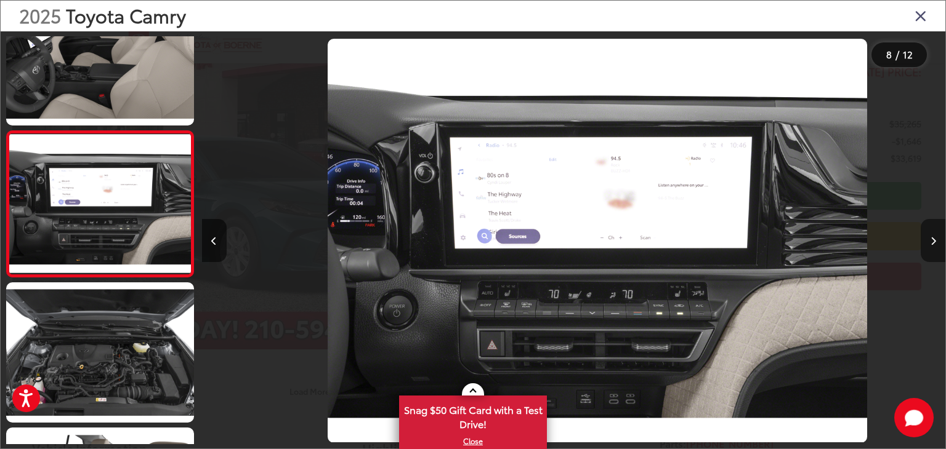
scroll to position [0, 5204]
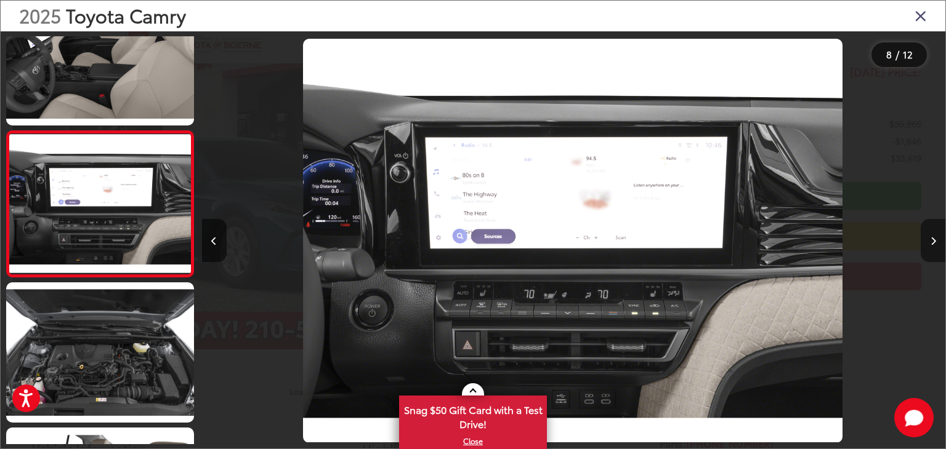
click at [936, 243] on button "Next image" at bounding box center [933, 240] width 25 height 43
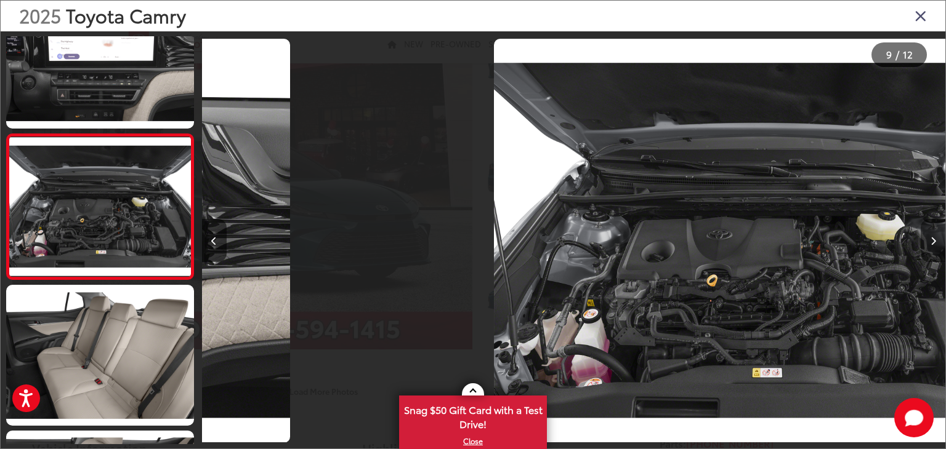
scroll to position [1071, 0]
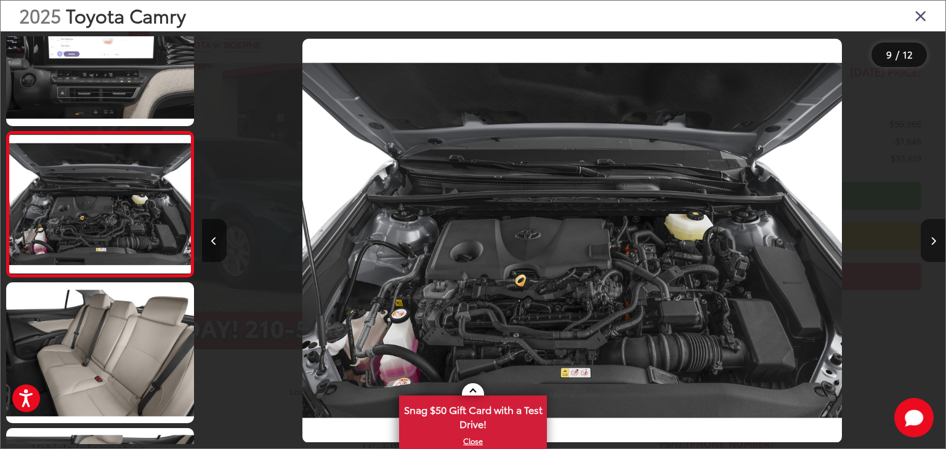
click at [936, 245] on button "Next image" at bounding box center [933, 240] width 25 height 43
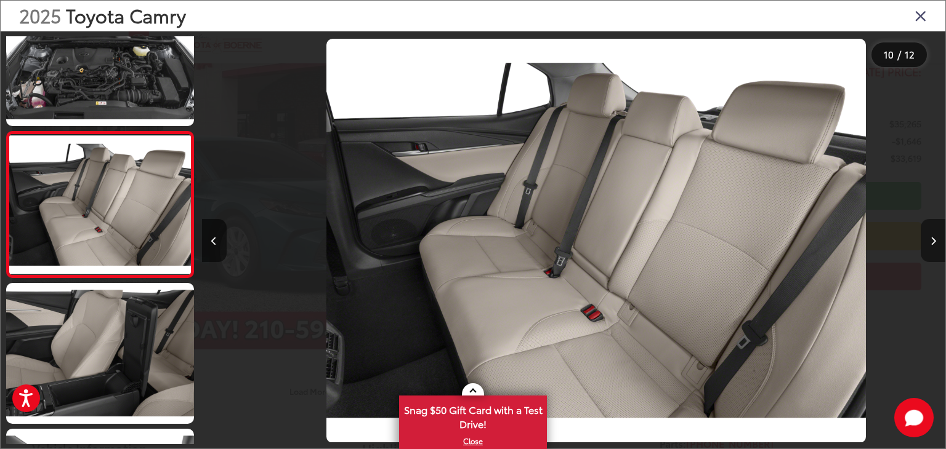
scroll to position [0, 0]
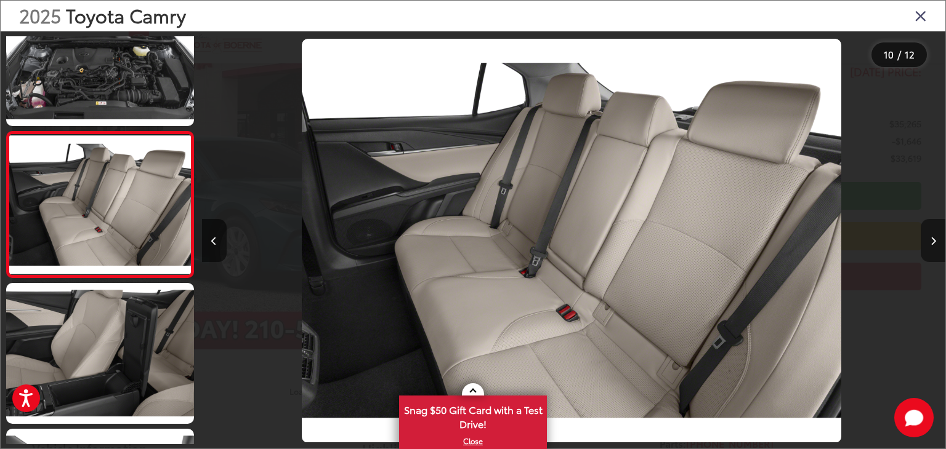
click at [936, 249] on button "Next image" at bounding box center [933, 240] width 25 height 43
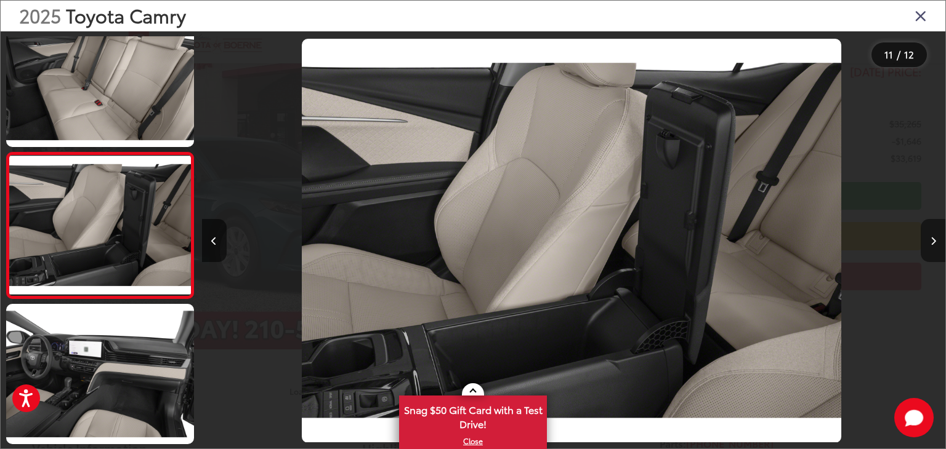
click at [936, 252] on button "Next image" at bounding box center [933, 240] width 25 height 43
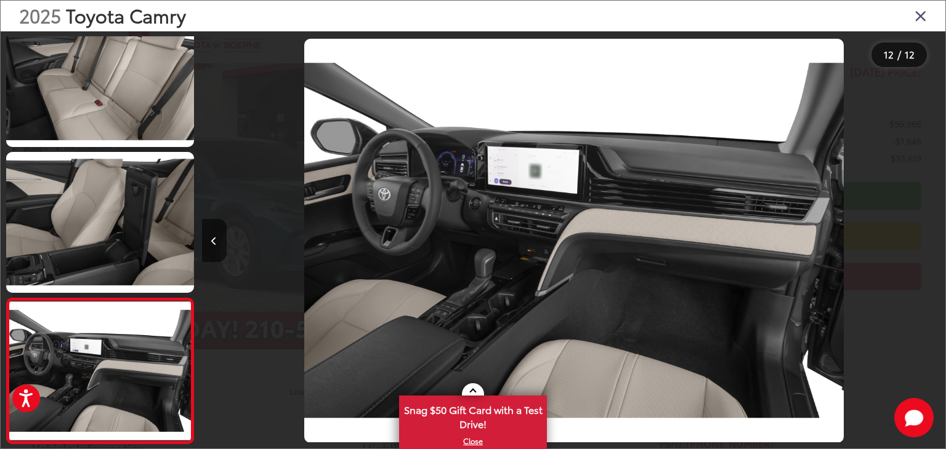
click at [936, 252] on div at bounding box center [852, 240] width 186 height 419
click at [917, 28] on div "2025 Toyota Camry" at bounding box center [473, 16] width 945 height 31
click at [917, 20] on icon "Close gallery" at bounding box center [920, 15] width 12 height 16
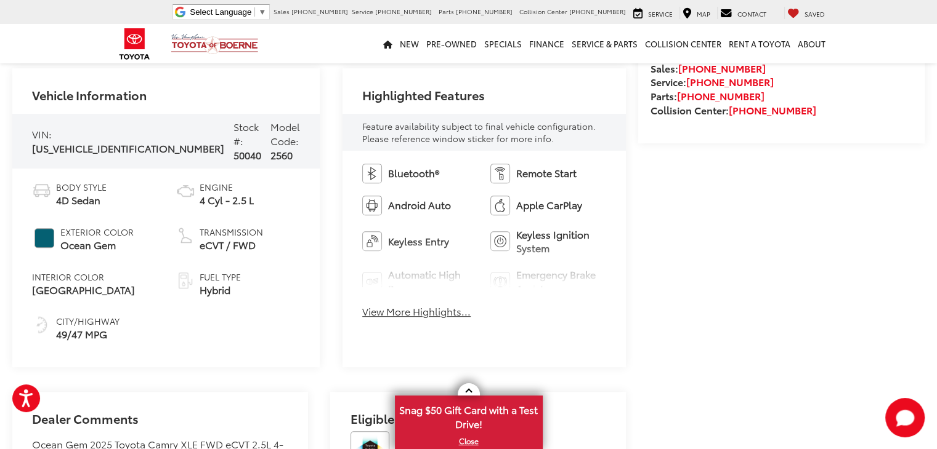
click at [436, 320] on div "Bluetooth® Remote Start Android Auto Apple CarPlay Keyless Entry Keyless Igniti…" at bounding box center [483, 245] width 283 height 188
click at [435, 313] on button "View More Highlights..." at bounding box center [416, 312] width 108 height 14
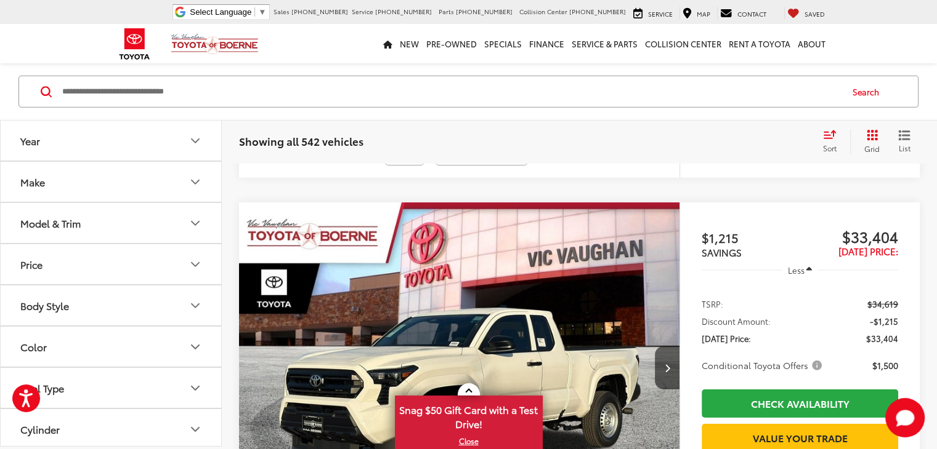
scroll to position [4021, 0]
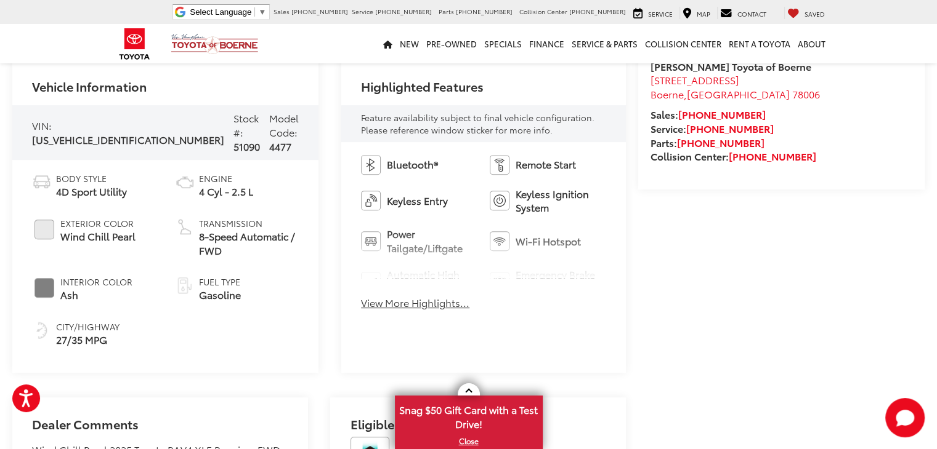
click at [425, 297] on button "View More Highlights..." at bounding box center [415, 303] width 108 height 14
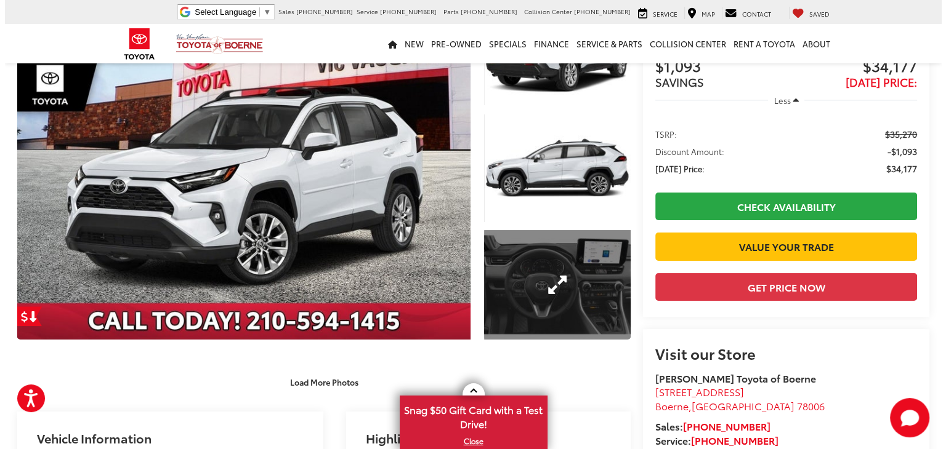
scroll to position [89, 0]
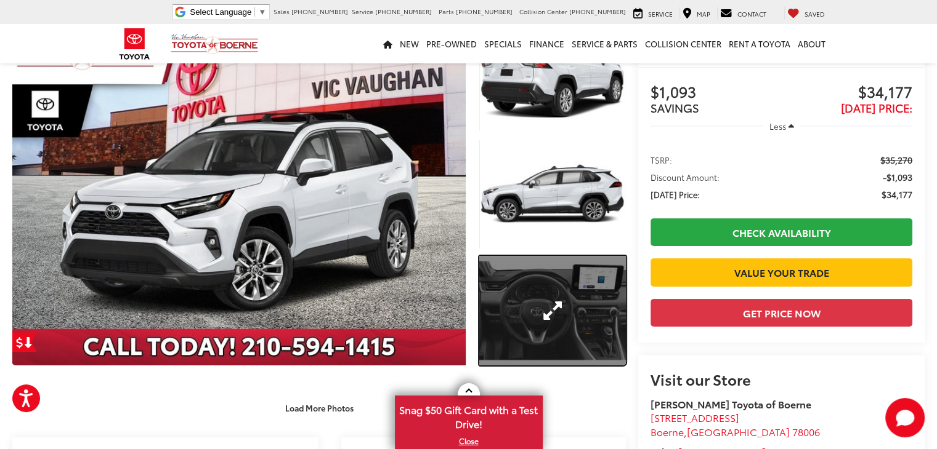
click at [534, 298] on link "Expand Photo 3" at bounding box center [552, 311] width 147 height 110
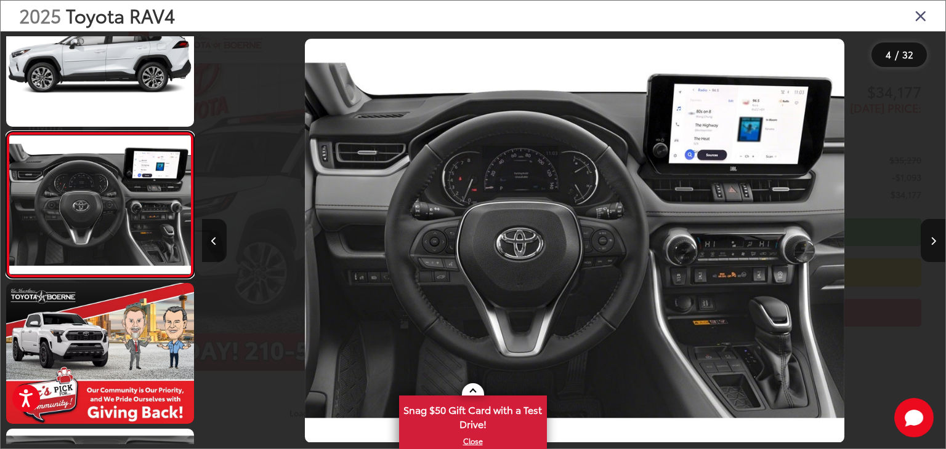
scroll to position [0, 2230]
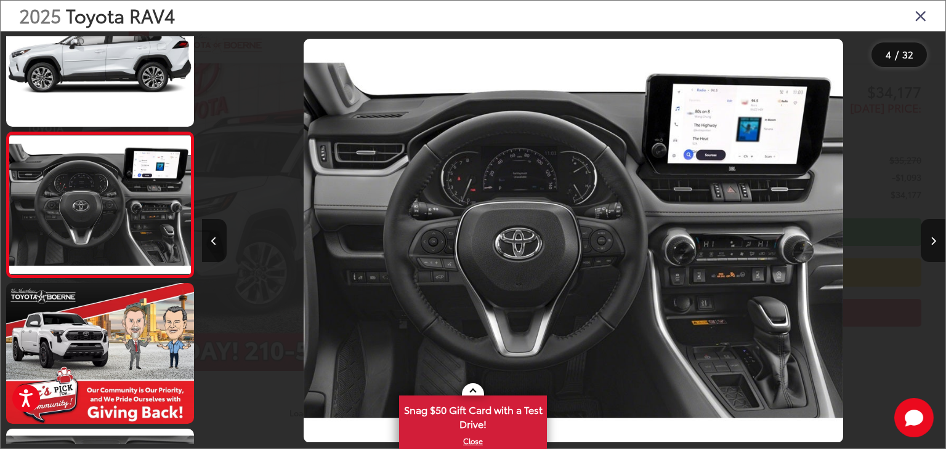
click at [403, 254] on img "2025 Toyota RAV4 XLE Premium 3" at bounding box center [573, 241] width 539 height 405
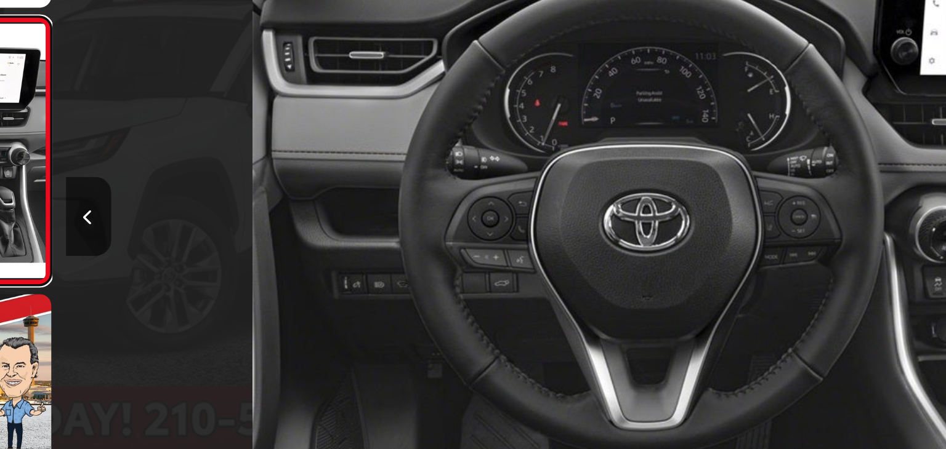
scroll to position [89, 0]
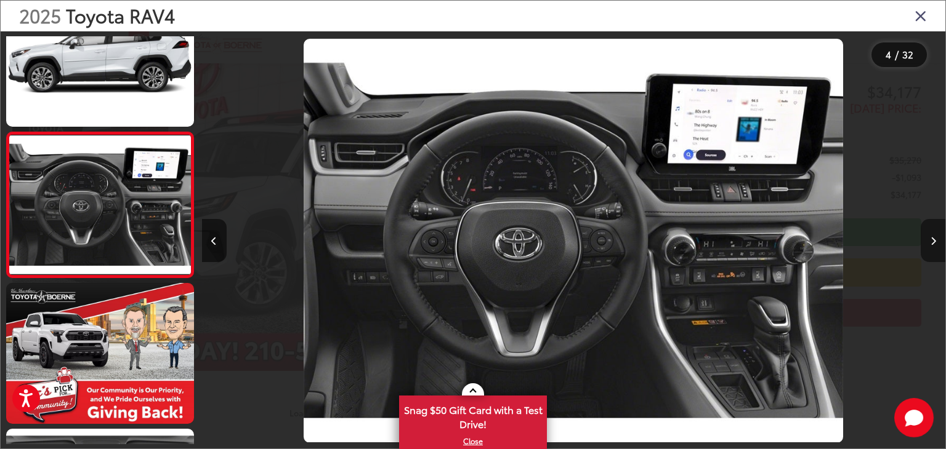
click at [925, 241] on button "Next image" at bounding box center [933, 240] width 25 height 43
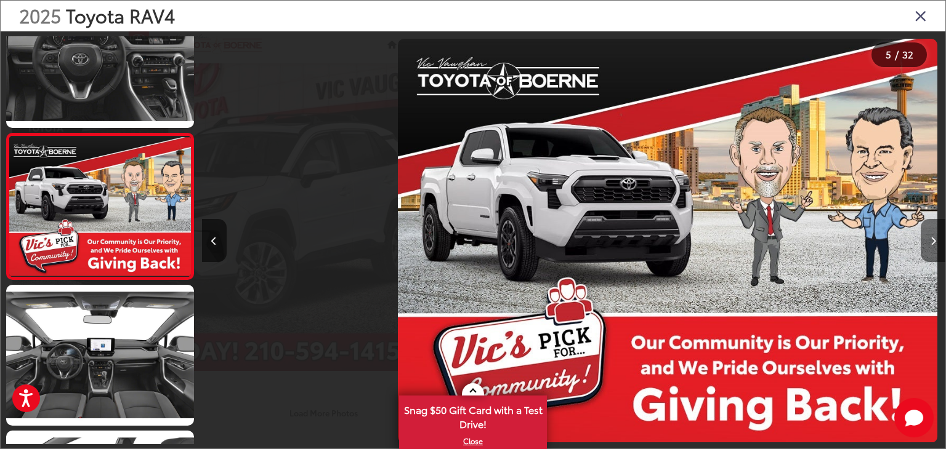
scroll to position [488, 0]
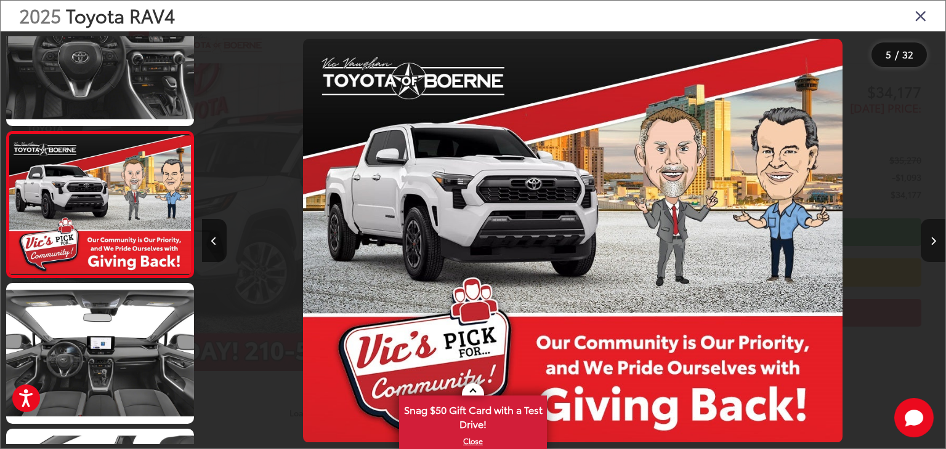
click at [925, 241] on button "Next image" at bounding box center [933, 240] width 25 height 43
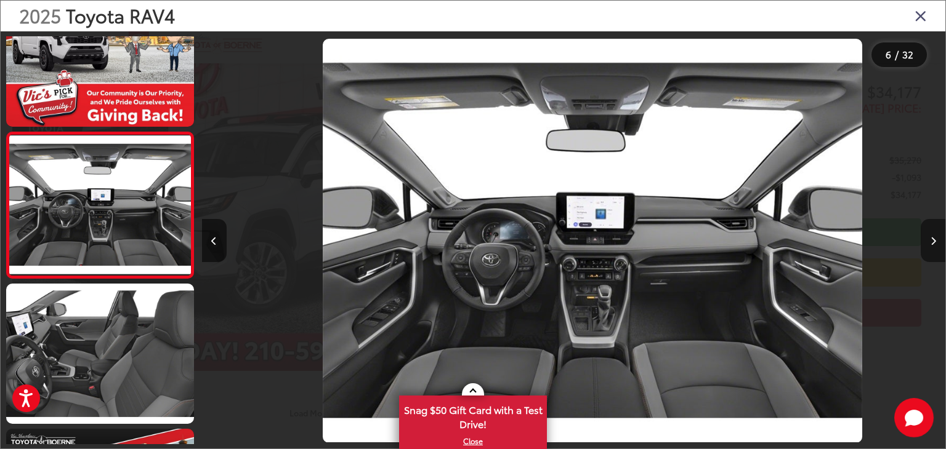
scroll to position [0, 3717]
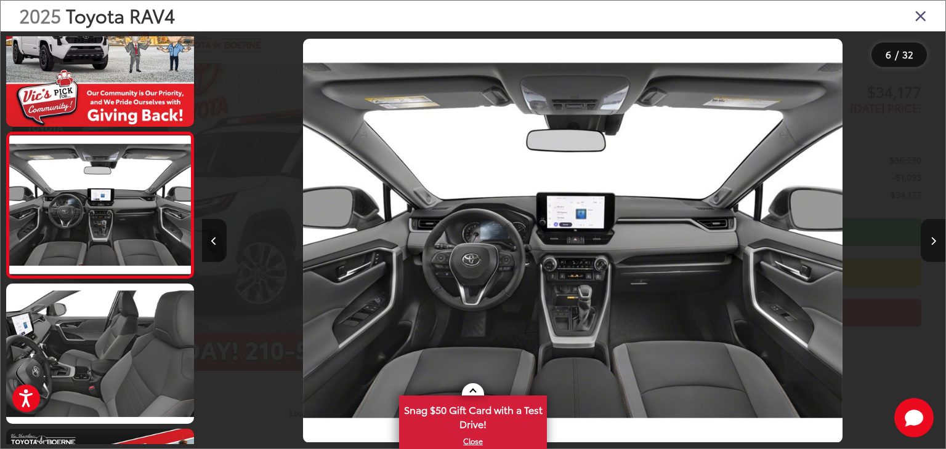
click at [925, 241] on button "Next image" at bounding box center [933, 240] width 25 height 43
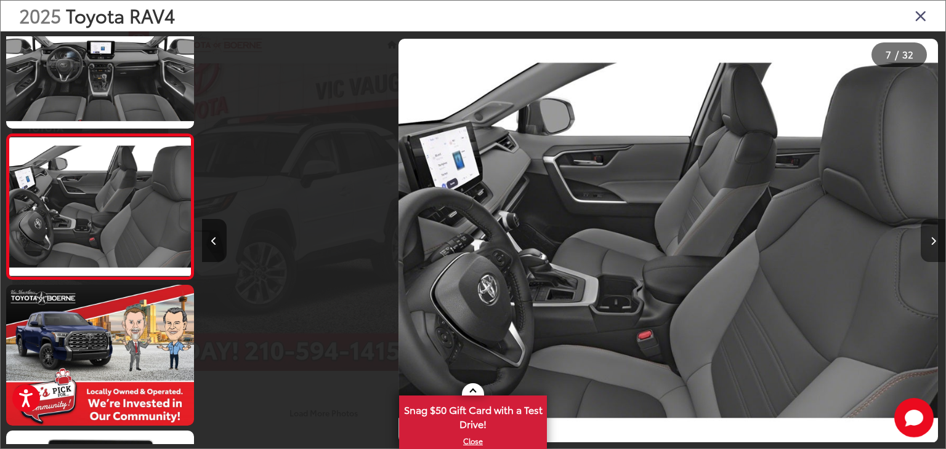
scroll to position [780, 0]
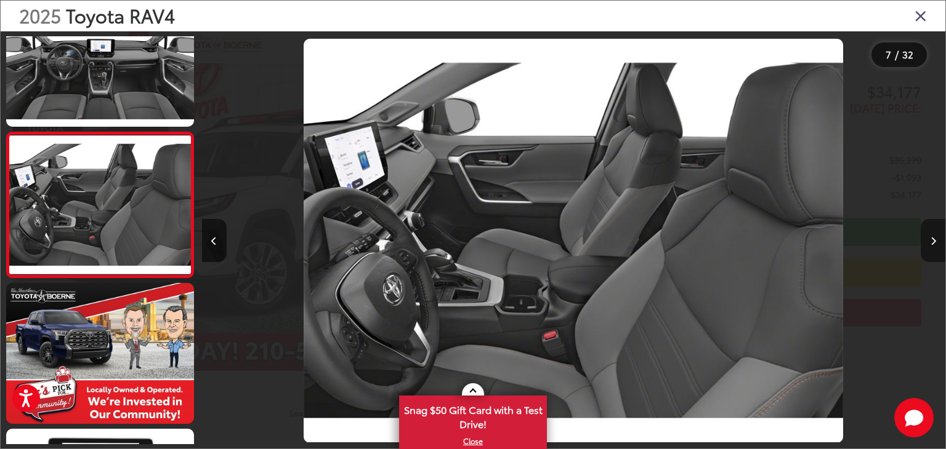
click at [925, 241] on button "Next image" at bounding box center [933, 240] width 25 height 43
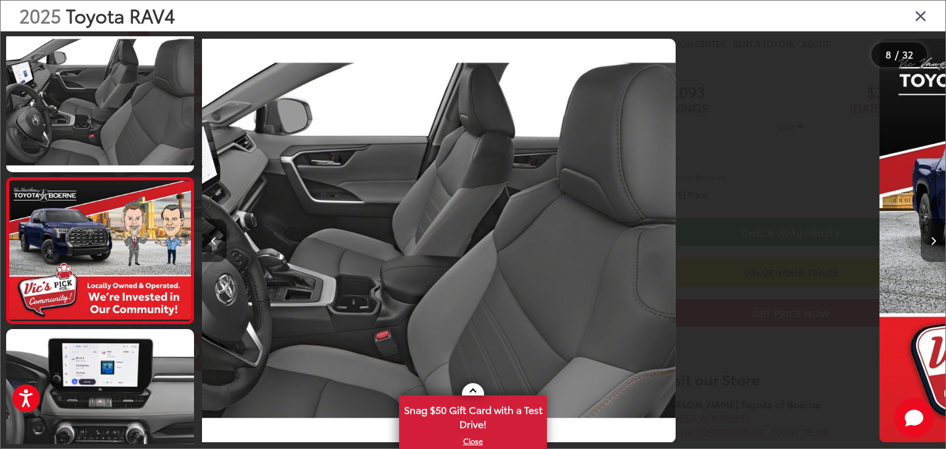
scroll to position [0, 0]
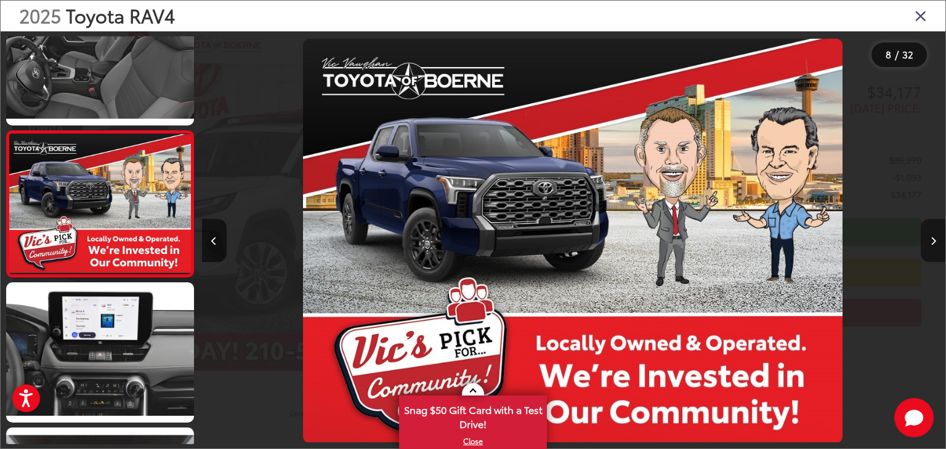
click at [925, 242] on button "Next image" at bounding box center [933, 240] width 25 height 43
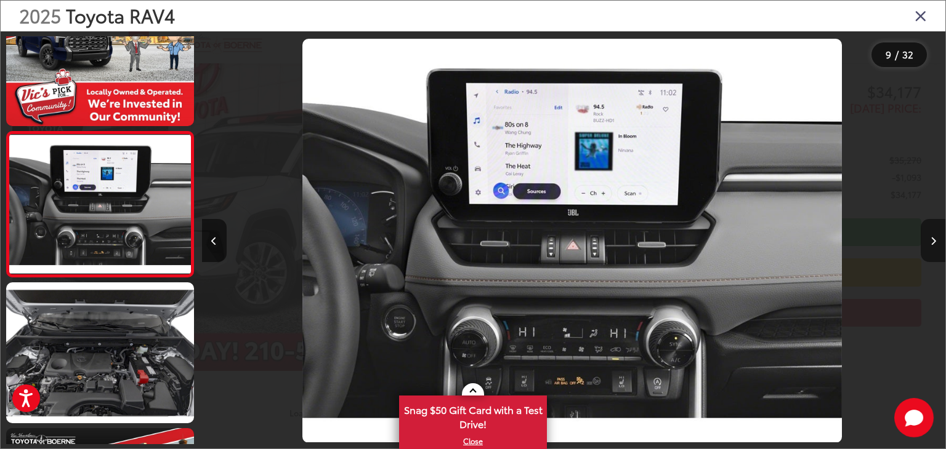
click at [925, 243] on button "Next image" at bounding box center [933, 240] width 25 height 43
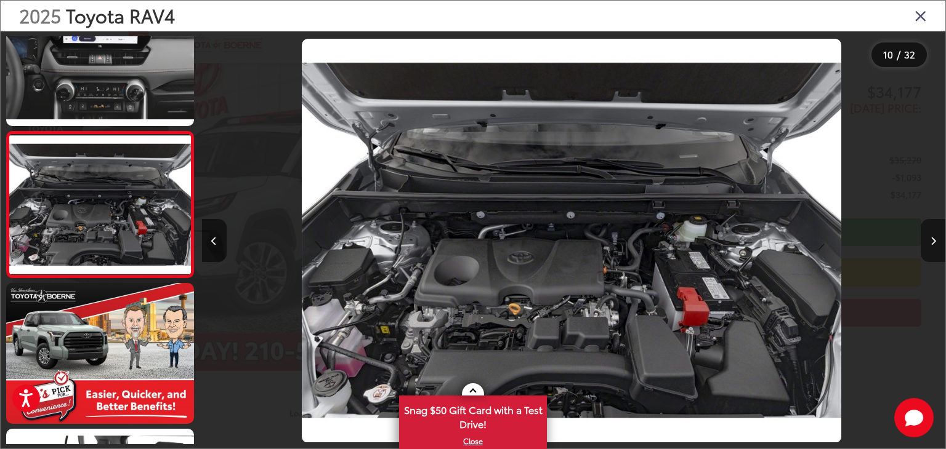
click at [925, 241] on button "Next image" at bounding box center [933, 240] width 25 height 43
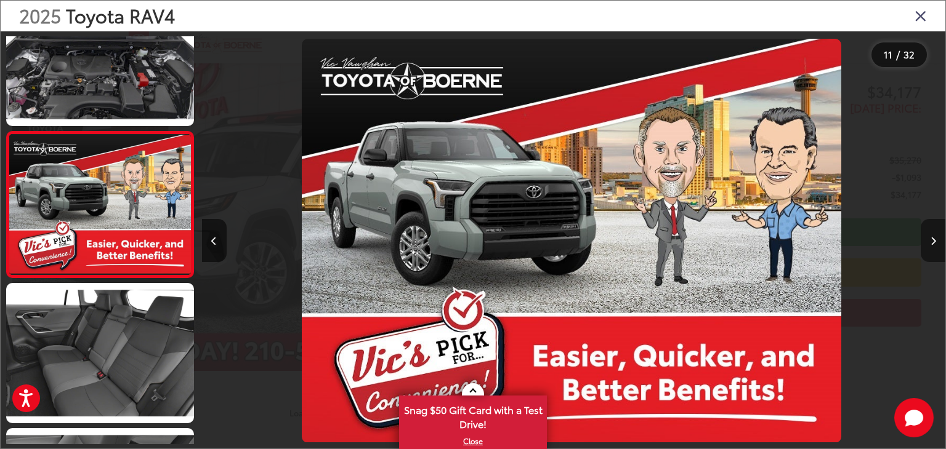
click at [925, 241] on button "Next image" at bounding box center [933, 240] width 25 height 43
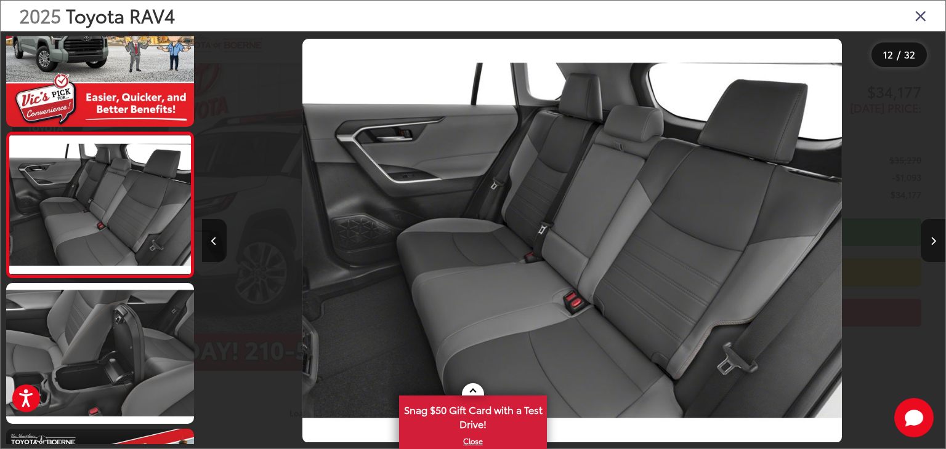
click at [926, 244] on button "Next image" at bounding box center [933, 240] width 25 height 43
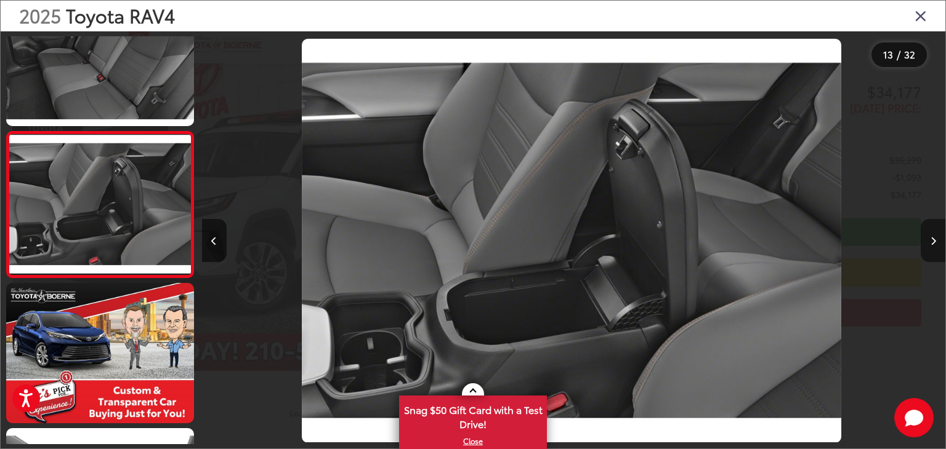
click at [927, 246] on button "Next image" at bounding box center [933, 240] width 25 height 43
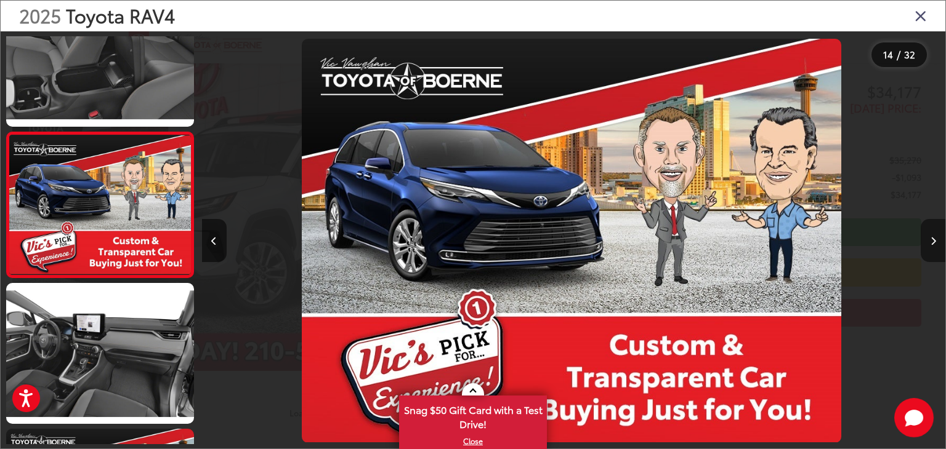
click at [925, 241] on button "Next image" at bounding box center [933, 240] width 25 height 43
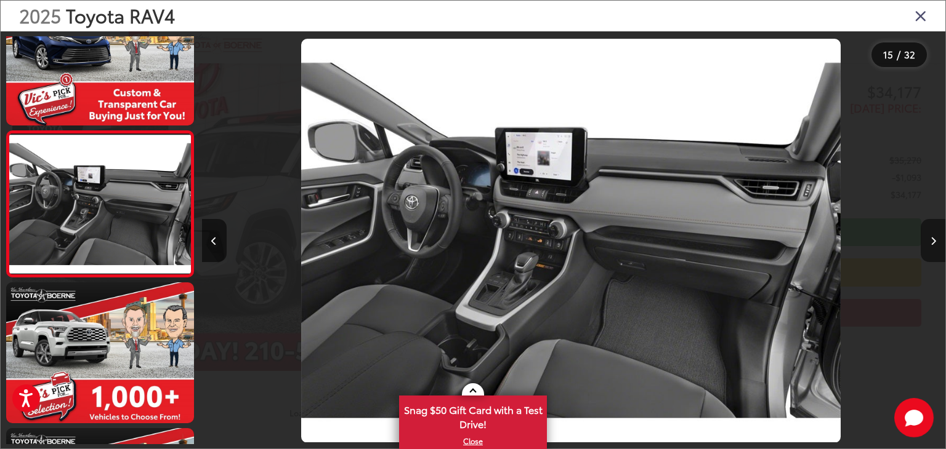
click at [925, 241] on button "Next image" at bounding box center [933, 240] width 25 height 43
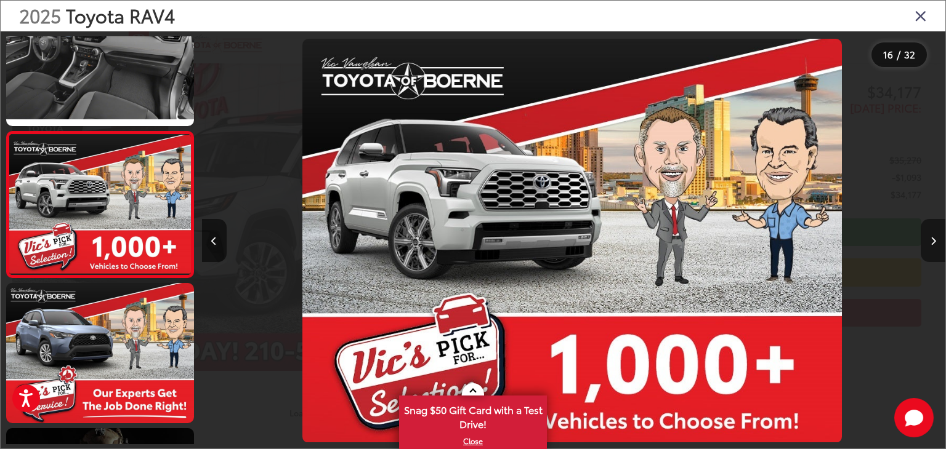
click at [925, 241] on button "Next image" at bounding box center [933, 240] width 25 height 43
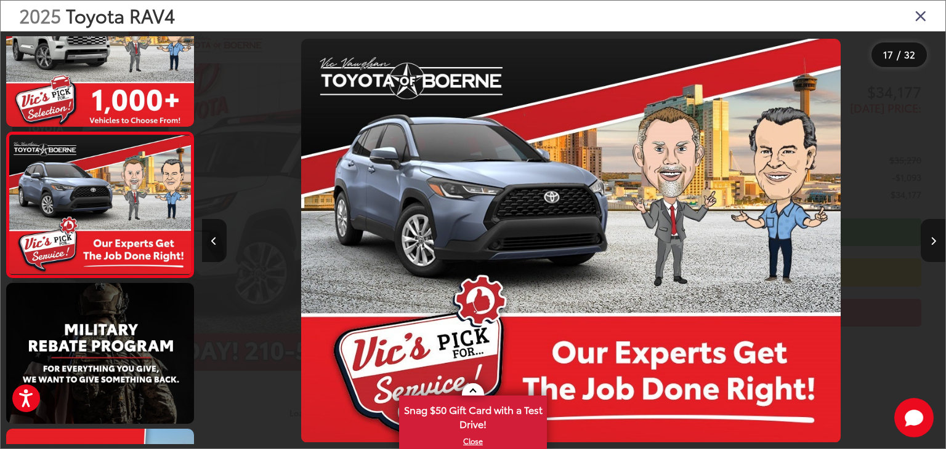
click at [925, 241] on button "Next image" at bounding box center [933, 240] width 25 height 43
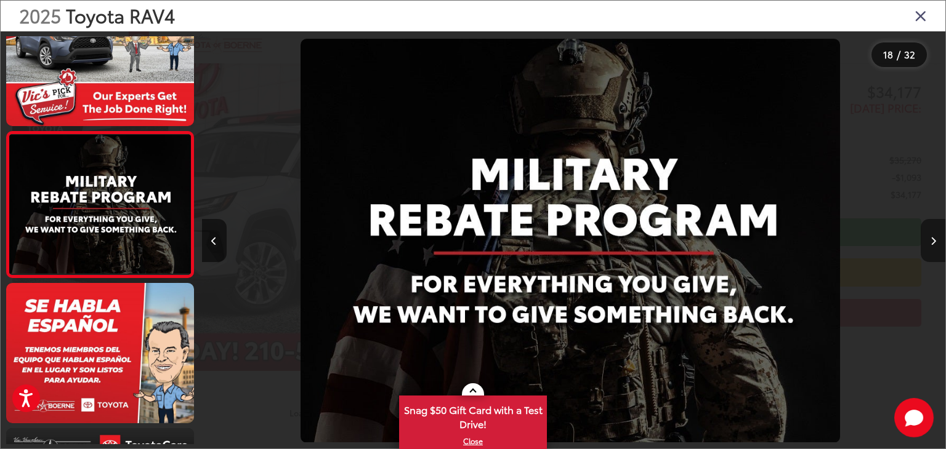
click at [925, 243] on button "Next image" at bounding box center [933, 240] width 25 height 43
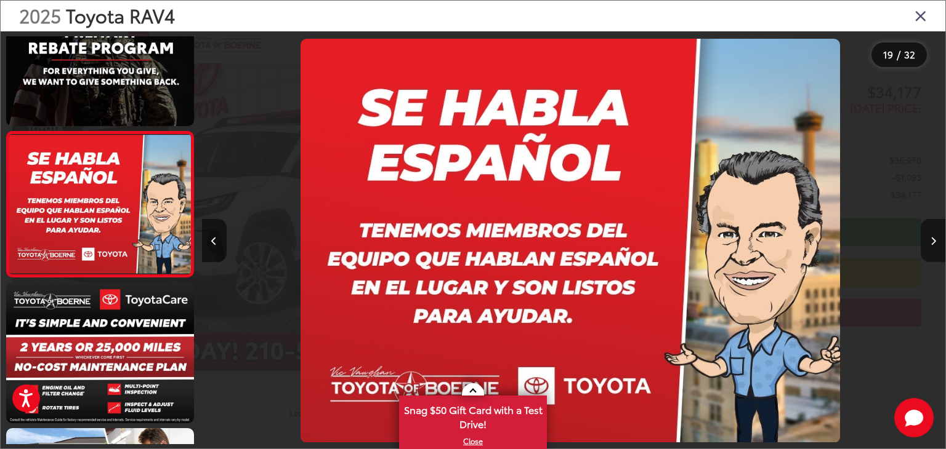
click at [925, 241] on button "Next image" at bounding box center [933, 240] width 25 height 43
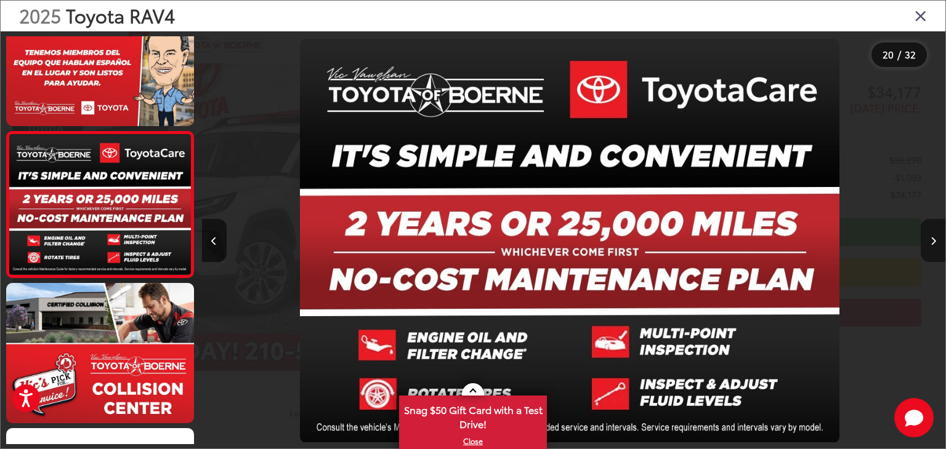
click at [925, 243] on button "Next image" at bounding box center [933, 240] width 25 height 43
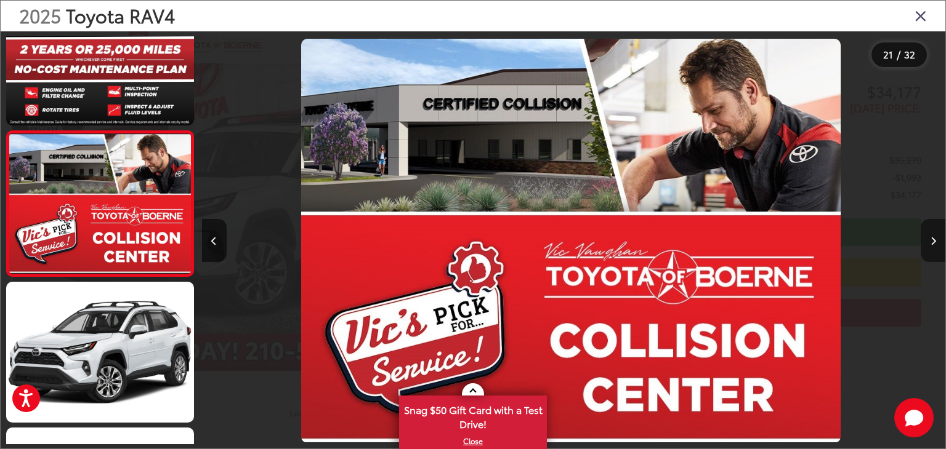
click at [925, 244] on button "Next image" at bounding box center [933, 240] width 25 height 43
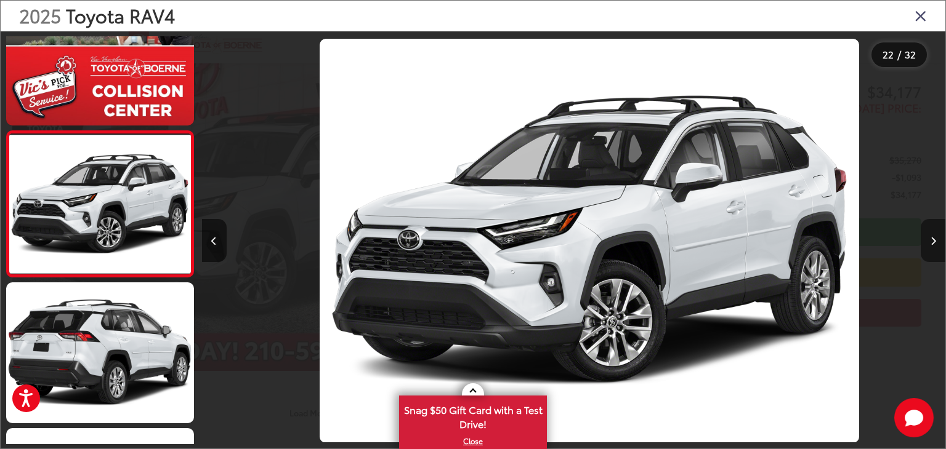
click at [925, 246] on button "Next image" at bounding box center [933, 240] width 25 height 43
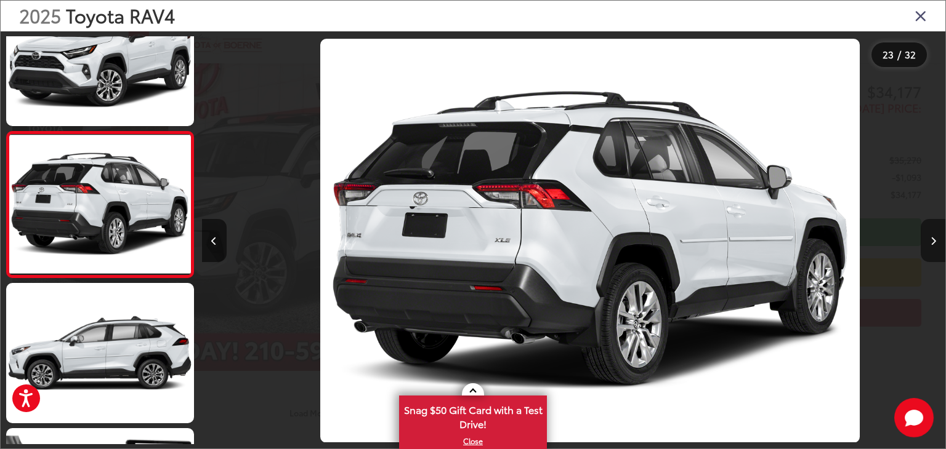
click at [925, 241] on button "Next image" at bounding box center [933, 240] width 25 height 43
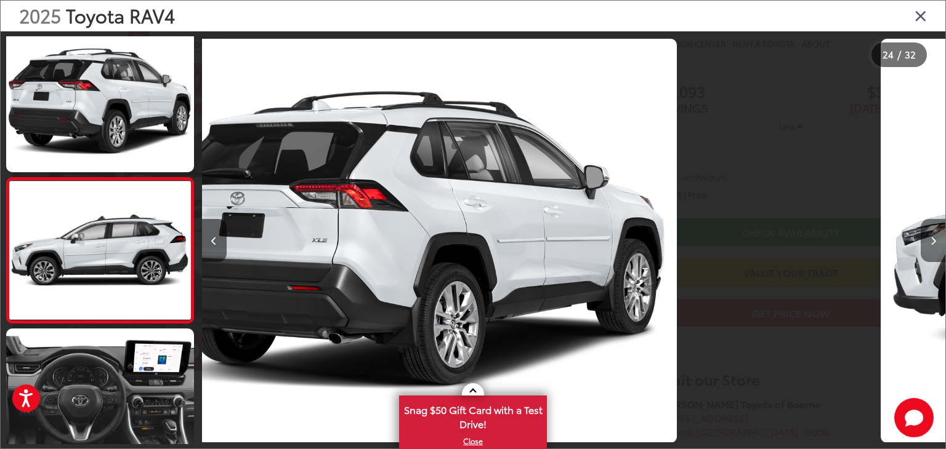
click at [925, 241] on button "Next image" at bounding box center [933, 240] width 25 height 43
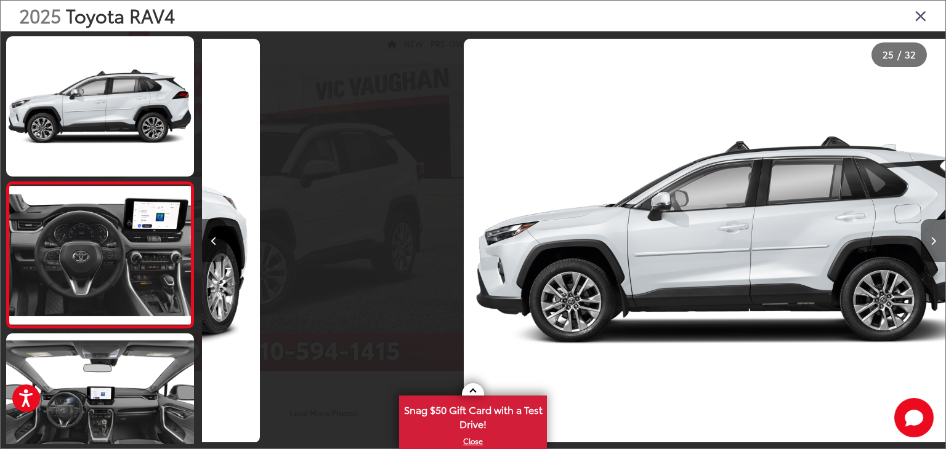
click at [925, 241] on button "Next image" at bounding box center [933, 240] width 25 height 43
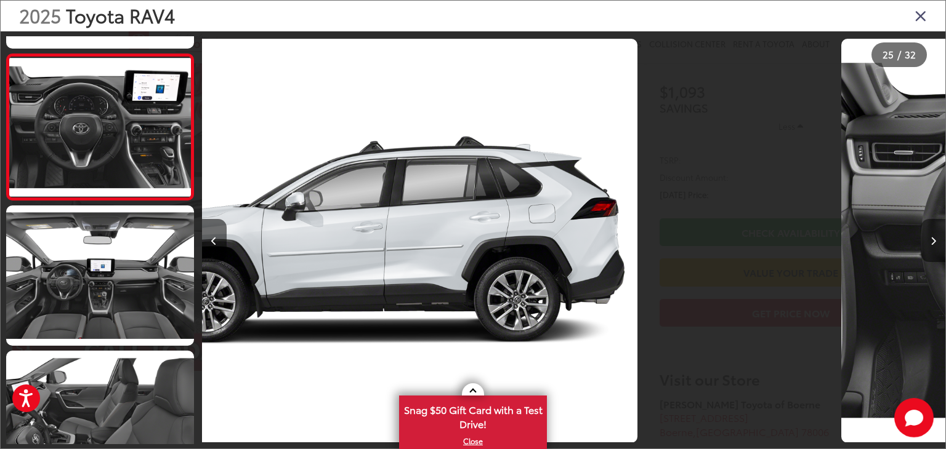
click at [925, 241] on button "Next image" at bounding box center [933, 240] width 25 height 43
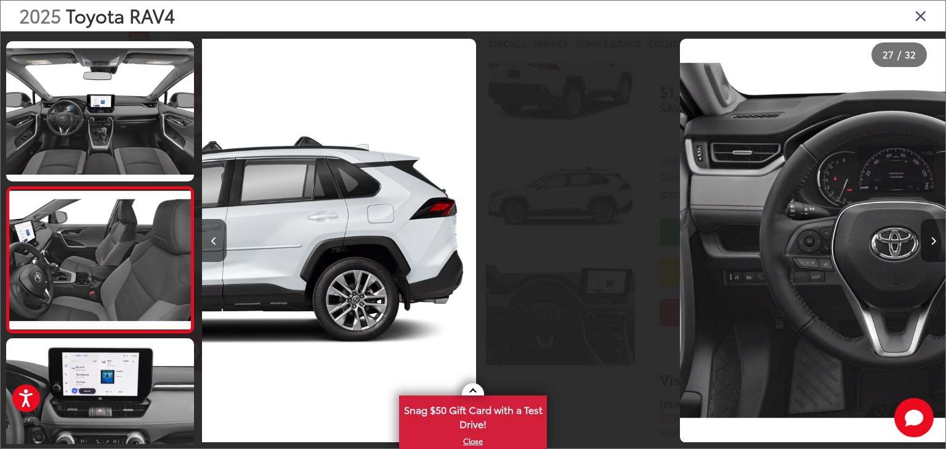
click at [925, 241] on button "Next image" at bounding box center [933, 240] width 25 height 43
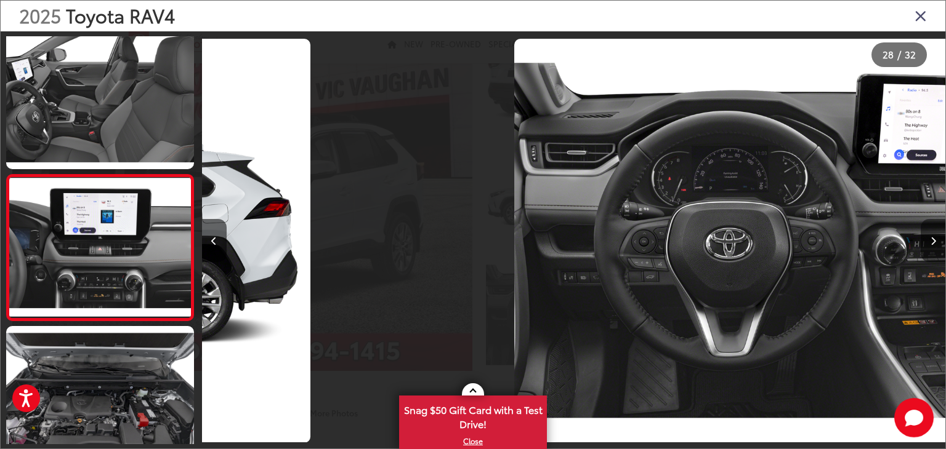
click at [925, 241] on button "Next image" at bounding box center [933, 240] width 25 height 43
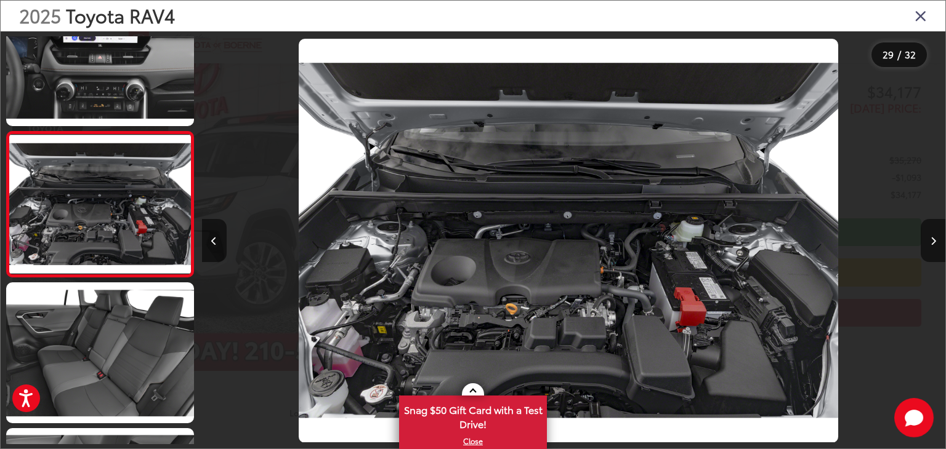
click at [920, 17] on icon "Close gallery" at bounding box center [920, 15] width 12 height 16
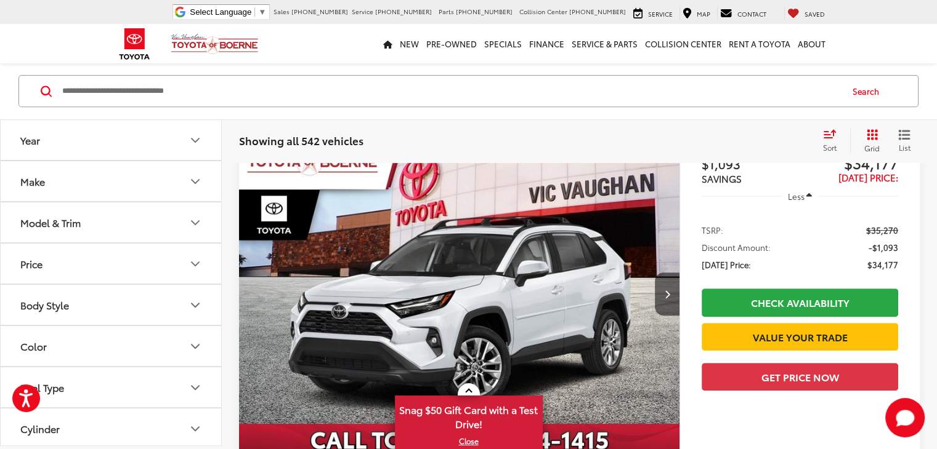
scroll to position [5180, 0]
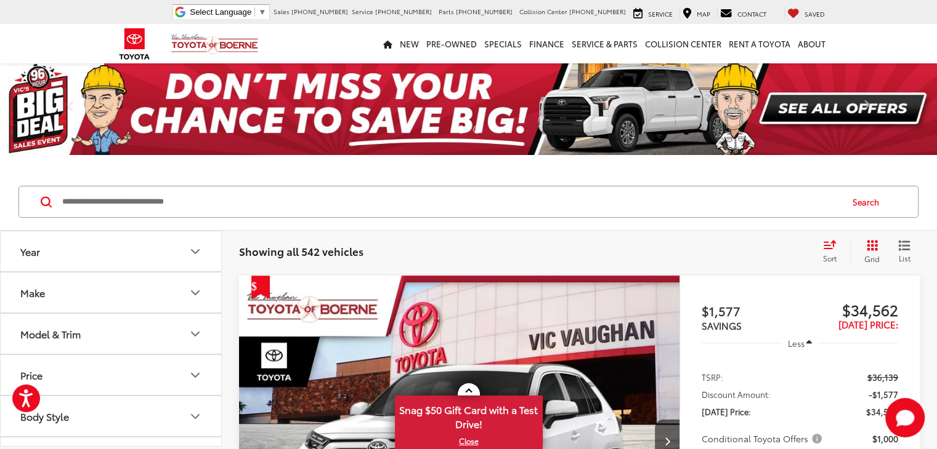
click at [368, 354] on img "2025 Toyota RAV4 XLE 0" at bounding box center [459, 441] width 442 height 331
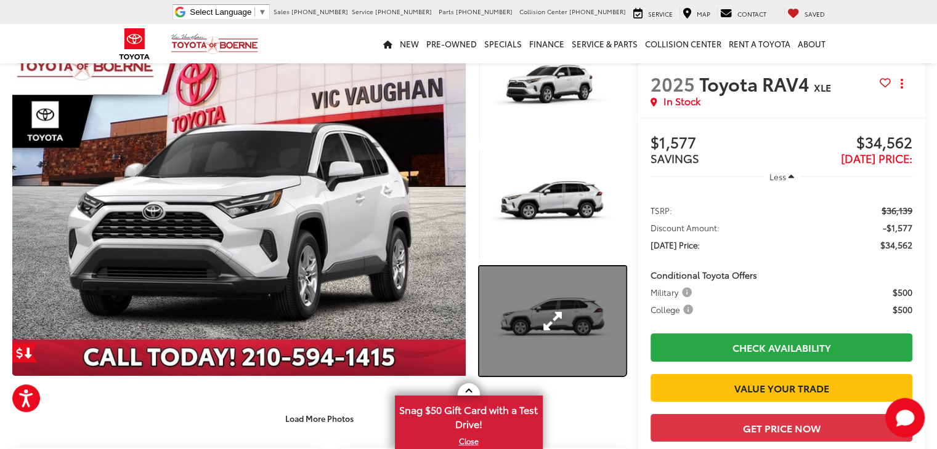
click at [589, 297] on link "Expand Photo 3" at bounding box center [552, 322] width 147 height 110
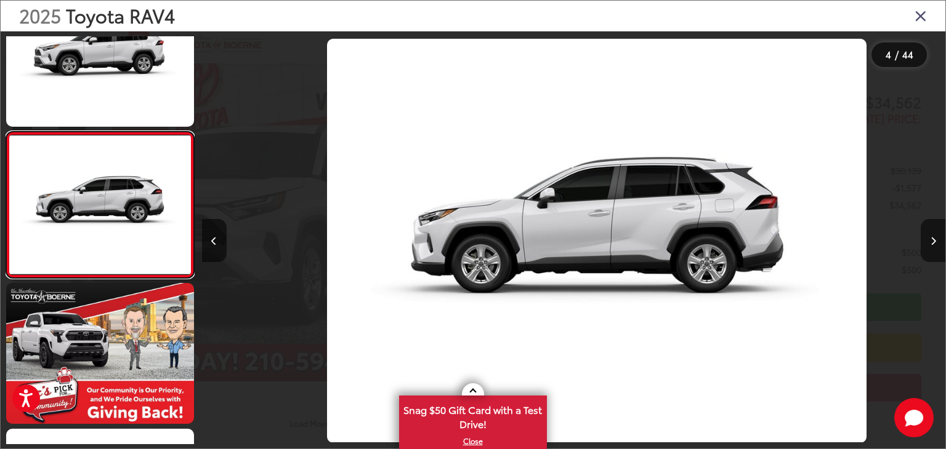
scroll to position [0, 2230]
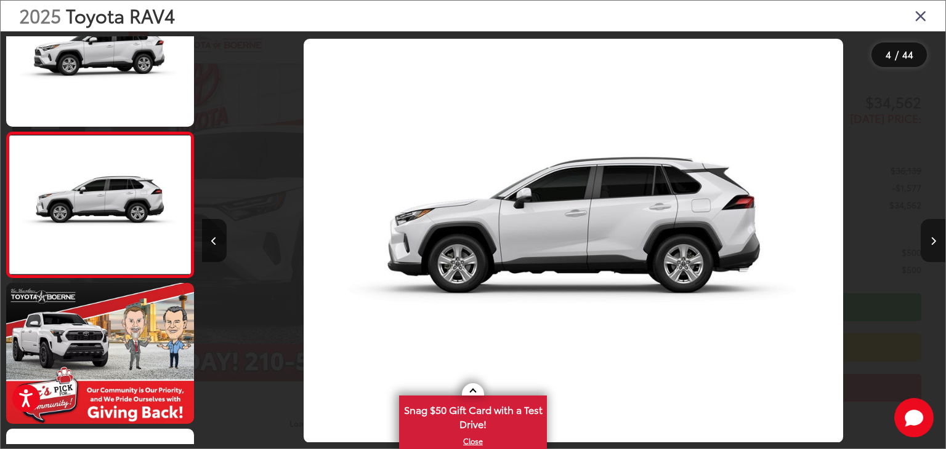
click at [933, 232] on button "Next image" at bounding box center [933, 240] width 25 height 43
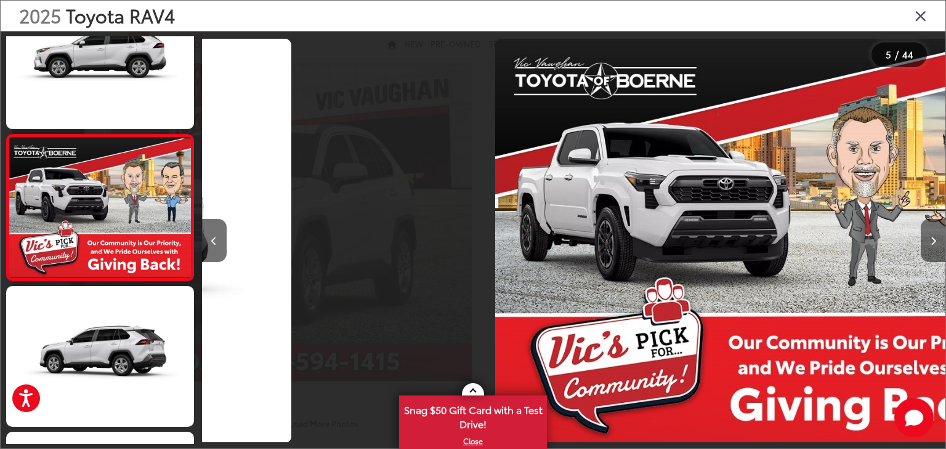
scroll to position [488, 0]
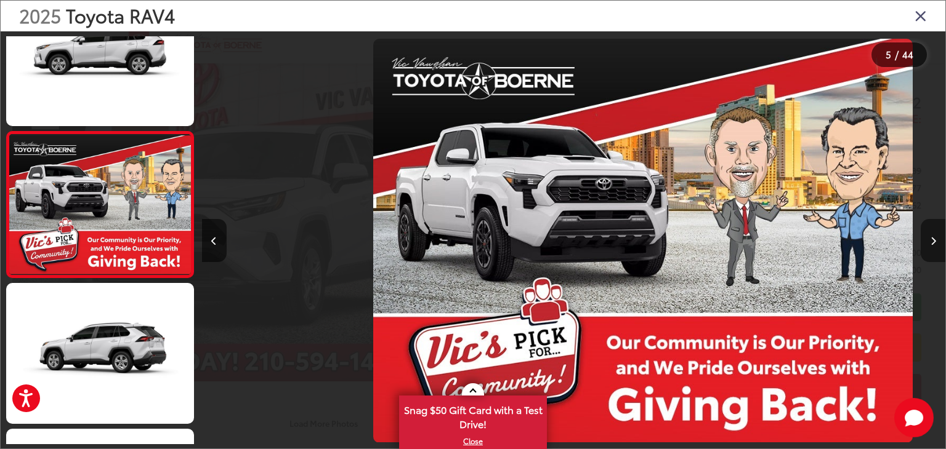
click at [933, 232] on button "Next image" at bounding box center [933, 240] width 25 height 43
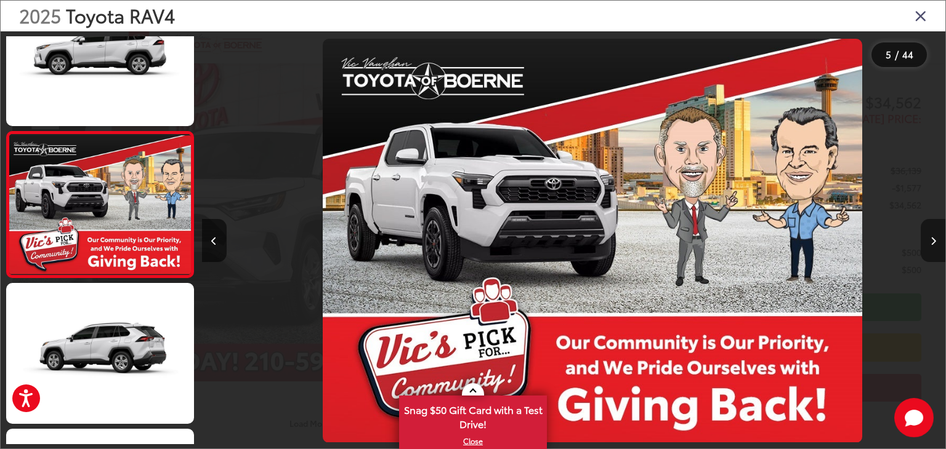
scroll to position [0, 3116]
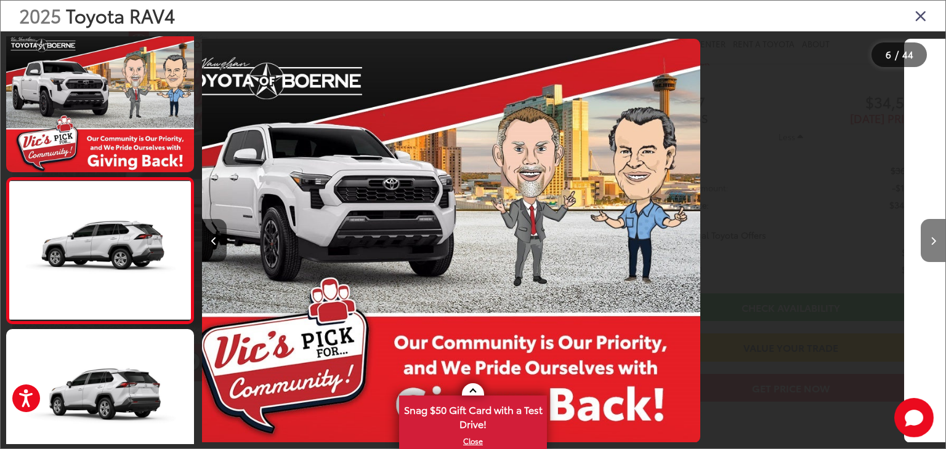
click at [933, 232] on button "Next image" at bounding box center [933, 240] width 25 height 43
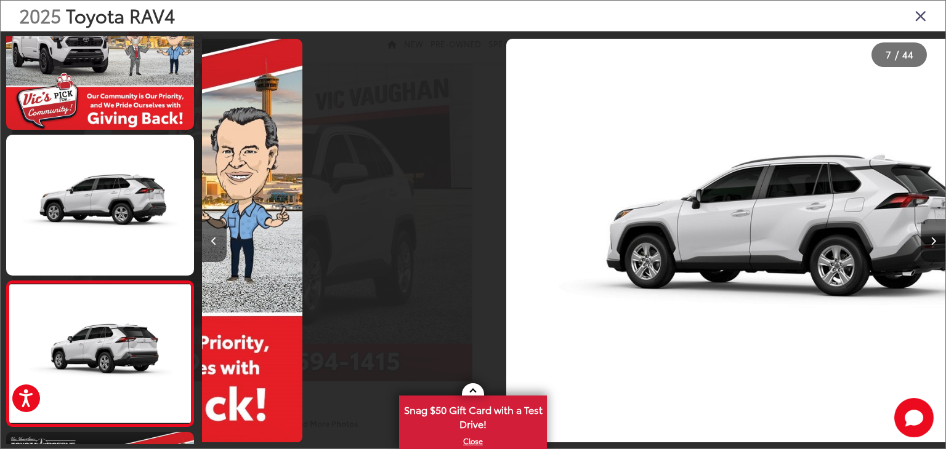
scroll to position [0, 4148]
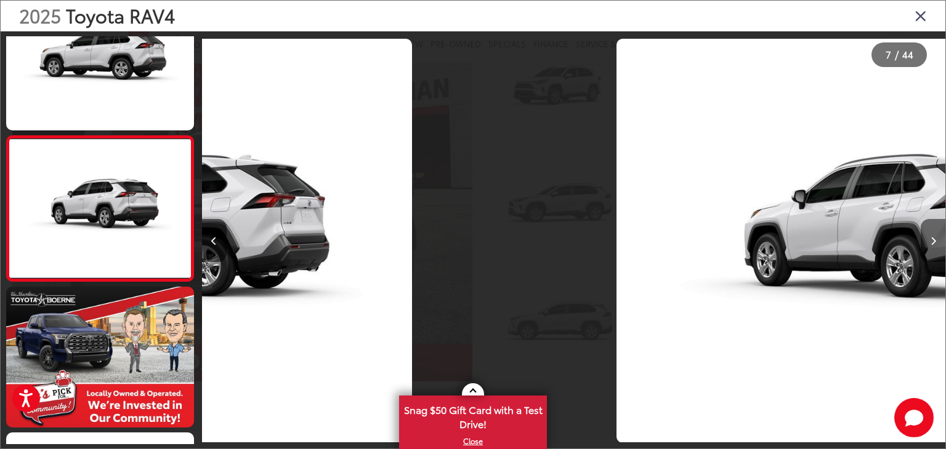
click at [934, 232] on button "Next image" at bounding box center [933, 240] width 25 height 43
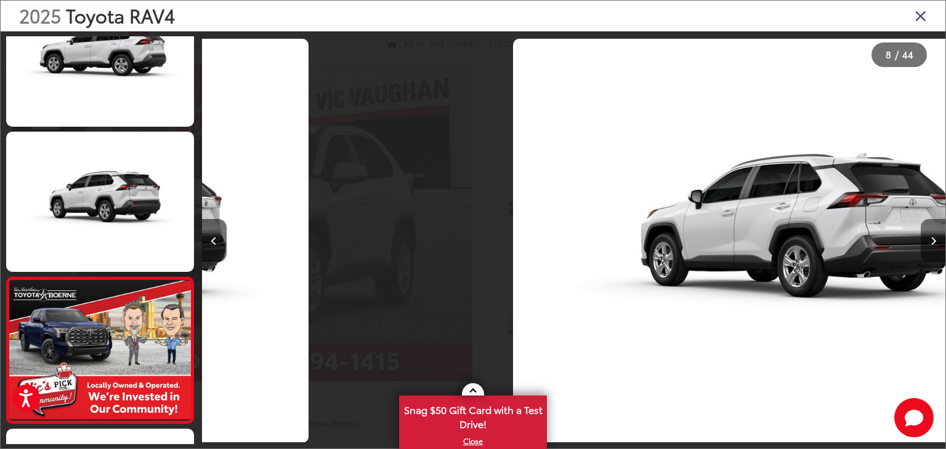
scroll to position [0, 4456]
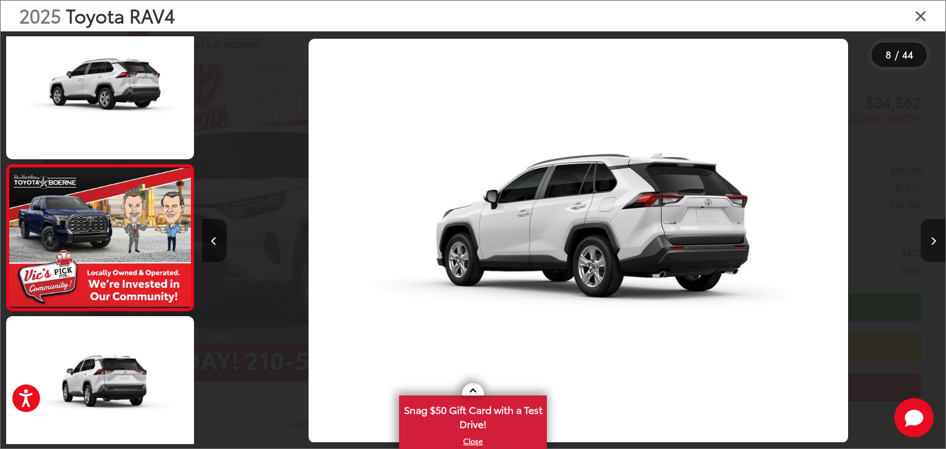
click at [934, 232] on button "Next image" at bounding box center [933, 240] width 25 height 43
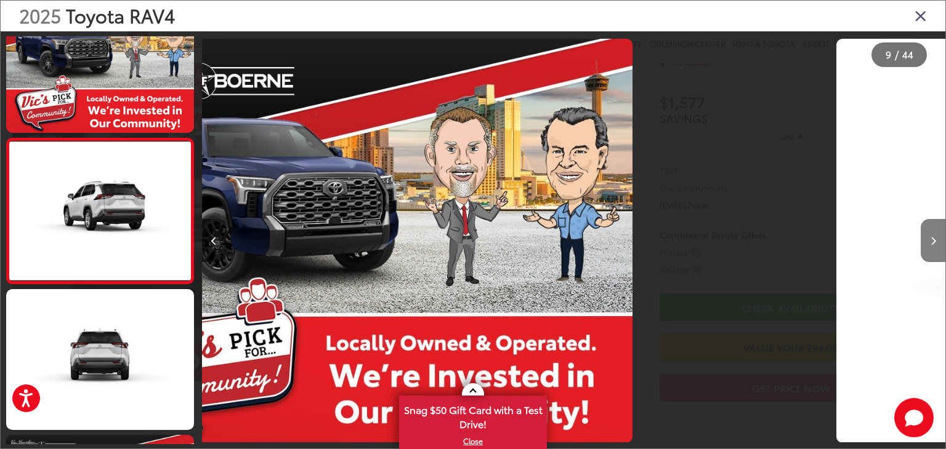
click at [933, 232] on button "Next image" at bounding box center [933, 240] width 25 height 43
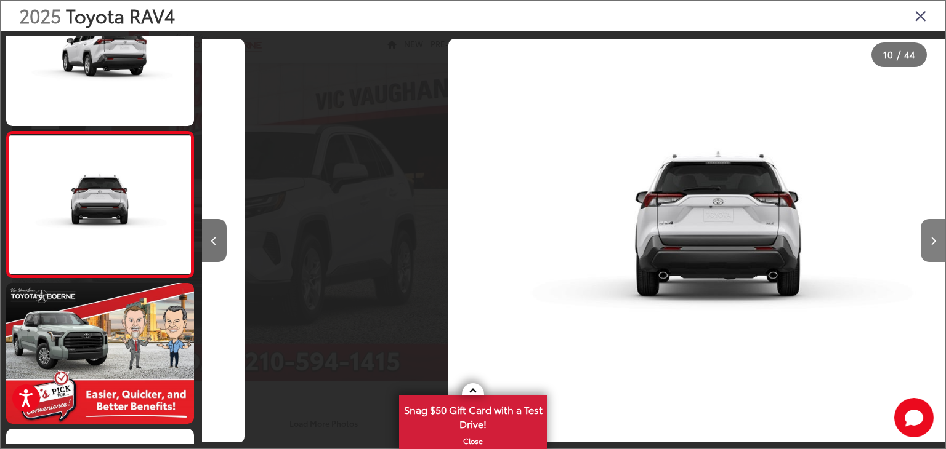
click at [933, 232] on button "Next image" at bounding box center [933, 240] width 25 height 43
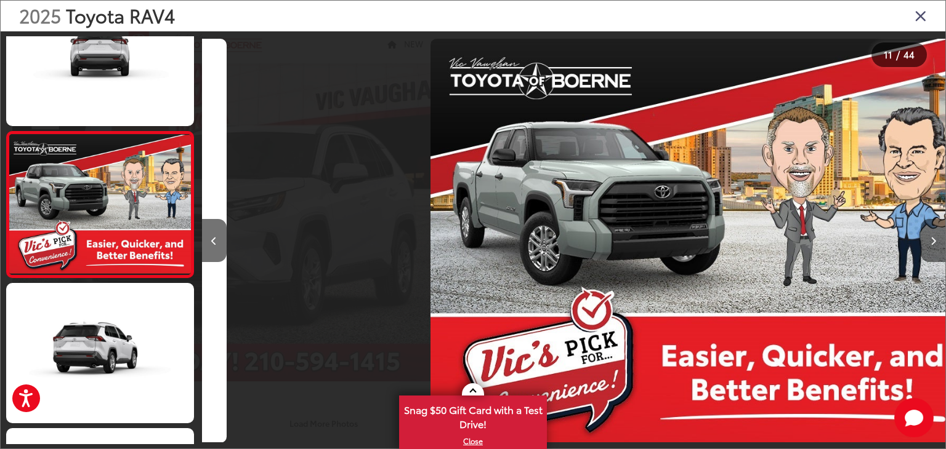
click at [933, 232] on button "Next image" at bounding box center [933, 240] width 25 height 43
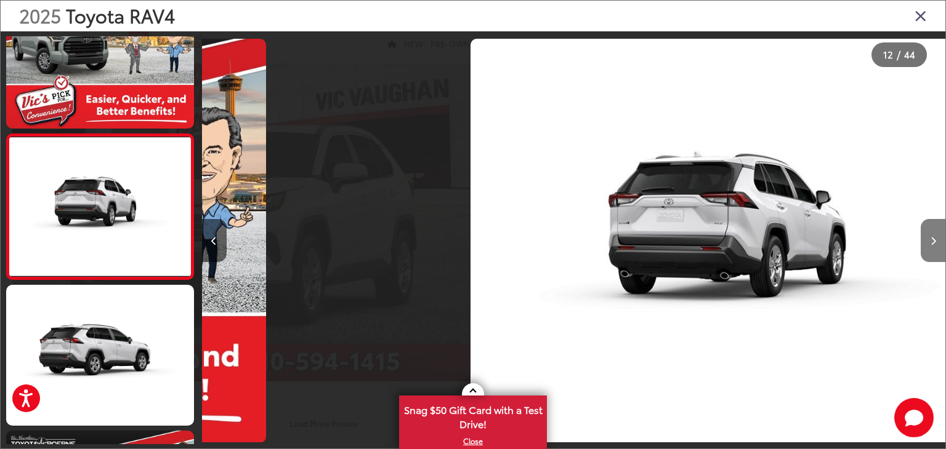
click at [933, 232] on button "Next image" at bounding box center [933, 240] width 25 height 43
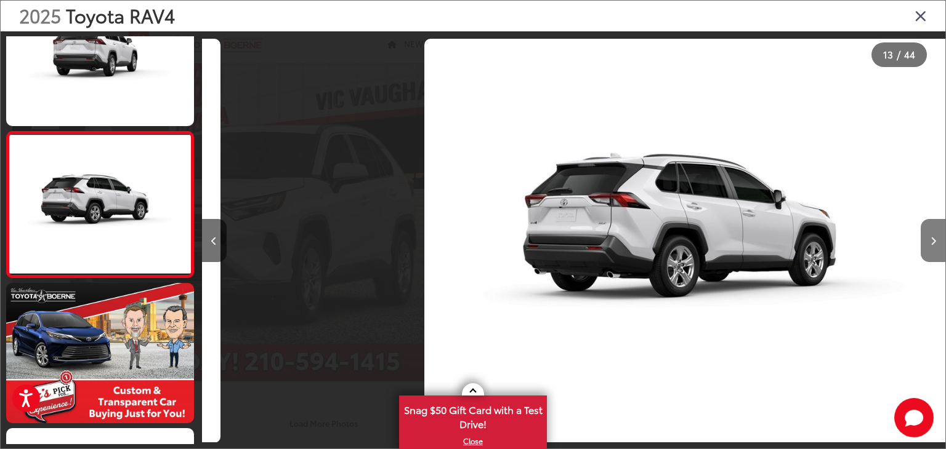
click at [933, 232] on button "Next image" at bounding box center [933, 240] width 25 height 43
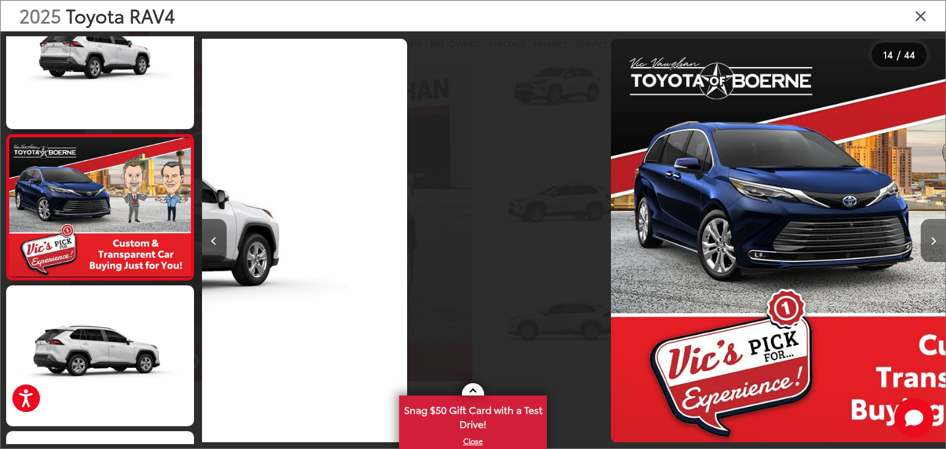
click at [933, 232] on button "Next image" at bounding box center [933, 240] width 25 height 43
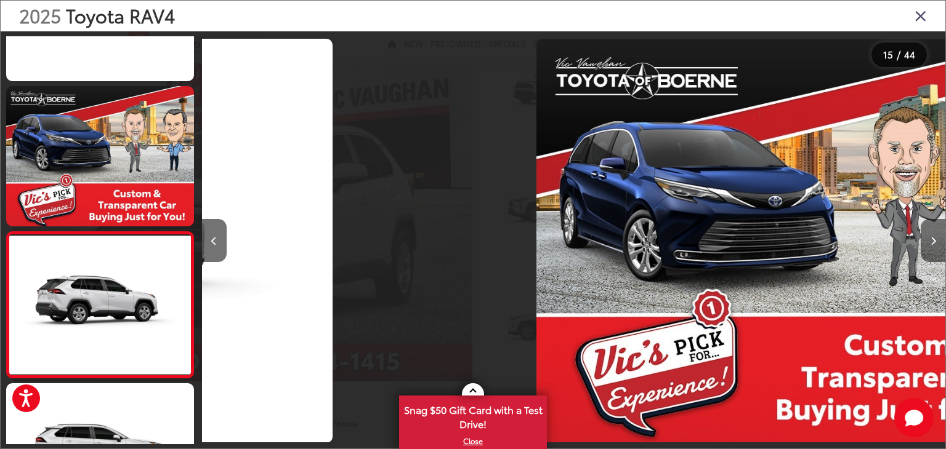
click at [933, 232] on button "Next image" at bounding box center [933, 240] width 25 height 43
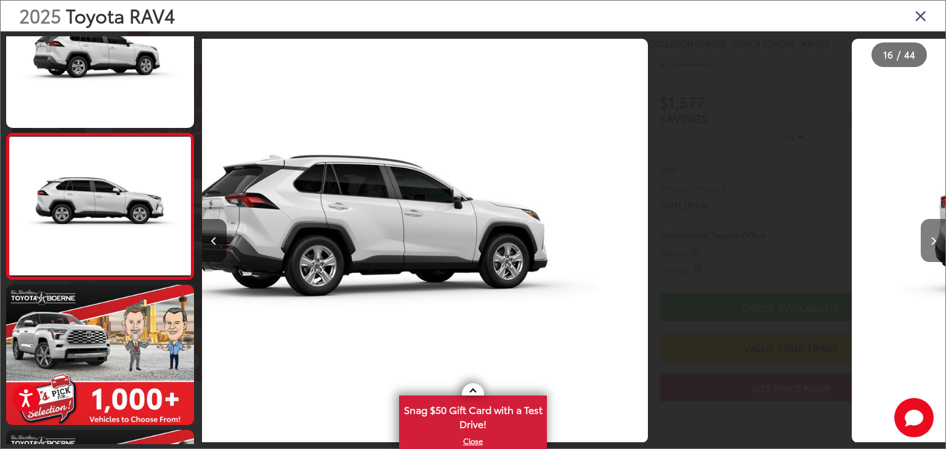
click at [933, 232] on button "Next image" at bounding box center [933, 240] width 25 height 43
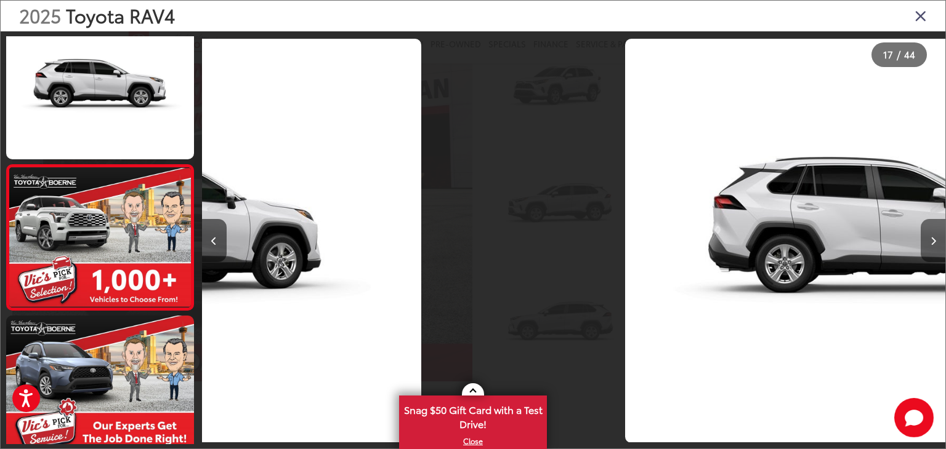
click at [933, 232] on button "Next image" at bounding box center [933, 240] width 25 height 43
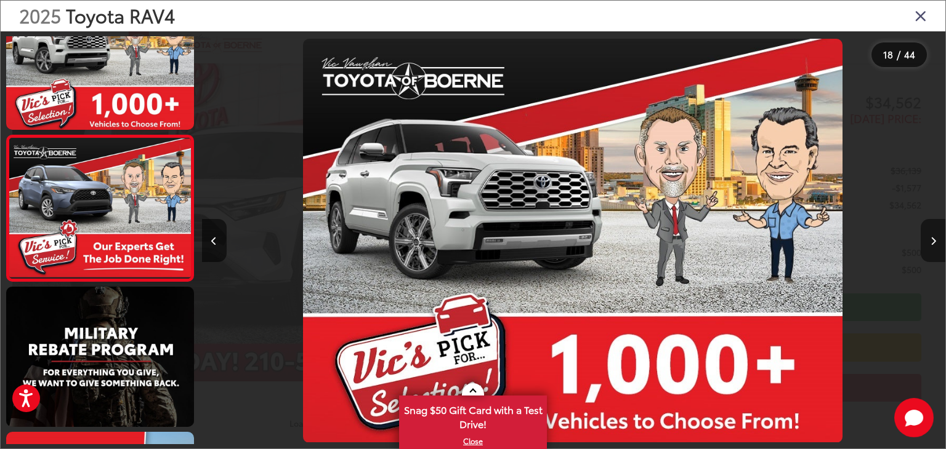
click at [933, 232] on button "Next image" at bounding box center [933, 240] width 25 height 43
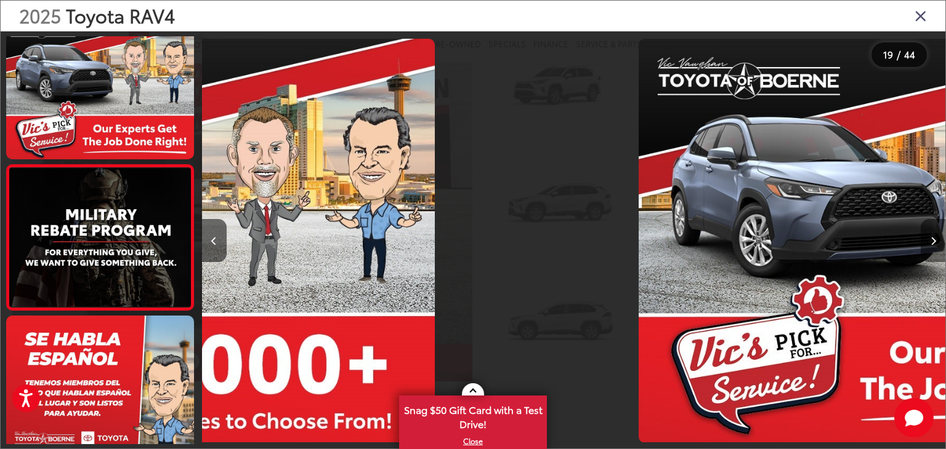
click at [933, 232] on button "Next image" at bounding box center [933, 240] width 25 height 43
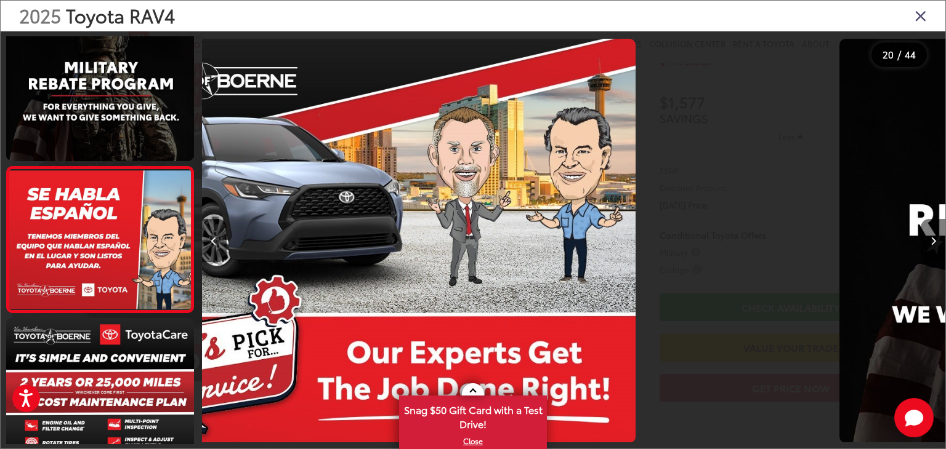
click at [933, 232] on button "Next image" at bounding box center [933, 240] width 25 height 43
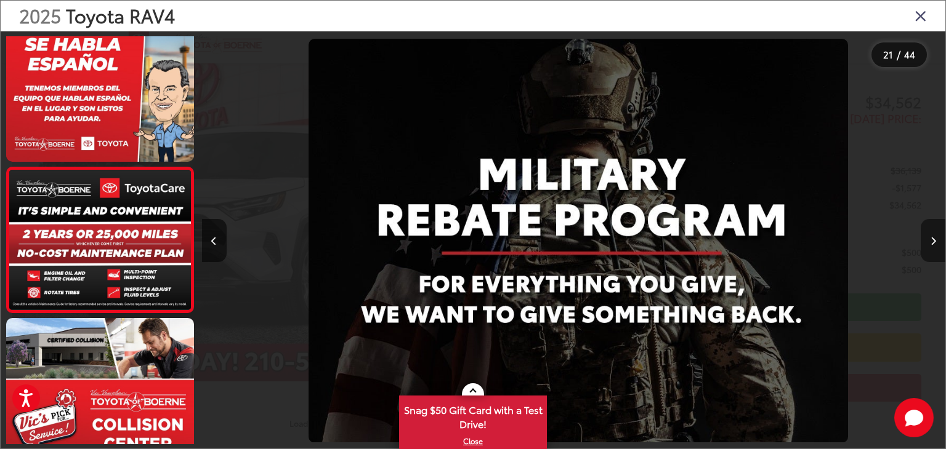
click at [933, 232] on button "Next image" at bounding box center [933, 240] width 25 height 43
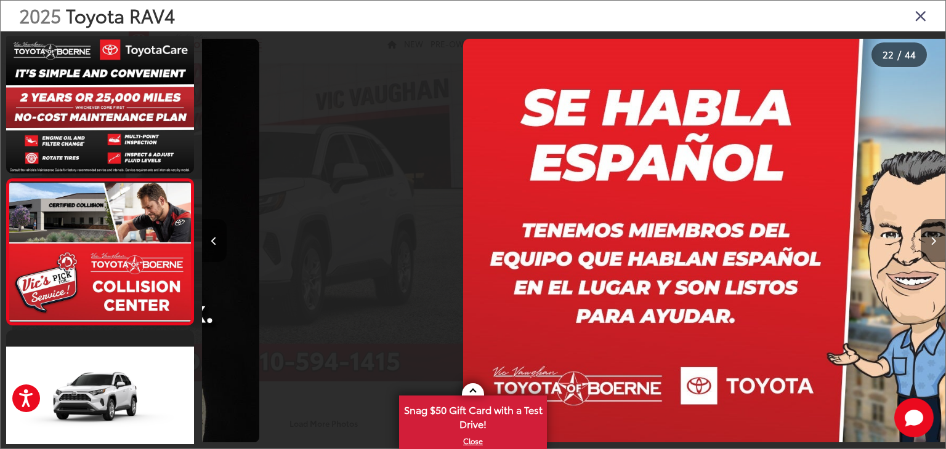
click at [933, 232] on button "Next image" at bounding box center [933, 240] width 25 height 43
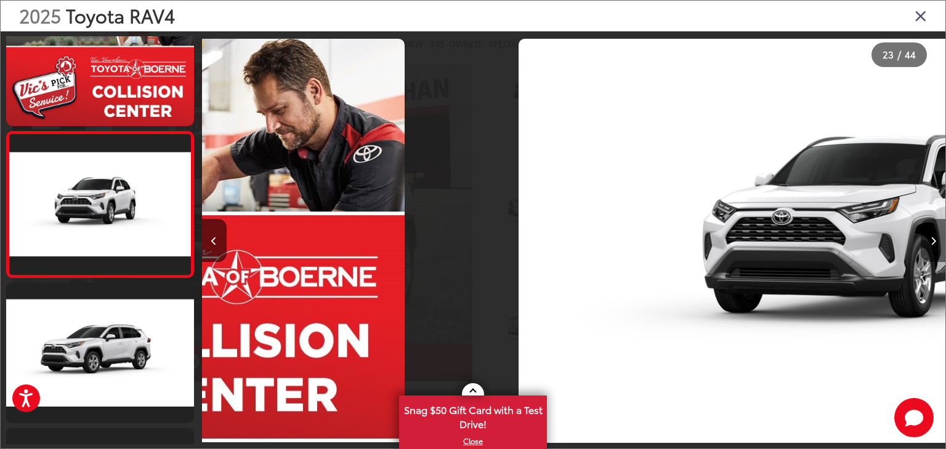
click at [933, 232] on button "Next image" at bounding box center [933, 240] width 25 height 43
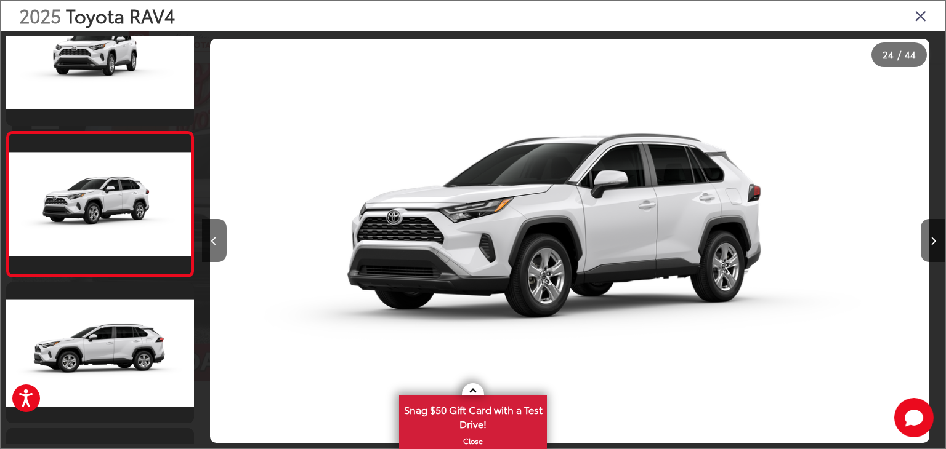
drag, startPoint x: 933, startPoint y: 230, endPoint x: 939, endPoint y: 78, distance: 151.6
click at [936, 78] on div at bounding box center [852, 240] width 186 height 419
click at [936, 230] on button "Next image" at bounding box center [933, 240] width 25 height 43
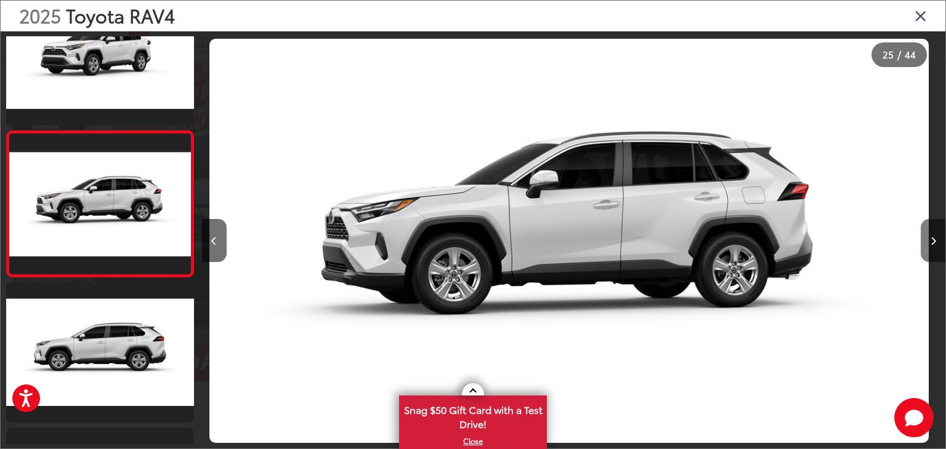
click at [936, 230] on button "Next image" at bounding box center [933, 240] width 25 height 43
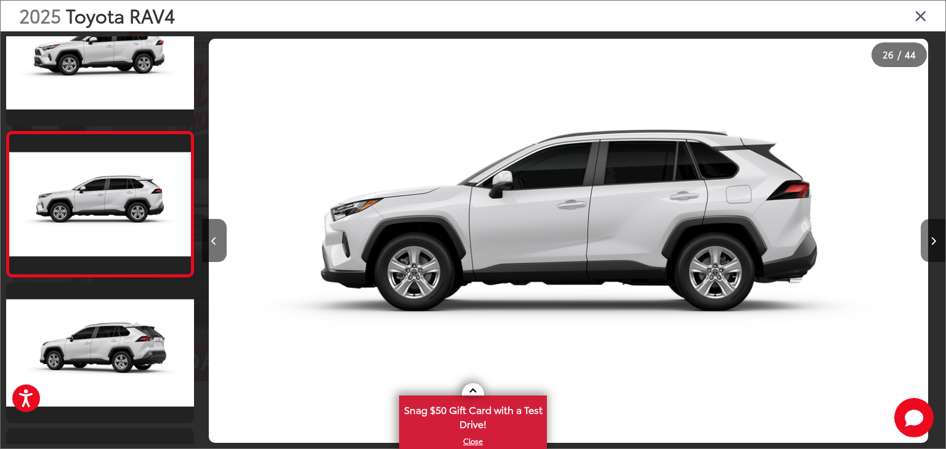
click at [936, 230] on button "Next image" at bounding box center [933, 240] width 25 height 43
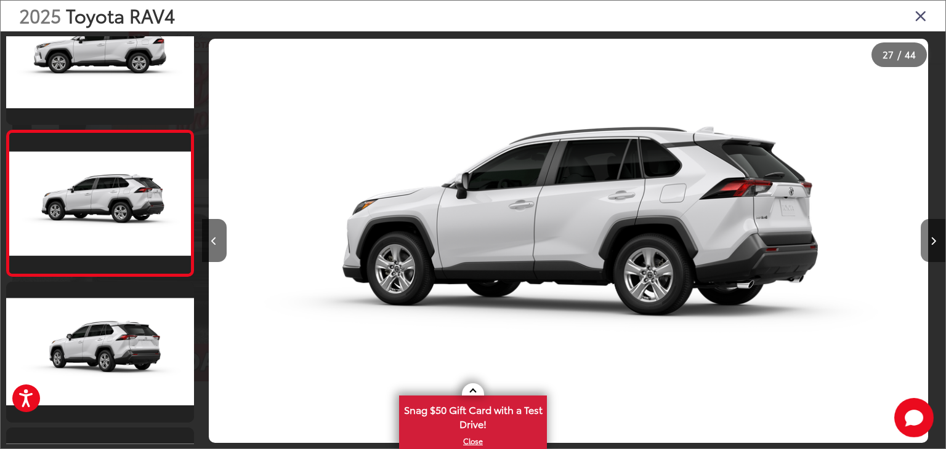
click at [936, 230] on button "Next image" at bounding box center [933, 240] width 25 height 43
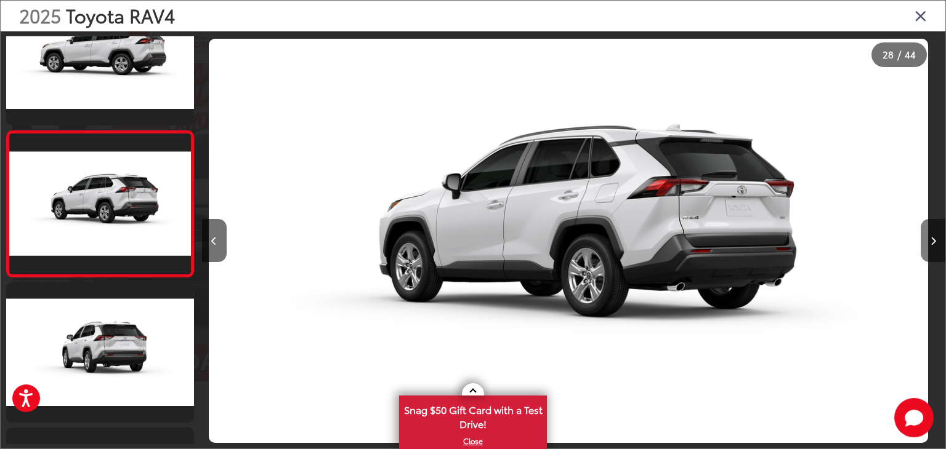
click at [936, 230] on button "Next image" at bounding box center [933, 240] width 25 height 43
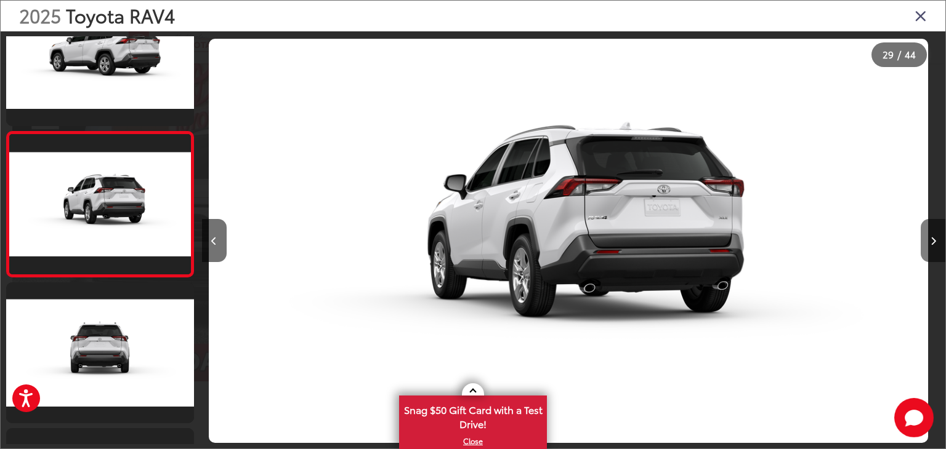
click at [936, 230] on button "Next image" at bounding box center [933, 240] width 25 height 43
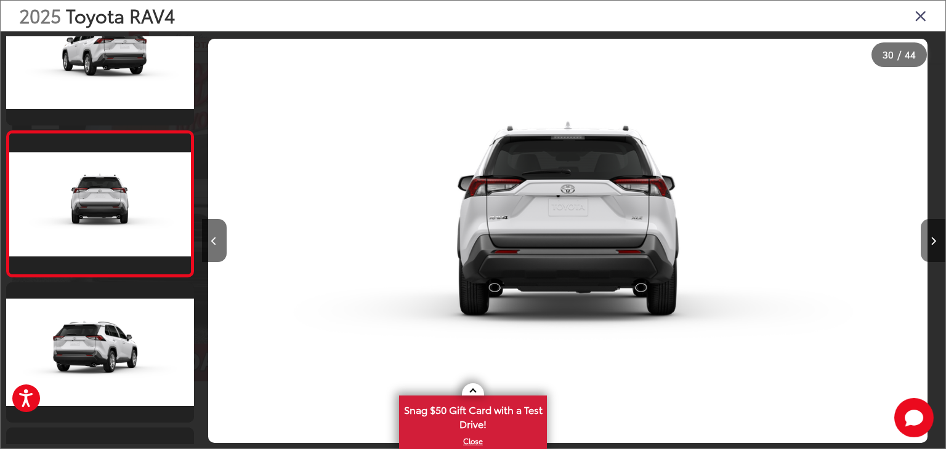
click at [936, 230] on button "Next image" at bounding box center [933, 240] width 25 height 43
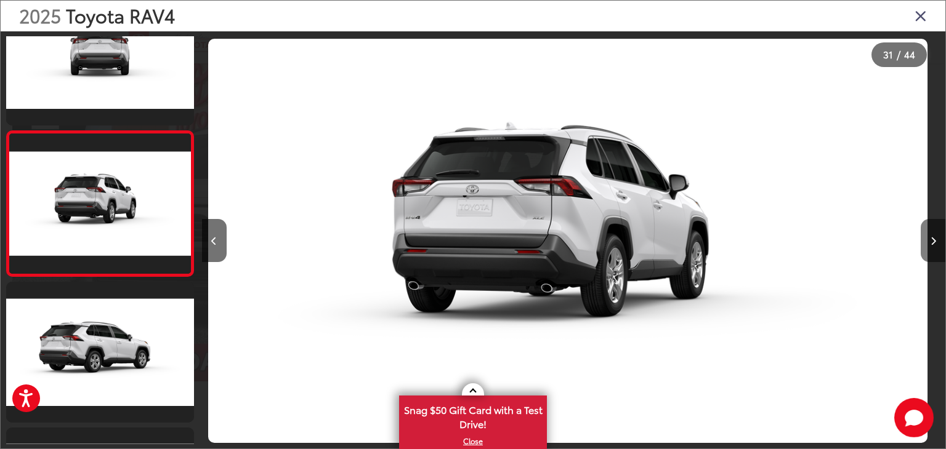
click at [936, 230] on button "Next image" at bounding box center [933, 240] width 25 height 43
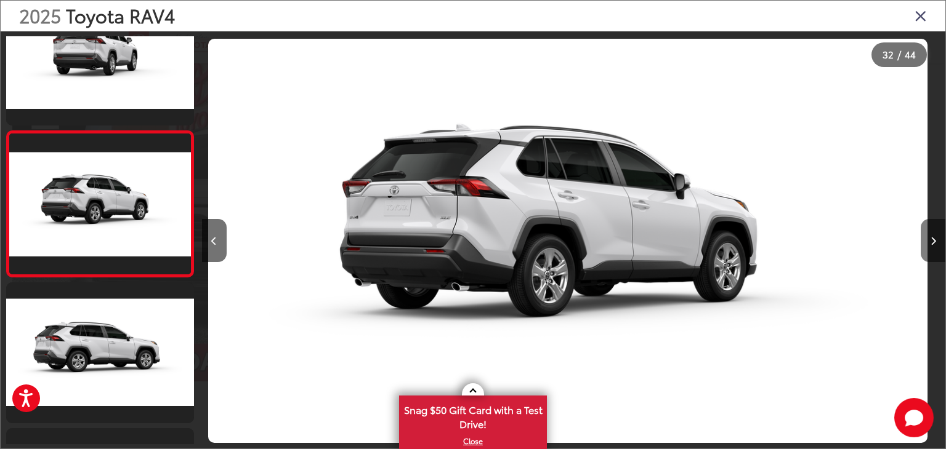
click at [936, 230] on button "Next image" at bounding box center [933, 240] width 25 height 43
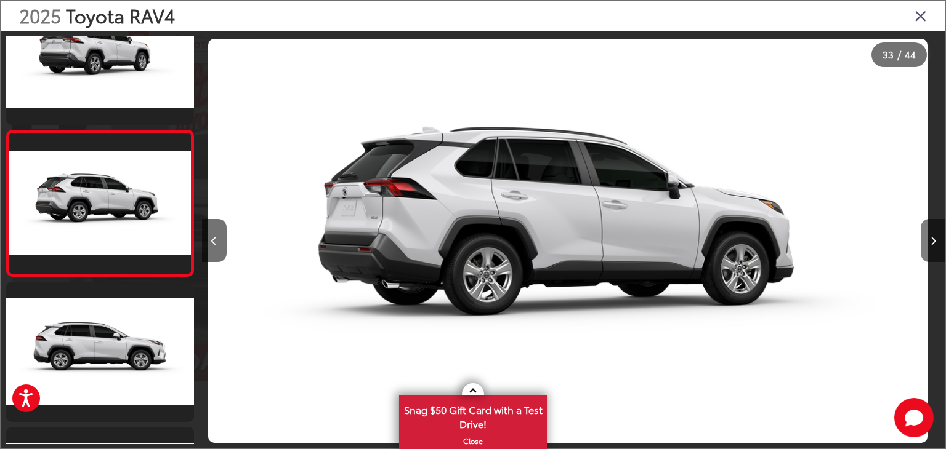
click at [936, 230] on button "Next image" at bounding box center [933, 240] width 25 height 43
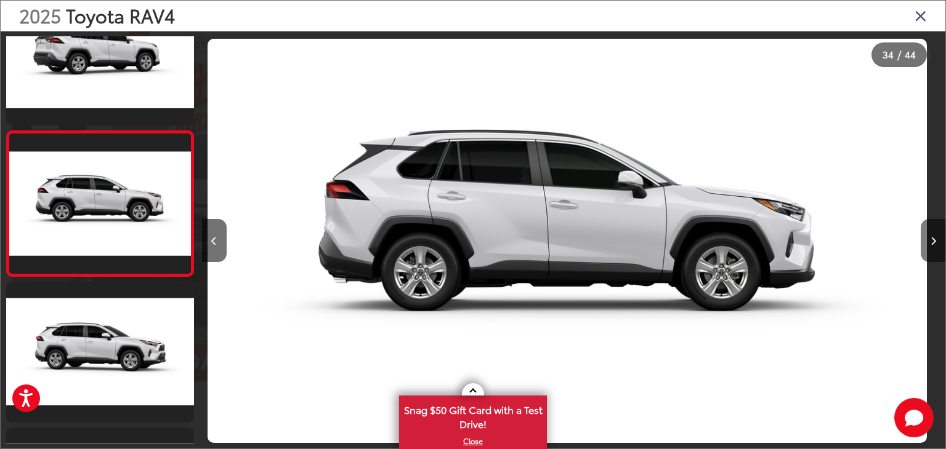
click at [936, 230] on button "Next image" at bounding box center [933, 240] width 25 height 43
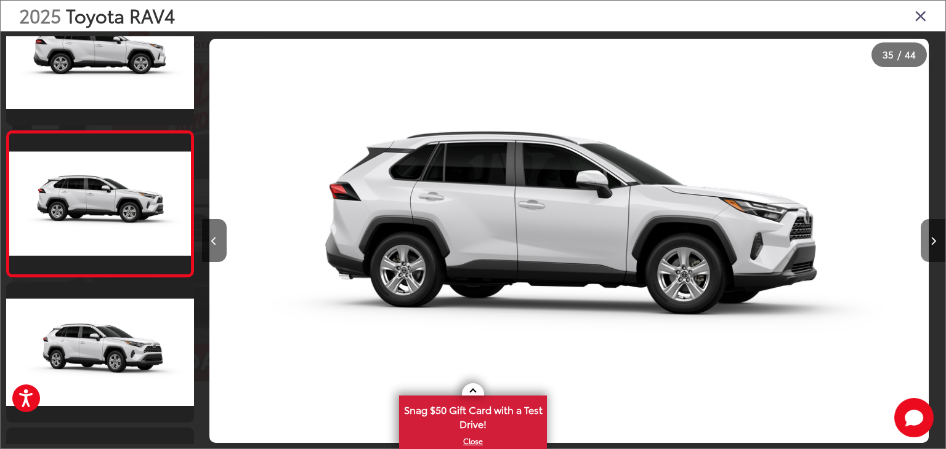
click at [936, 230] on button "Next image" at bounding box center [933, 240] width 25 height 43
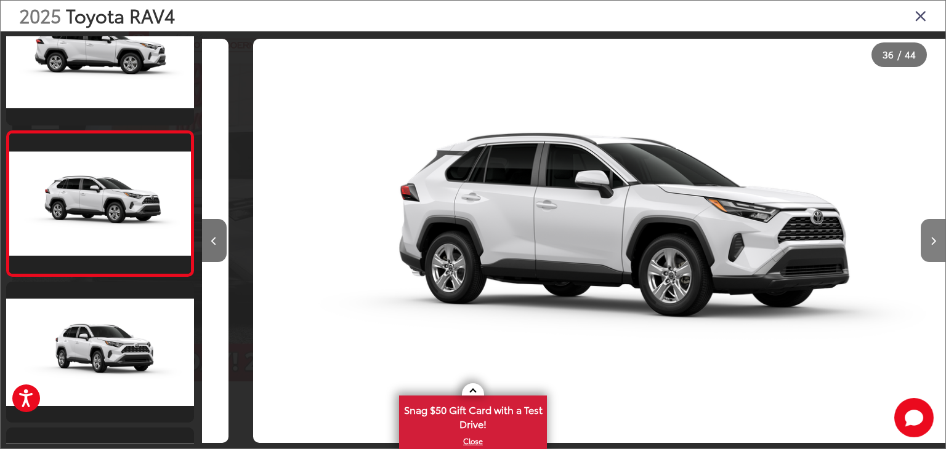
click at [936, 230] on button "Next image" at bounding box center [933, 240] width 25 height 43
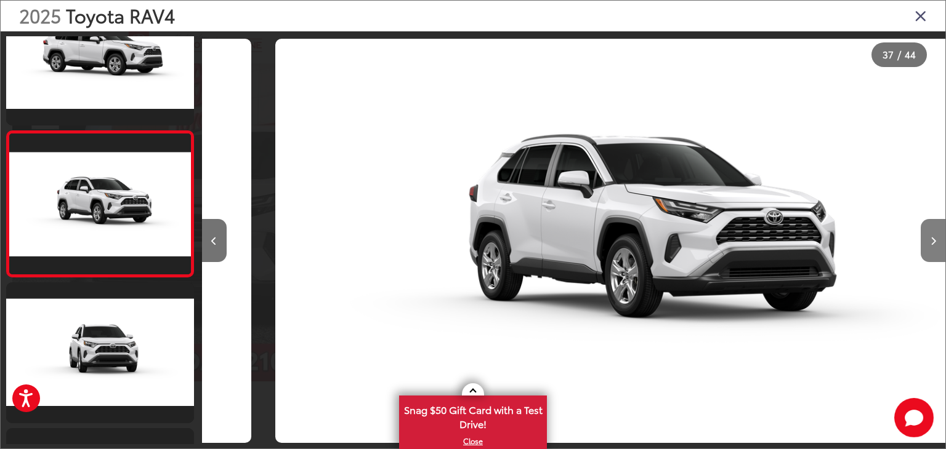
click at [936, 230] on button "Next image" at bounding box center [933, 240] width 25 height 43
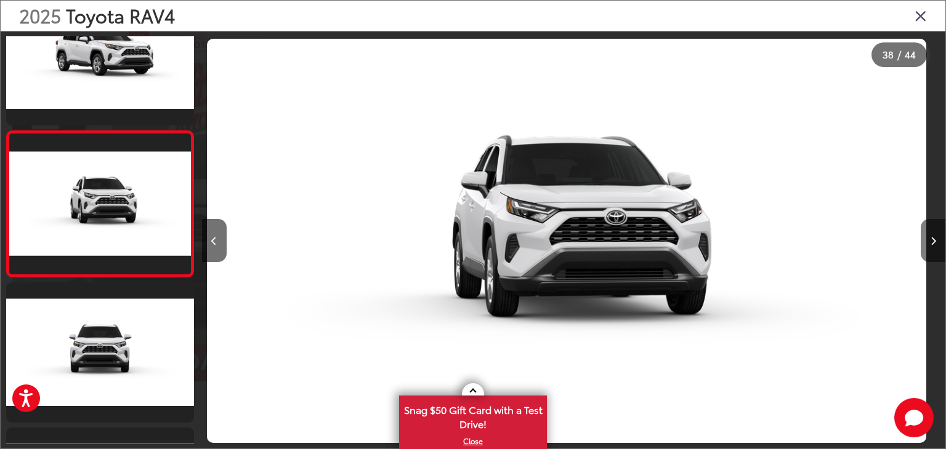
click at [936, 230] on button "Next image" at bounding box center [933, 240] width 25 height 43
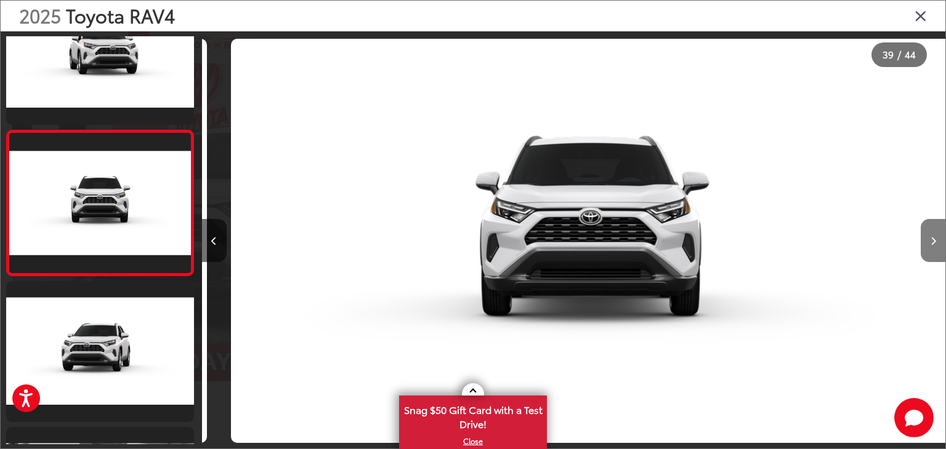
click at [936, 230] on button "Next image" at bounding box center [933, 240] width 25 height 43
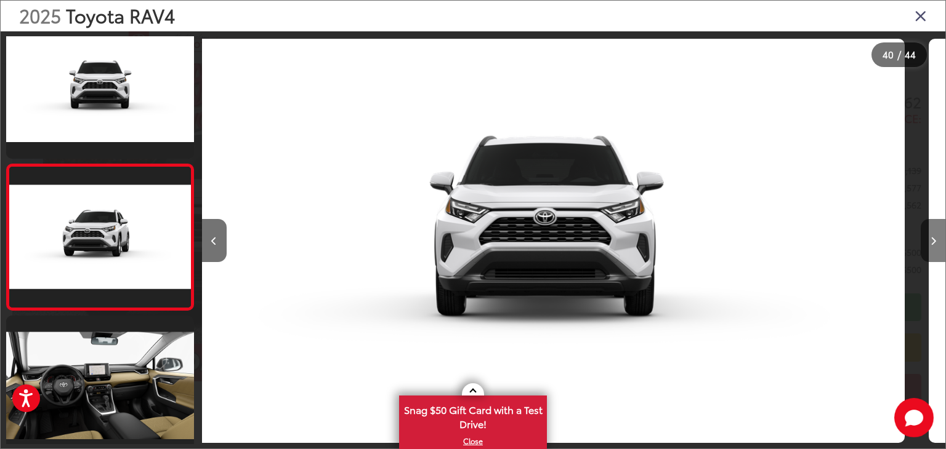
click at [936, 230] on button "Next image" at bounding box center [933, 240] width 25 height 43
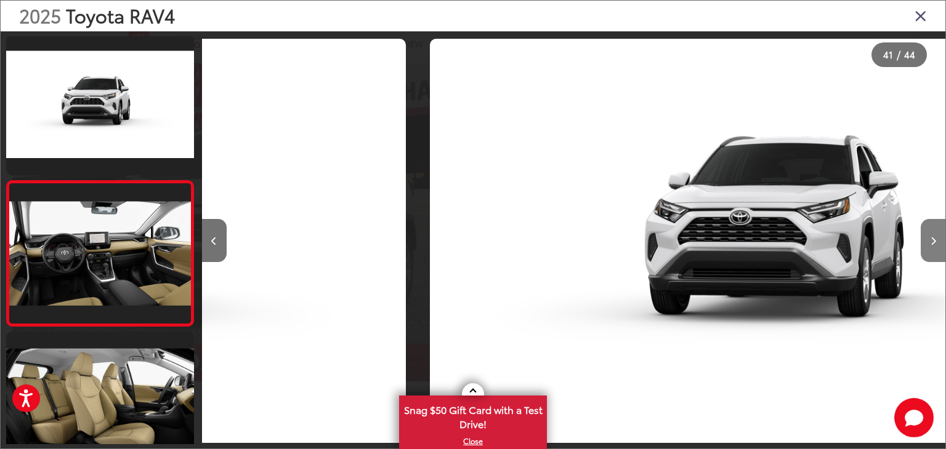
click at [936, 230] on button "Next image" at bounding box center [933, 240] width 25 height 43
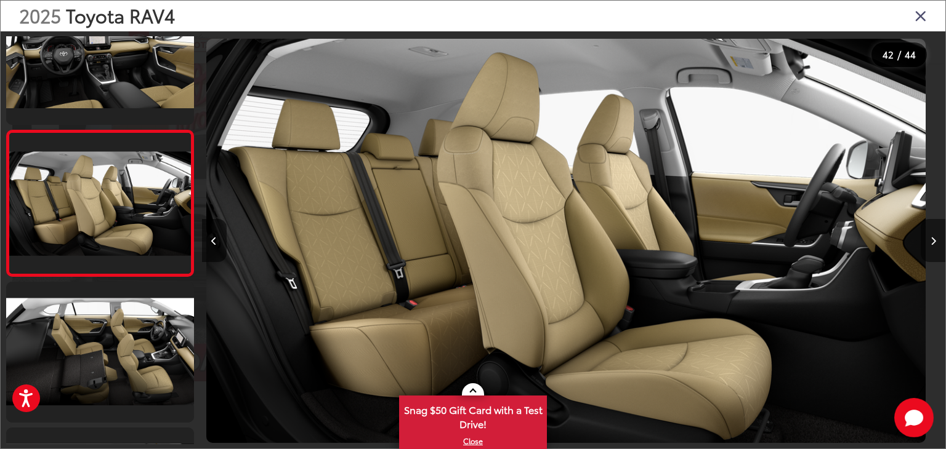
click at [936, 230] on button "Next image" at bounding box center [933, 240] width 25 height 43
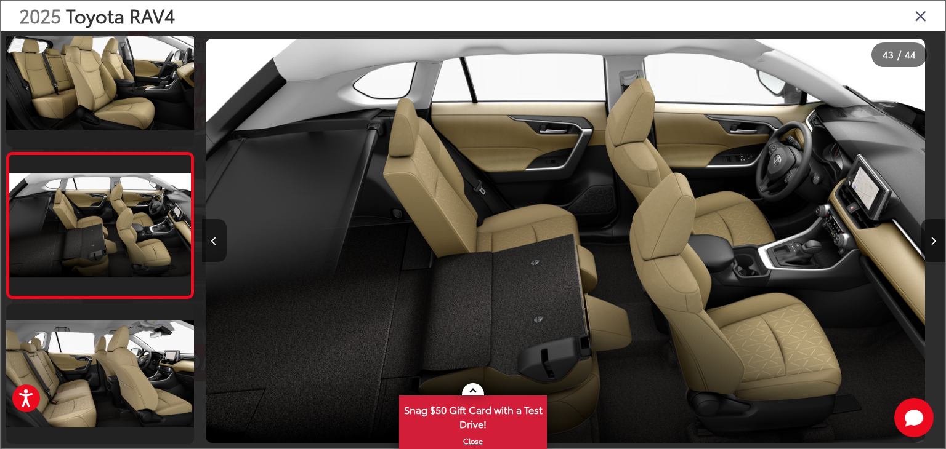
click at [924, 14] on icon "Close gallery" at bounding box center [920, 15] width 12 height 16
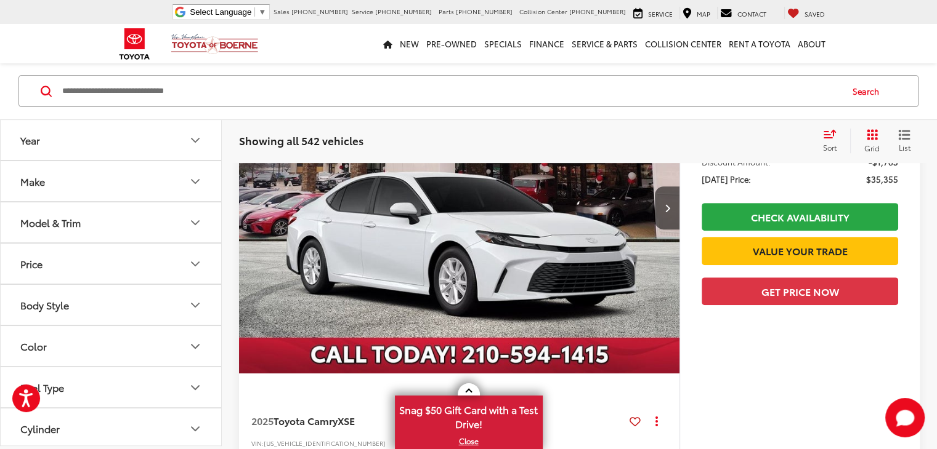
scroll to position [5156, 0]
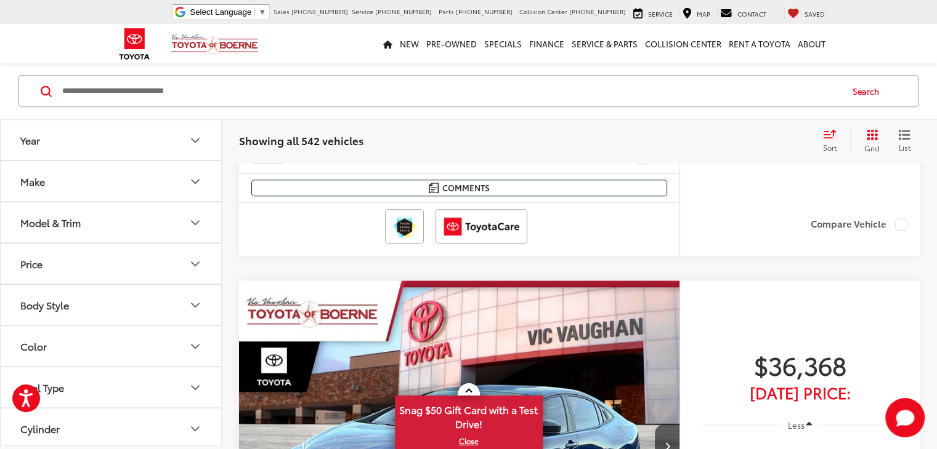
scroll to position [5617, 0]
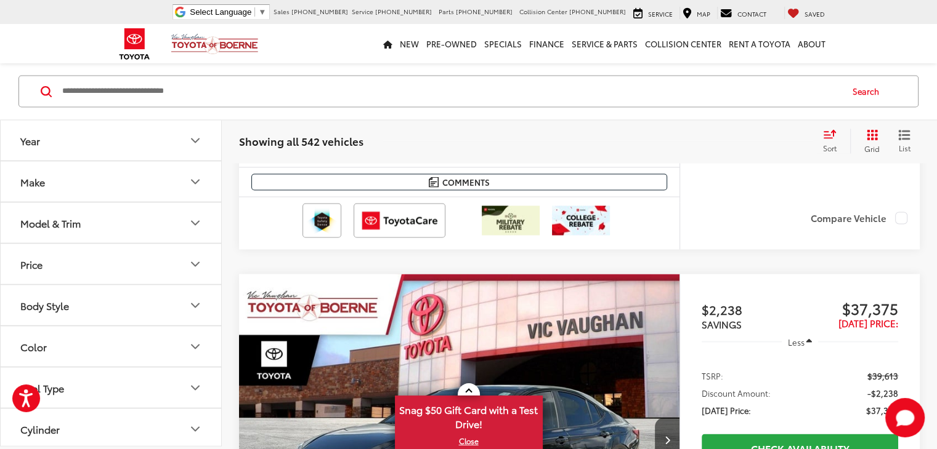
scroll to position [2244, 0]
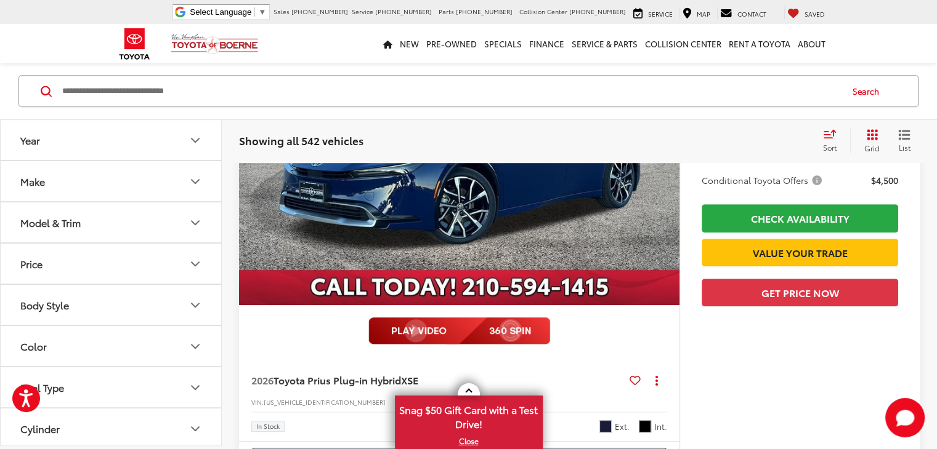
scroll to position [5361, 0]
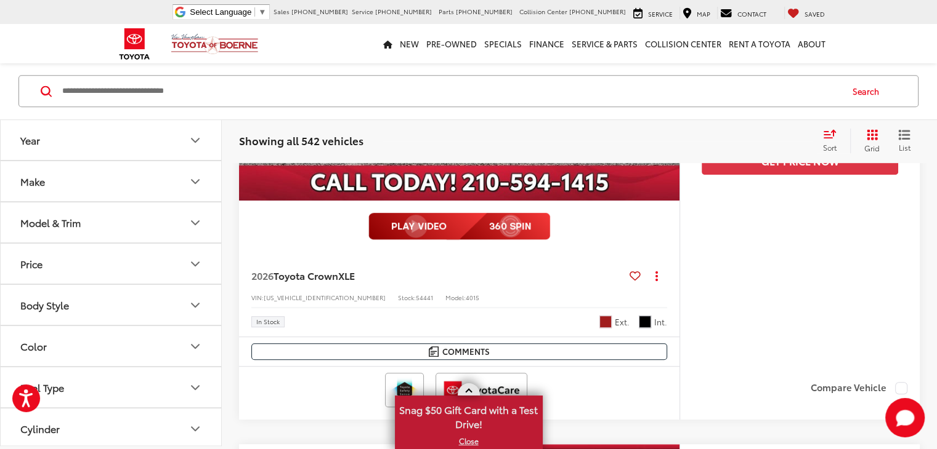
scroll to position [5407, 0]
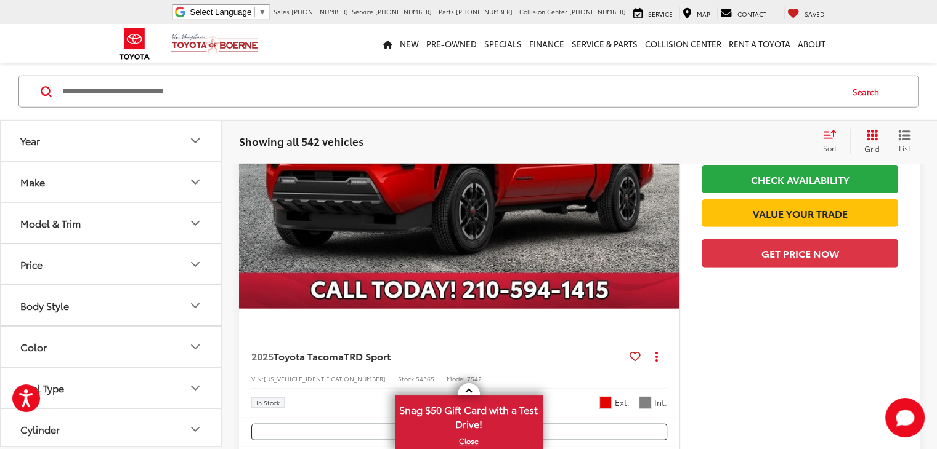
scroll to position [3632, 0]
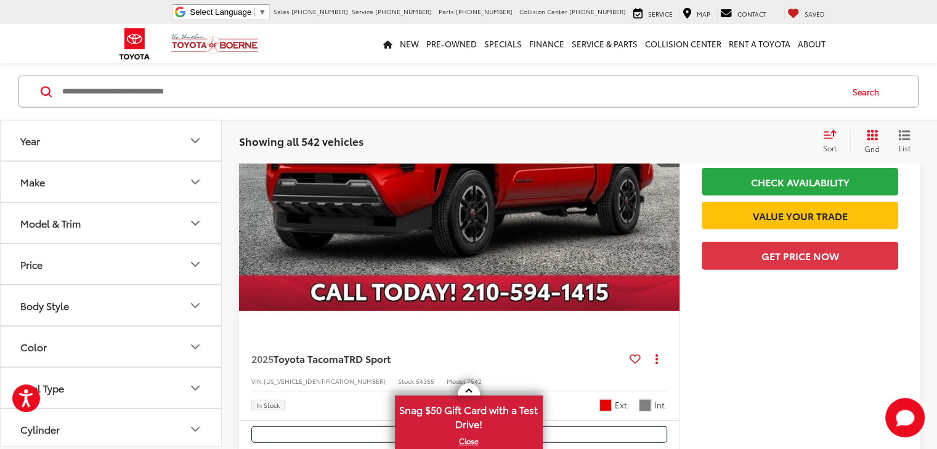
drag, startPoint x: 419, startPoint y: 285, endPoint x: 406, endPoint y: 306, distance: 24.3
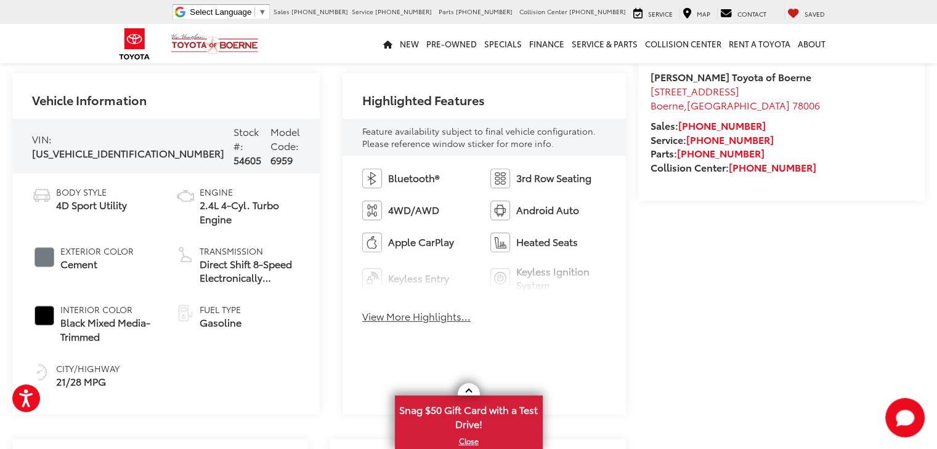
scroll to position [479, 0]
click at [421, 319] on button "View More Highlights..." at bounding box center [416, 315] width 108 height 14
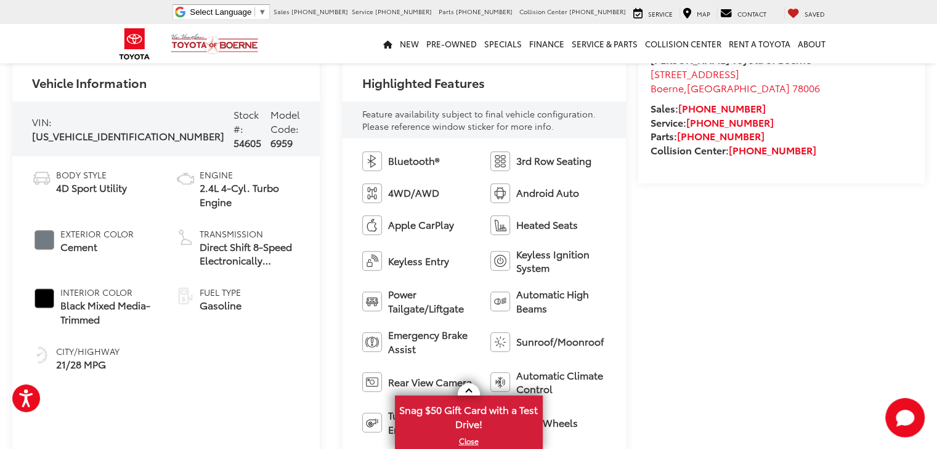
scroll to position [493, 0]
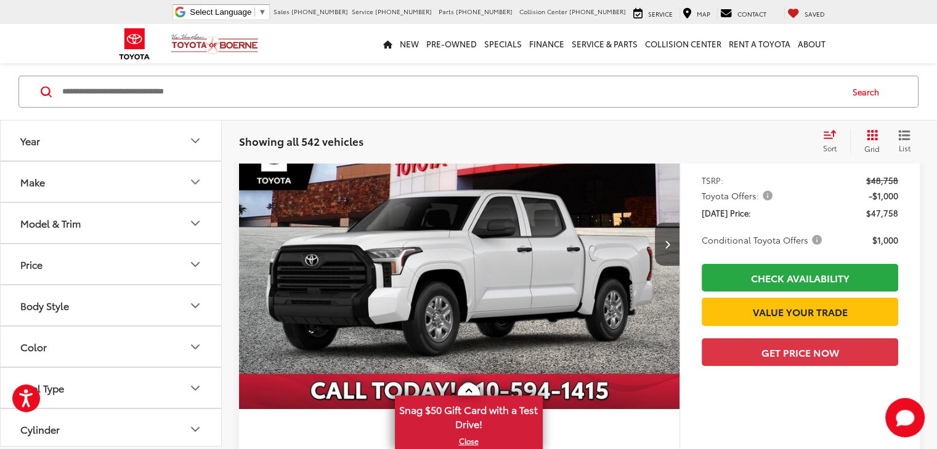
scroll to position [4081, 0]
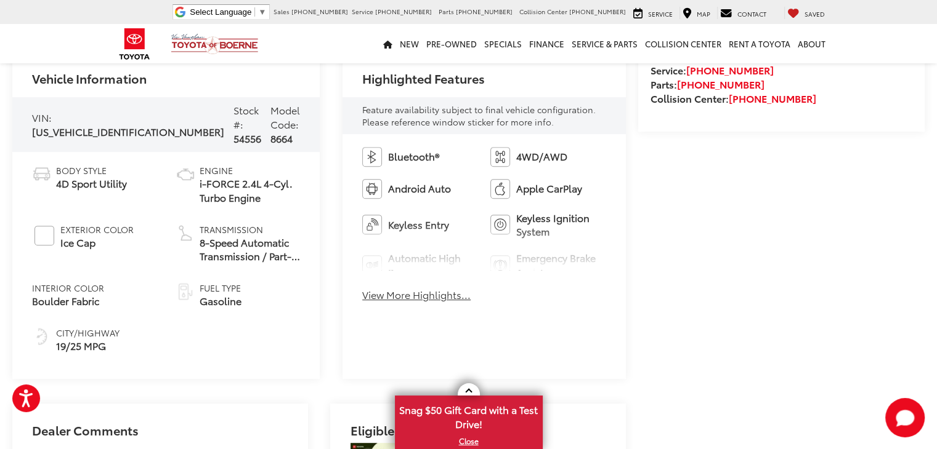
scroll to position [500, 0]
drag, startPoint x: 420, startPoint y: 299, endPoint x: 398, endPoint y: 299, distance: 22.2
click at [398, 299] on button "View More Highlights..." at bounding box center [416, 295] width 108 height 14
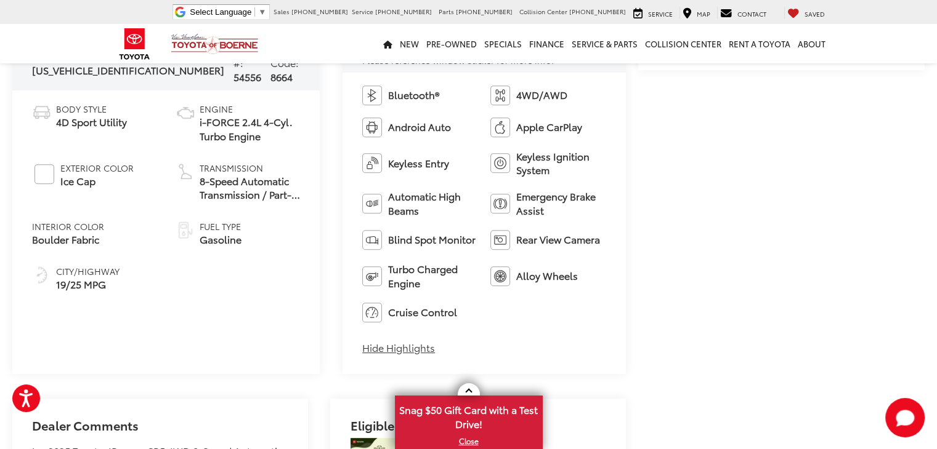
scroll to position [553, 0]
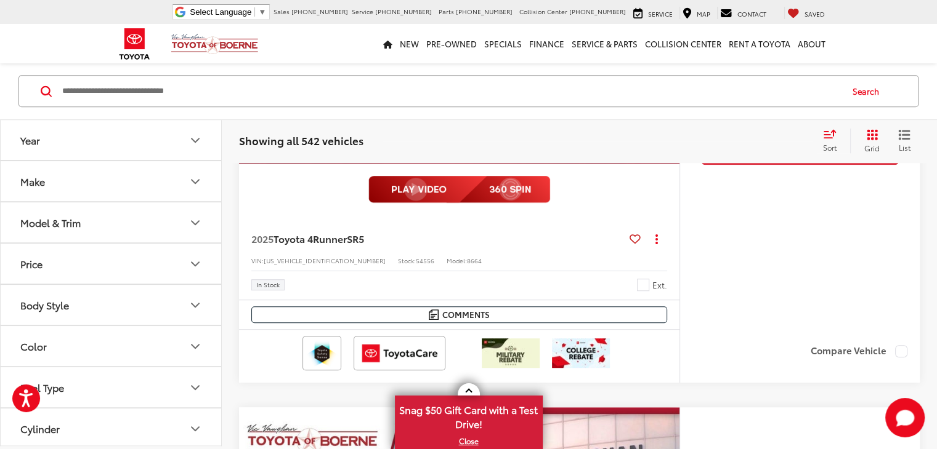
scroll to position [5449, 0]
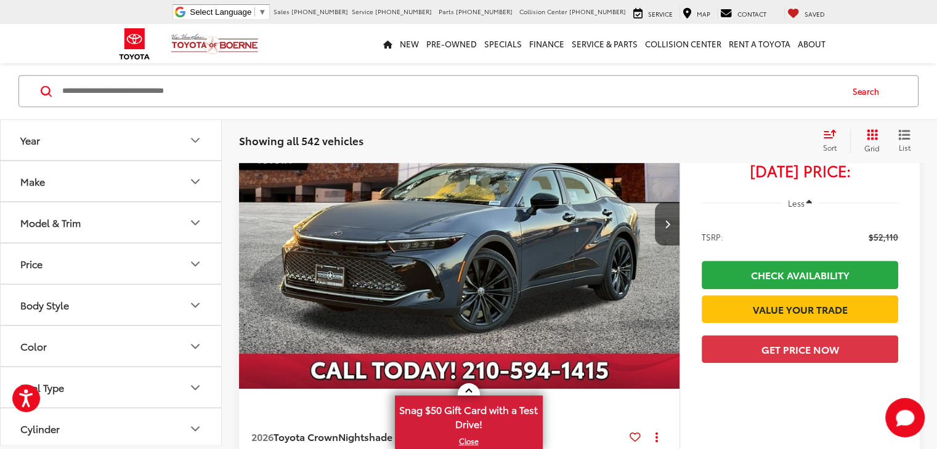
scroll to position [5305, 0]
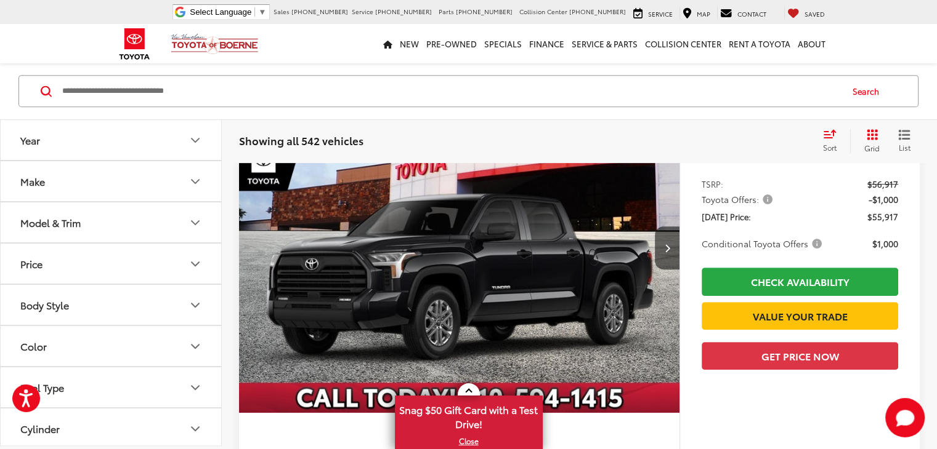
scroll to position [5226, 0]
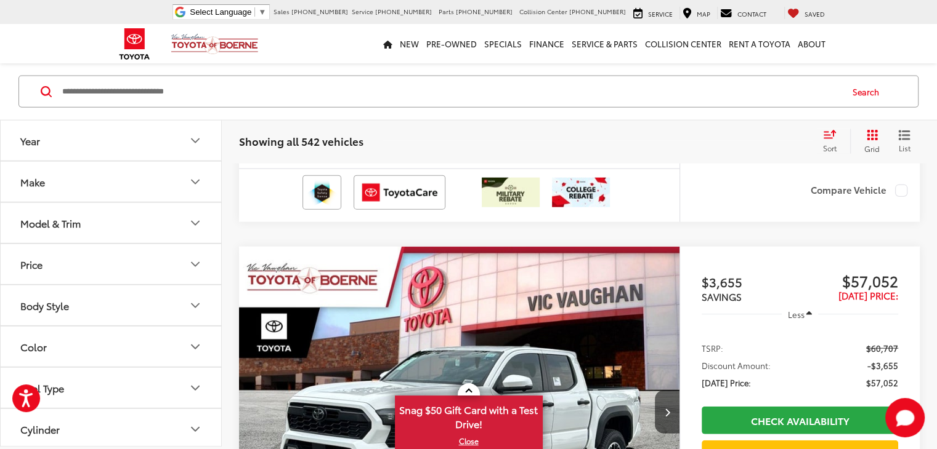
scroll to position [2826, 0]
